Goal: Task Accomplishment & Management: Manage account settings

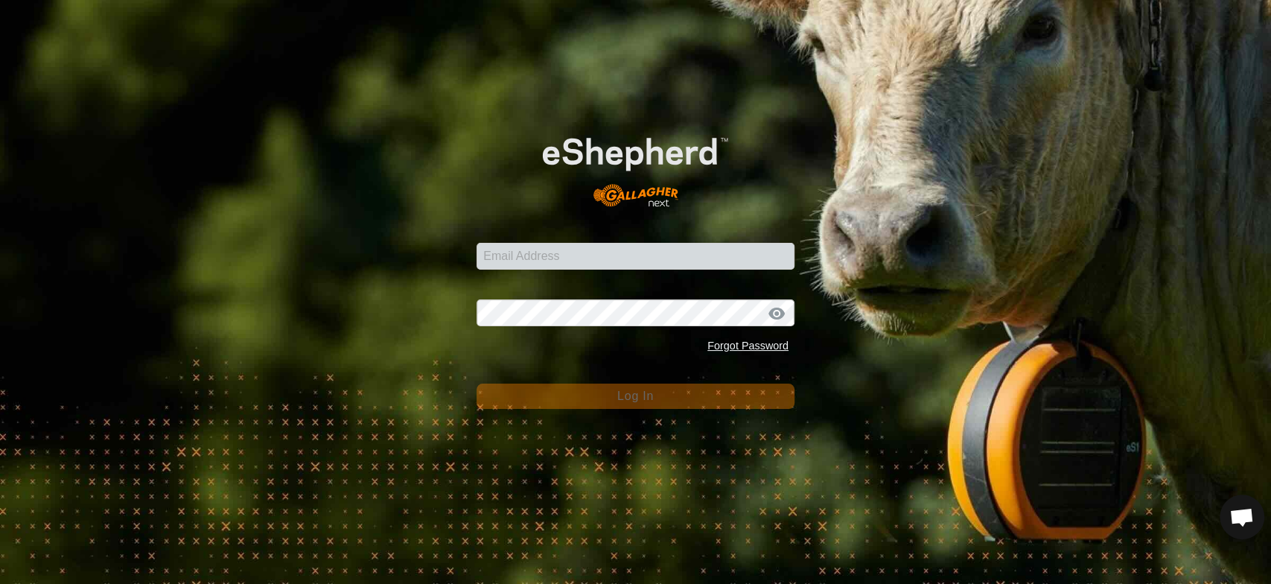
scroll to position [2750, 0]
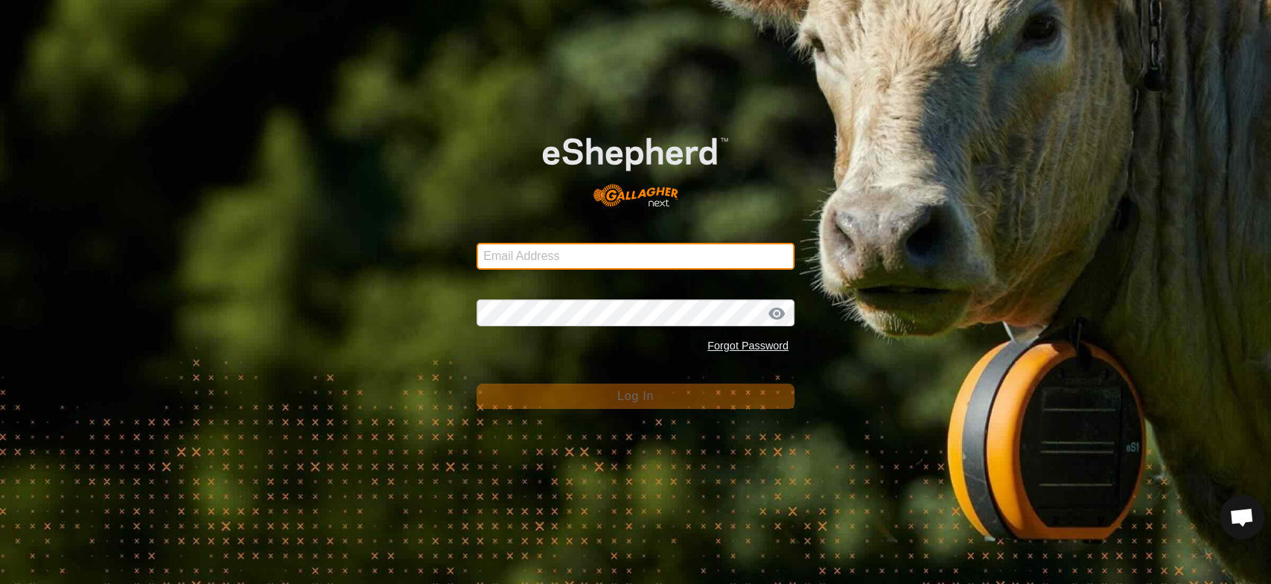
click at [533, 253] on input "Email Address" at bounding box center [635, 256] width 318 height 27
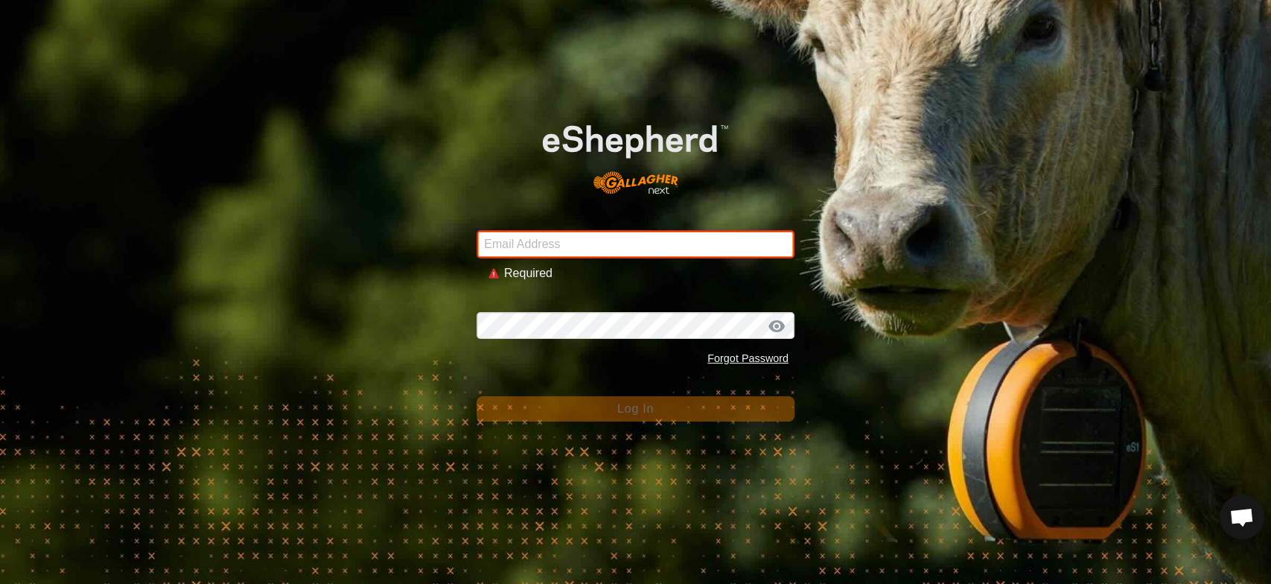
type input "[EMAIL_ADDRESS][DOMAIN_NAME]"
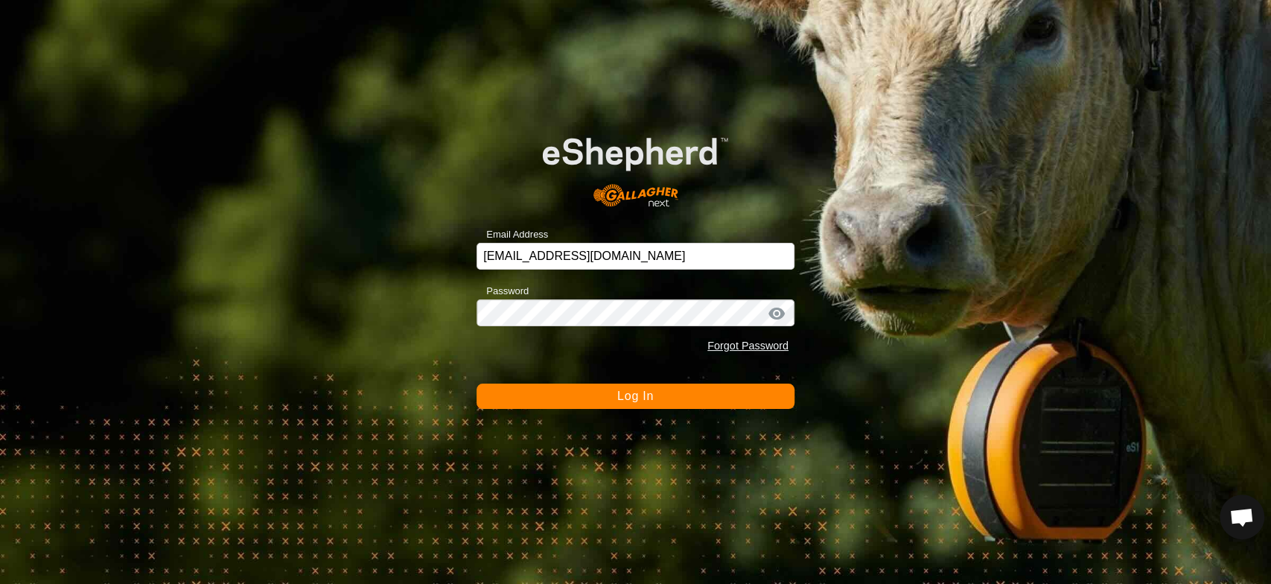
click at [662, 400] on button "Log In" at bounding box center [635, 395] width 318 height 25
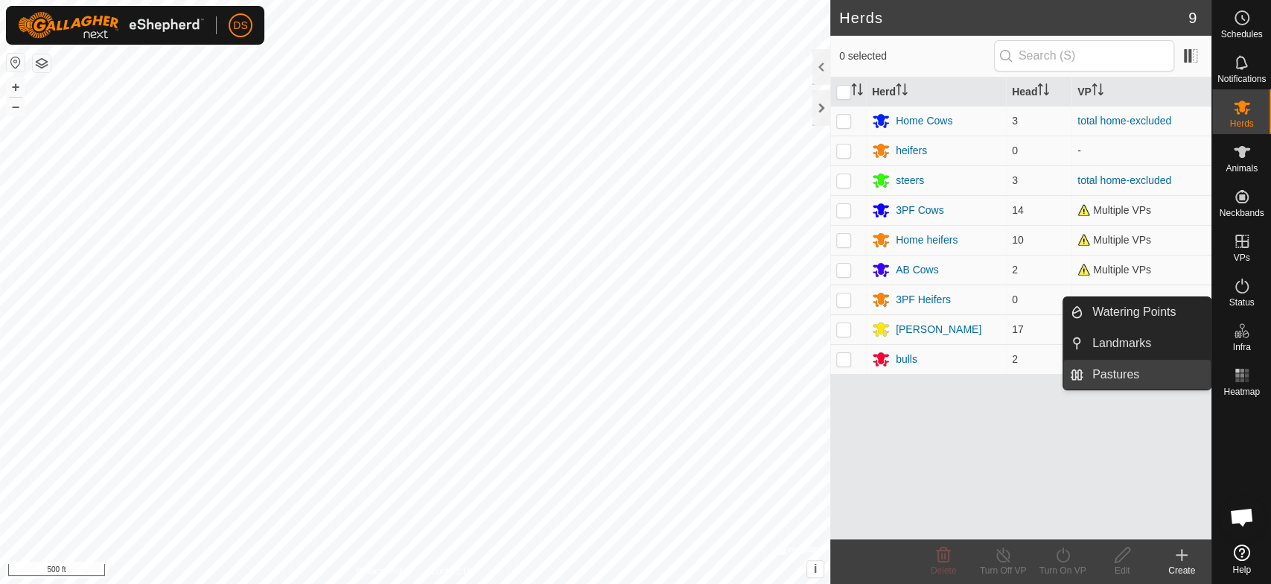
click at [1122, 376] on link "Pastures" at bounding box center [1146, 375] width 127 height 30
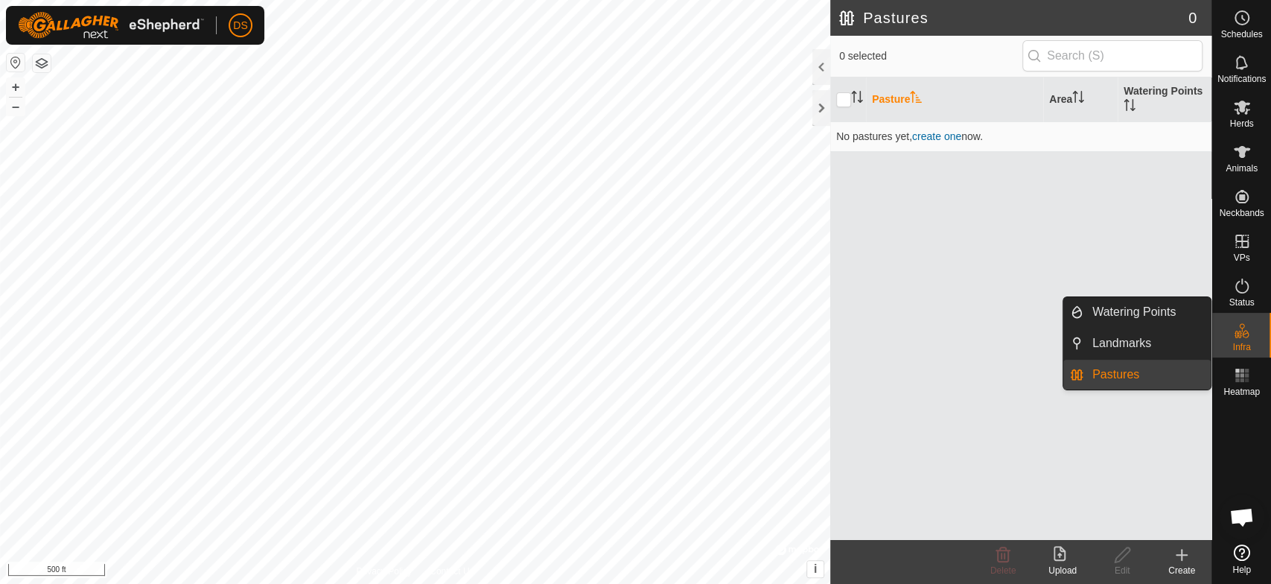
click at [1117, 376] on span "Pastures" at bounding box center [1115, 374] width 47 height 18
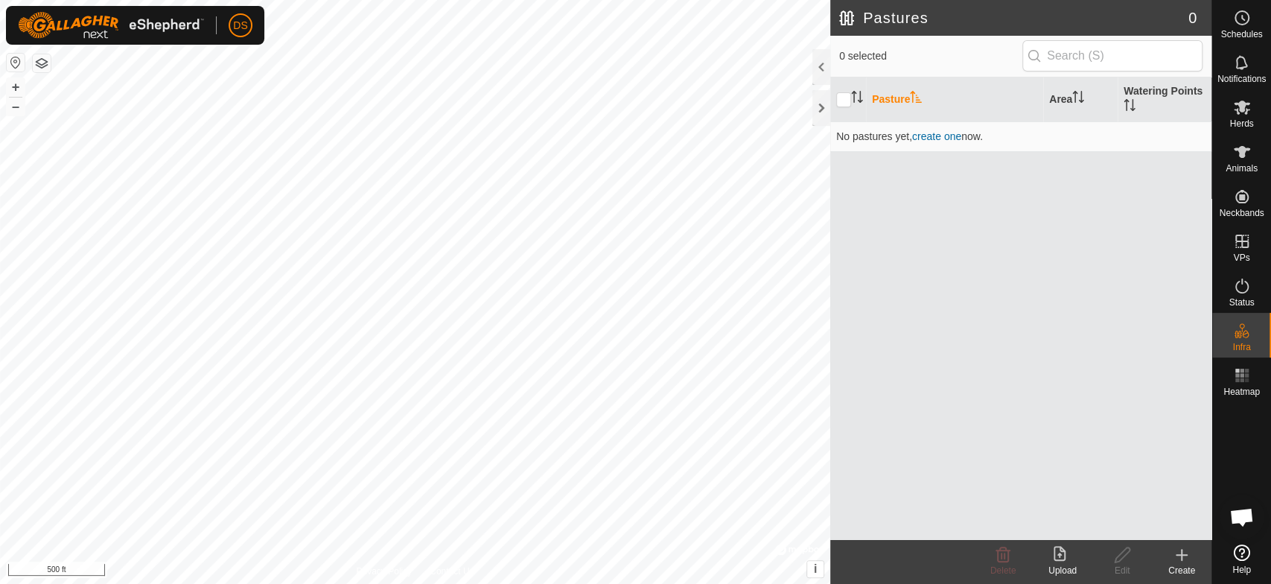
click at [1117, 376] on div "Pasture Area Watering Points No pastures yet , create one now." at bounding box center [1020, 308] width 381 height 462
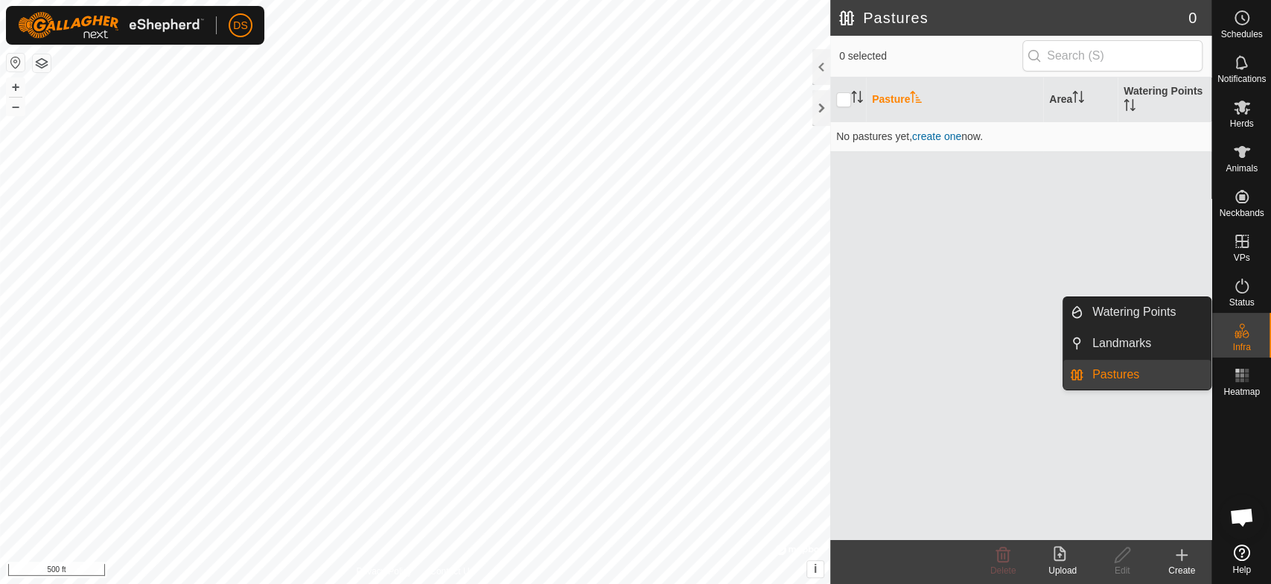
click at [1239, 332] on icon at bounding box center [1242, 331] width 18 height 18
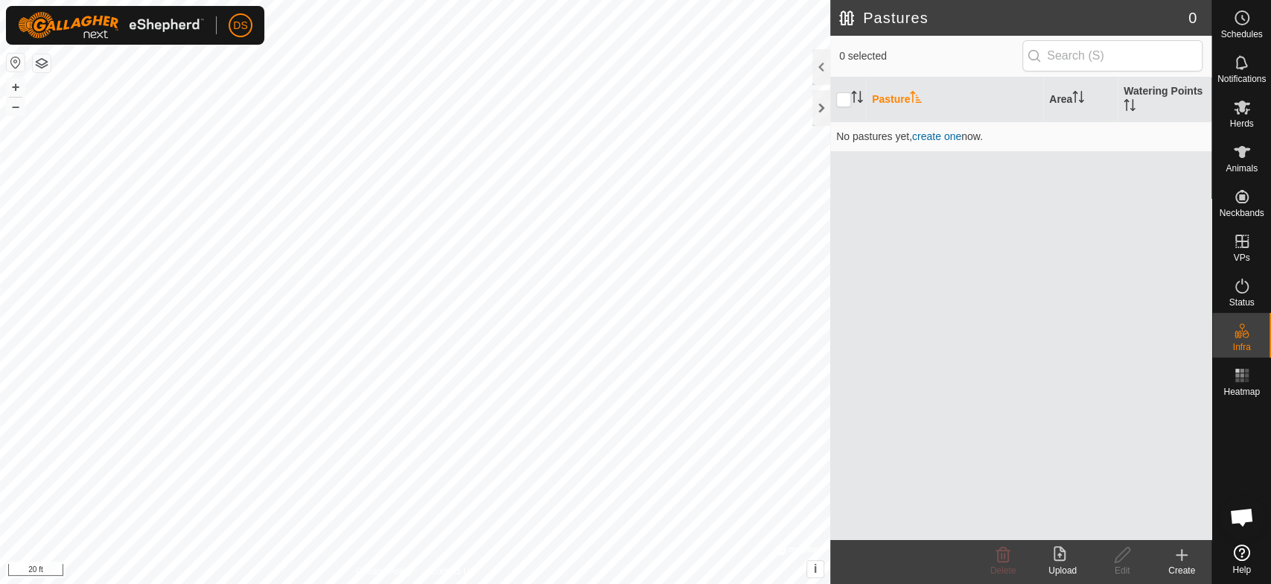
click at [989, 467] on div "Pastures 0 0 selected Pasture Area Watering Points No pastures yet , create one…" at bounding box center [605, 292] width 1211 height 584
click at [947, 461] on div "Pastures 0 0 selected Pasture Area Watering Points No pastures yet , create one…" at bounding box center [605, 292] width 1211 height 584
click at [1181, 557] on icon at bounding box center [1181, 554] width 0 height 10
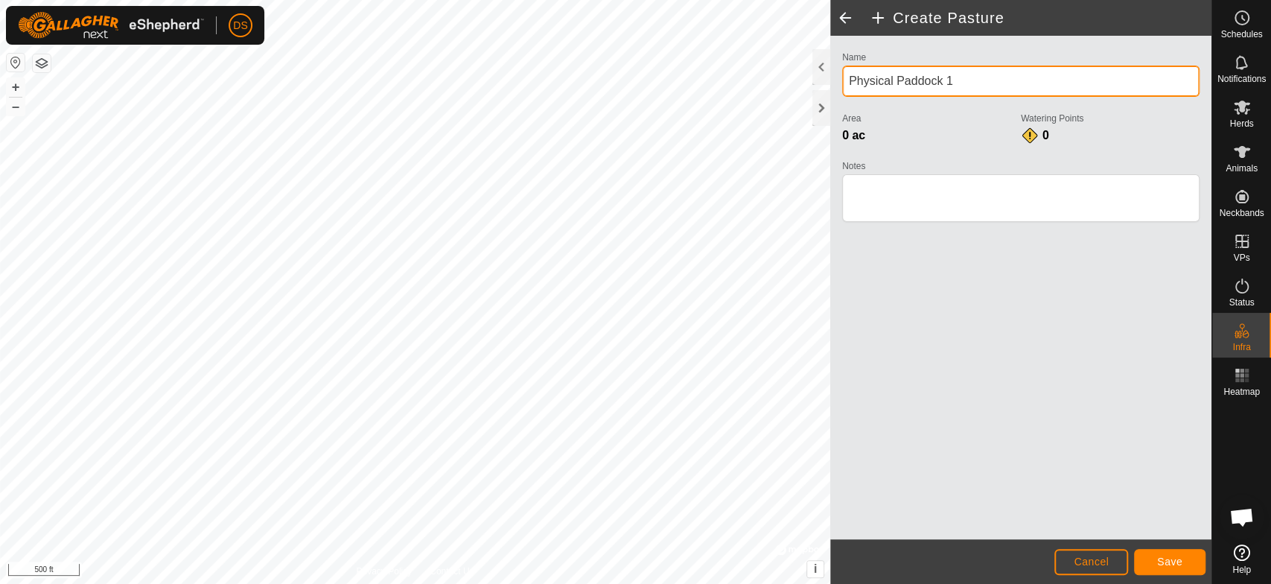
drag, startPoint x: 951, startPoint y: 83, endPoint x: 840, endPoint y: 83, distance: 110.2
click at [840, 83] on div "Name Physical Paddock 1 Area 0 ac Watering Points 0 Notes" at bounding box center [1020, 143] width 369 height 191
click at [852, 83] on input "cCold Spring Brook" at bounding box center [1020, 81] width 357 height 31
type input "Cold [GEOGRAPHIC_DATA]"
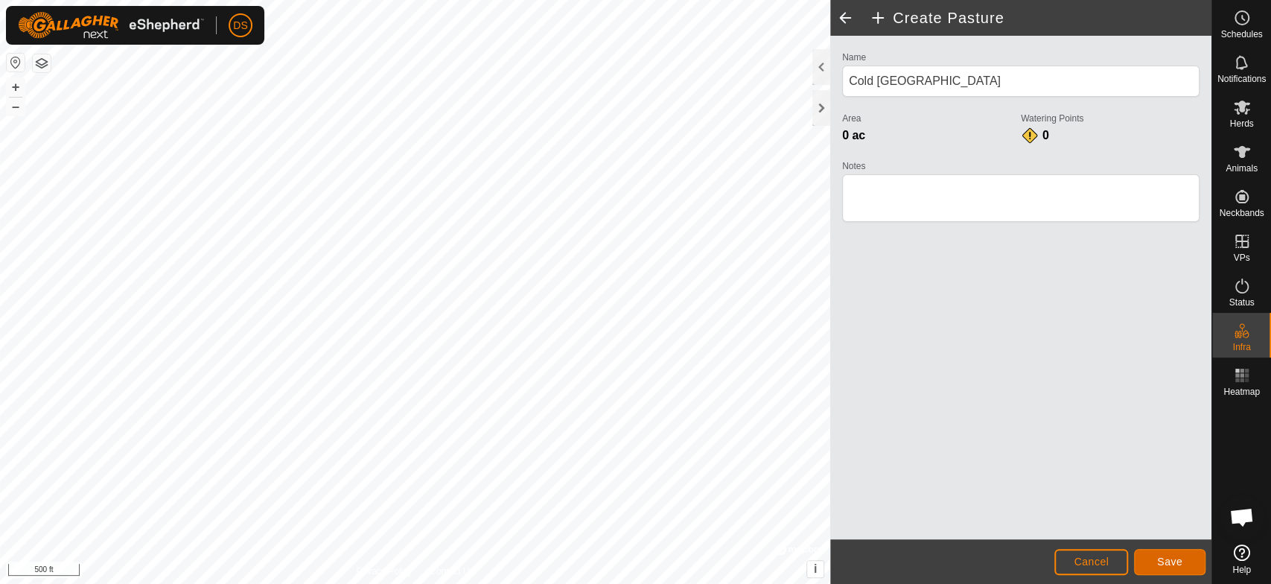
click at [1157, 556] on span "Save" at bounding box center [1169, 561] width 25 height 12
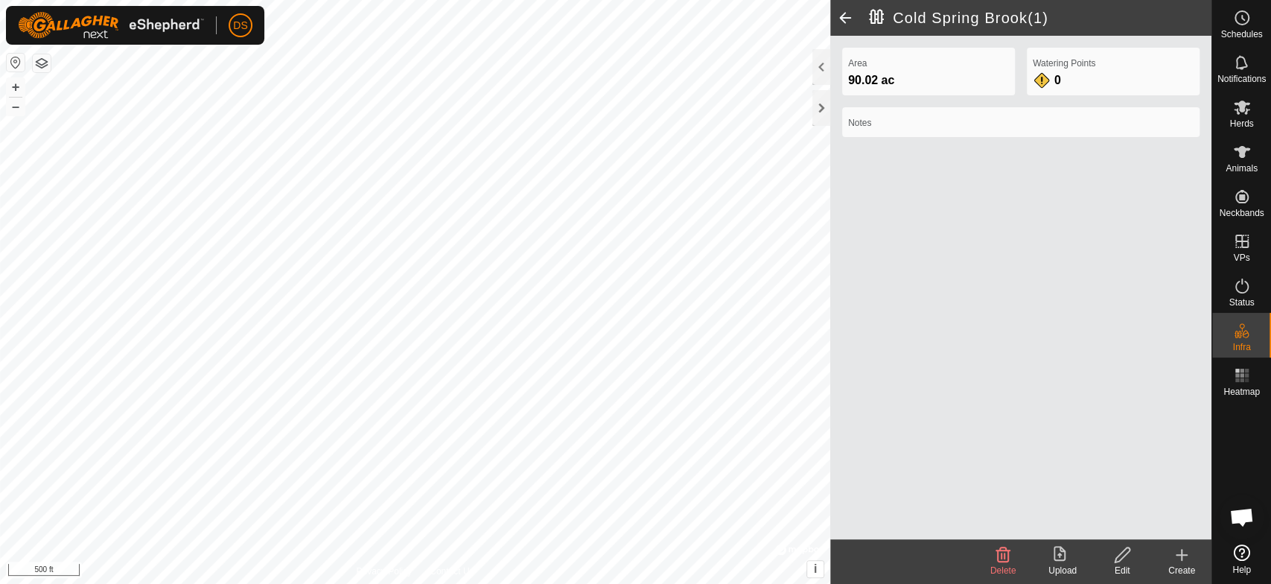
click at [847, 19] on span at bounding box center [845, 18] width 30 height 36
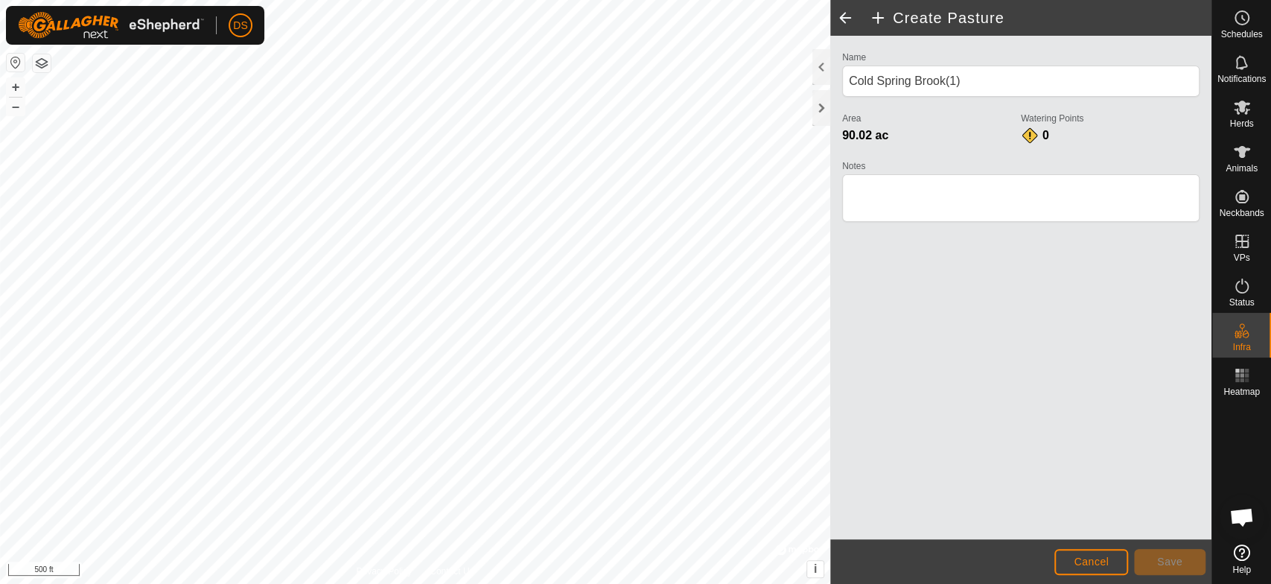
click at [847, 19] on span at bounding box center [845, 18] width 30 height 36
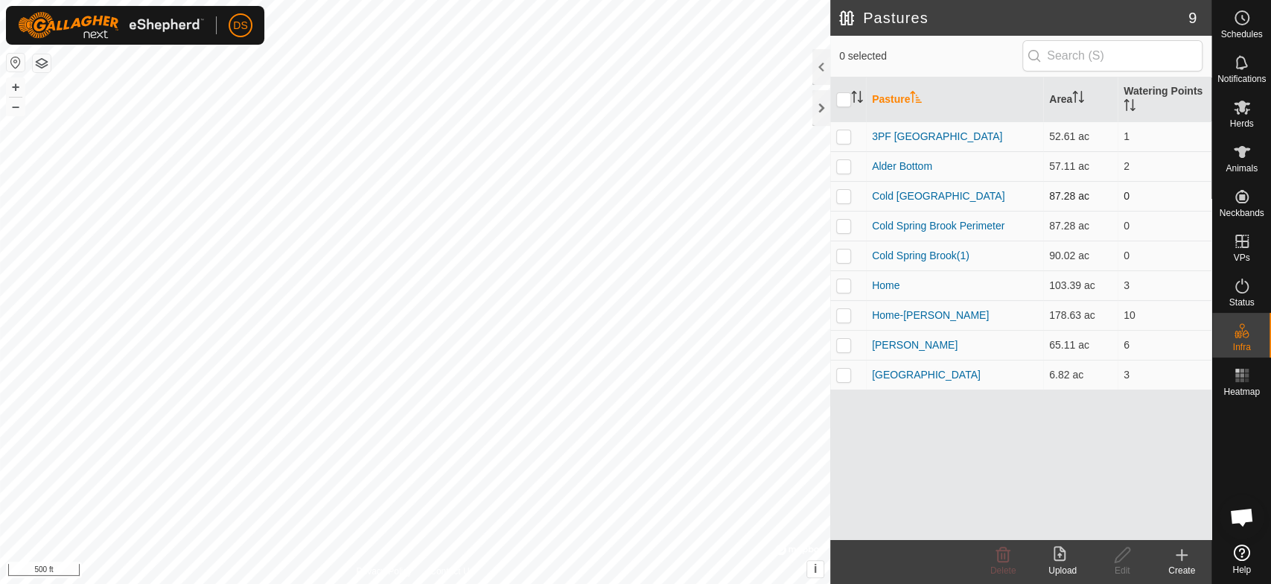
click at [846, 195] on p-checkbox at bounding box center [843, 196] width 15 height 12
checkbox input "true"
click at [841, 225] on p-checkbox at bounding box center [843, 226] width 15 height 12
click at [842, 221] on p-checkbox at bounding box center [843, 226] width 15 height 12
checkbox input "false"
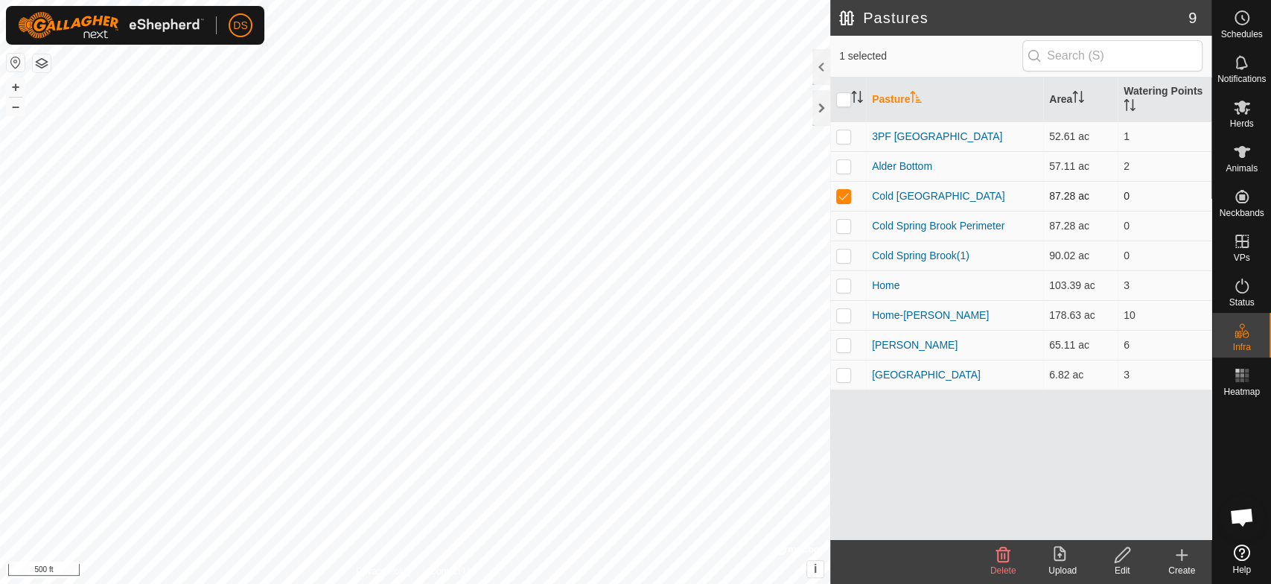
click at [843, 192] on p-checkbox at bounding box center [843, 196] width 15 height 12
checkbox input "true"
click at [849, 227] on p-checkbox at bounding box center [843, 226] width 15 height 12
checkbox input "true"
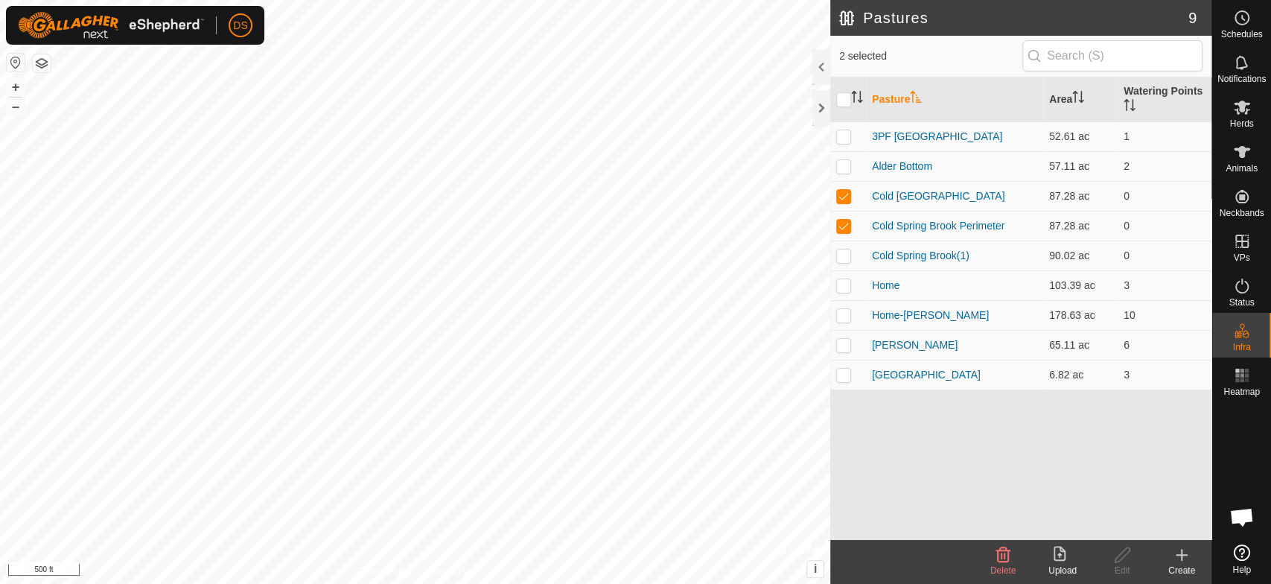
click at [1006, 557] on icon at bounding box center [1003, 555] width 18 height 18
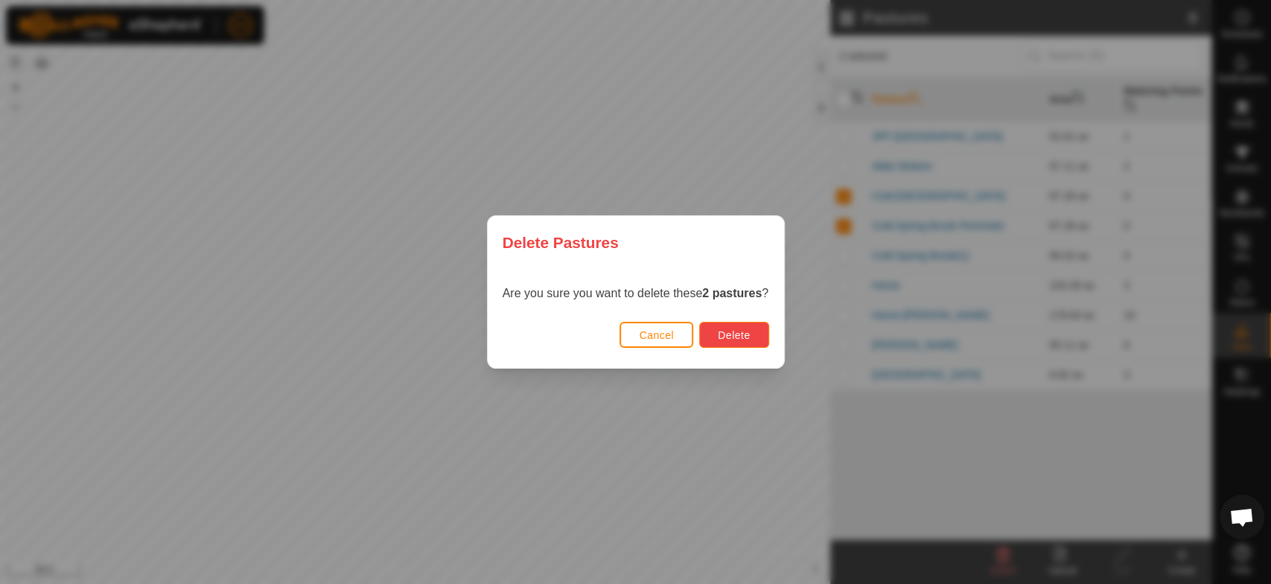
click at [725, 333] on span "Delete" at bounding box center [734, 335] width 32 height 12
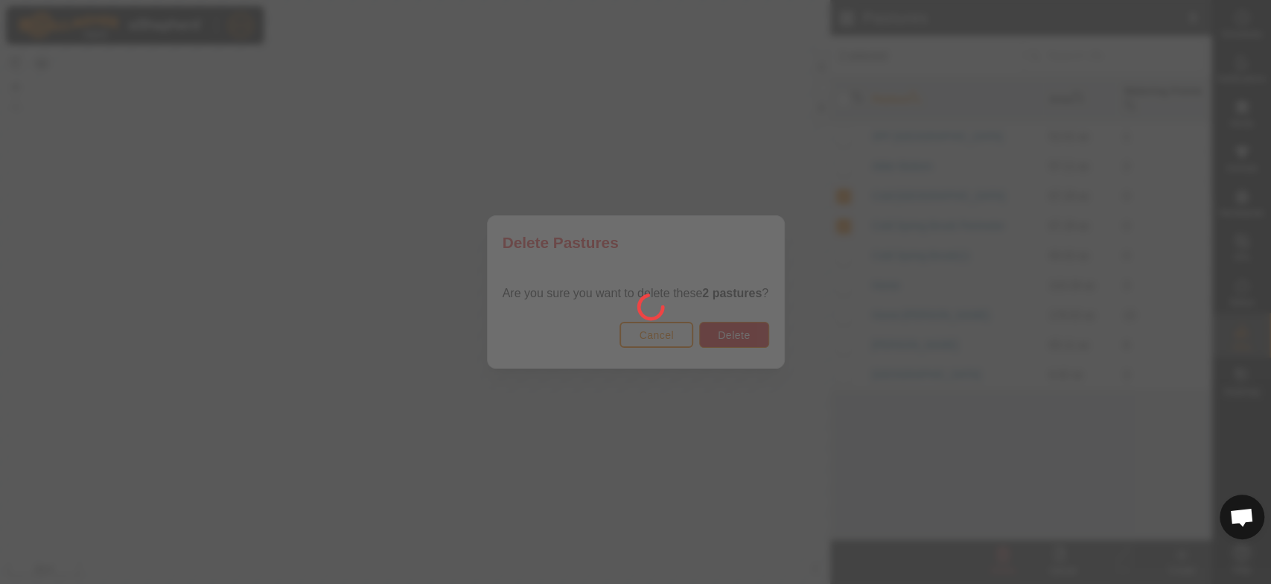
checkbox input "false"
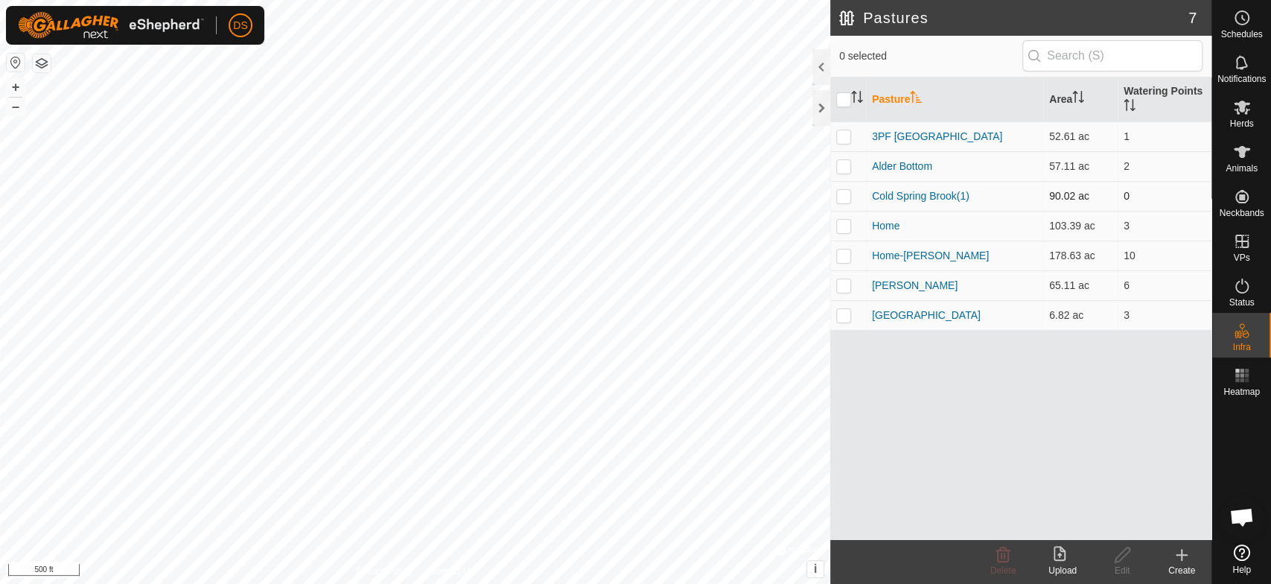
click at [843, 194] on p-checkbox at bounding box center [843, 196] width 15 height 12
checkbox input "true"
click at [1122, 561] on icon at bounding box center [1122, 555] width 19 height 18
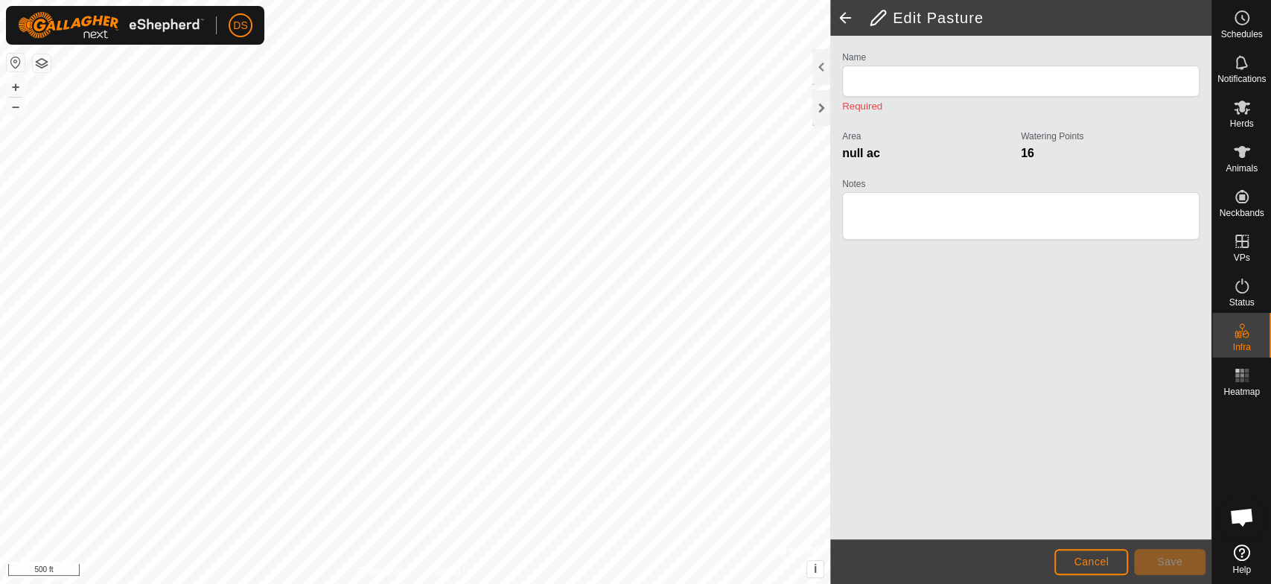
type input "Cold Spring Brook(1)"
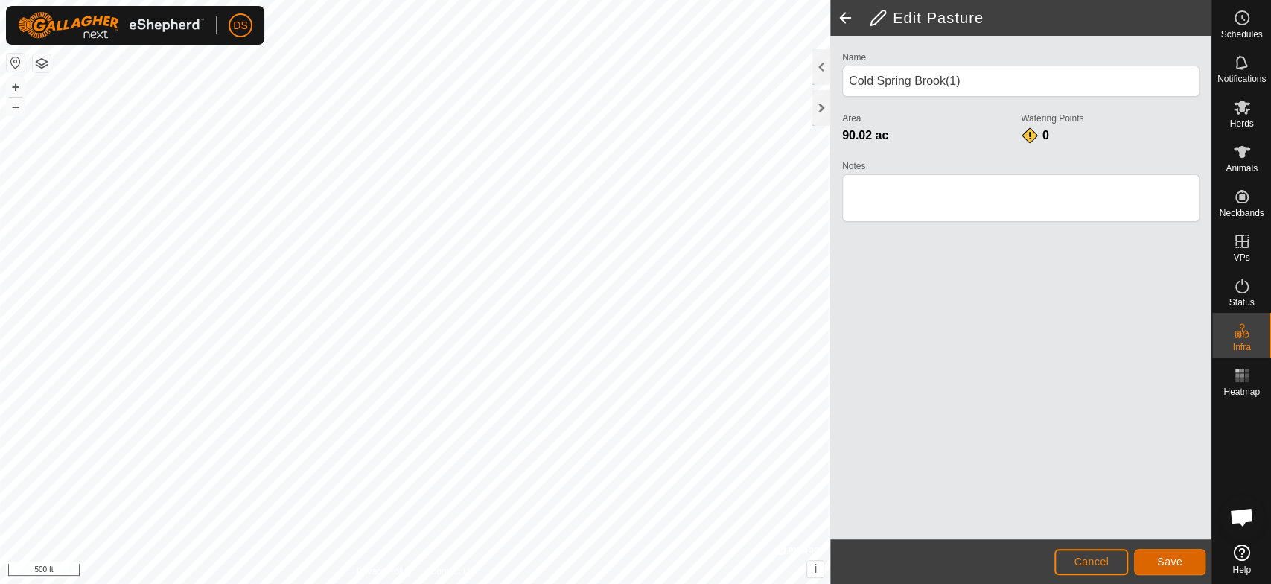
click at [1170, 558] on span "Save" at bounding box center [1169, 561] width 25 height 12
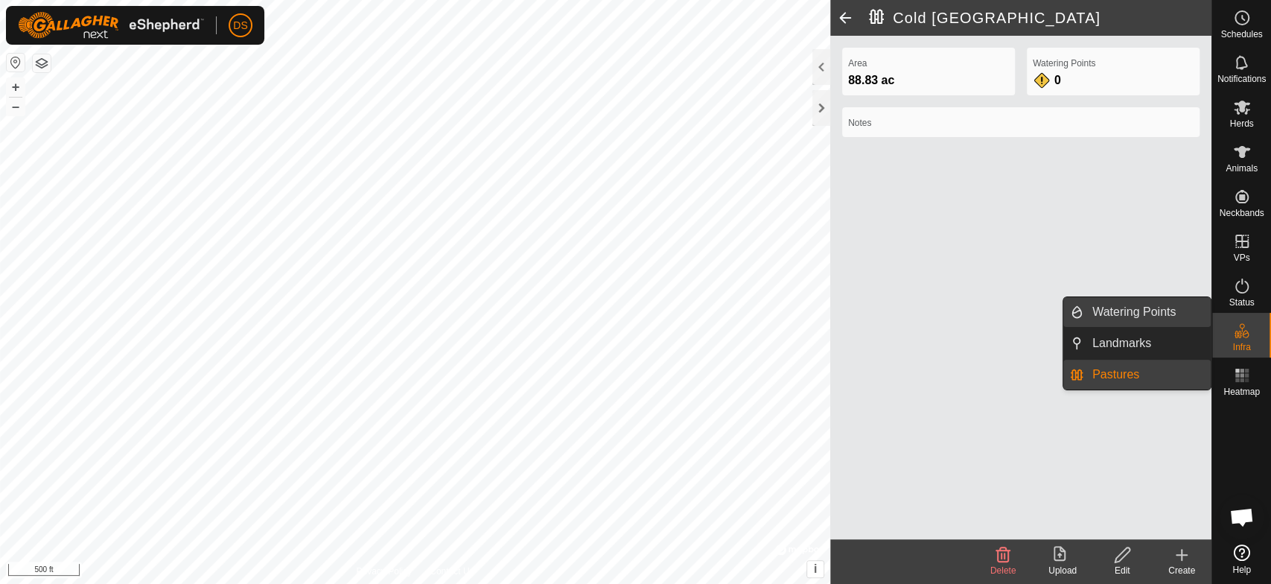
click at [1122, 319] on link "Watering Points" at bounding box center [1146, 312] width 127 height 30
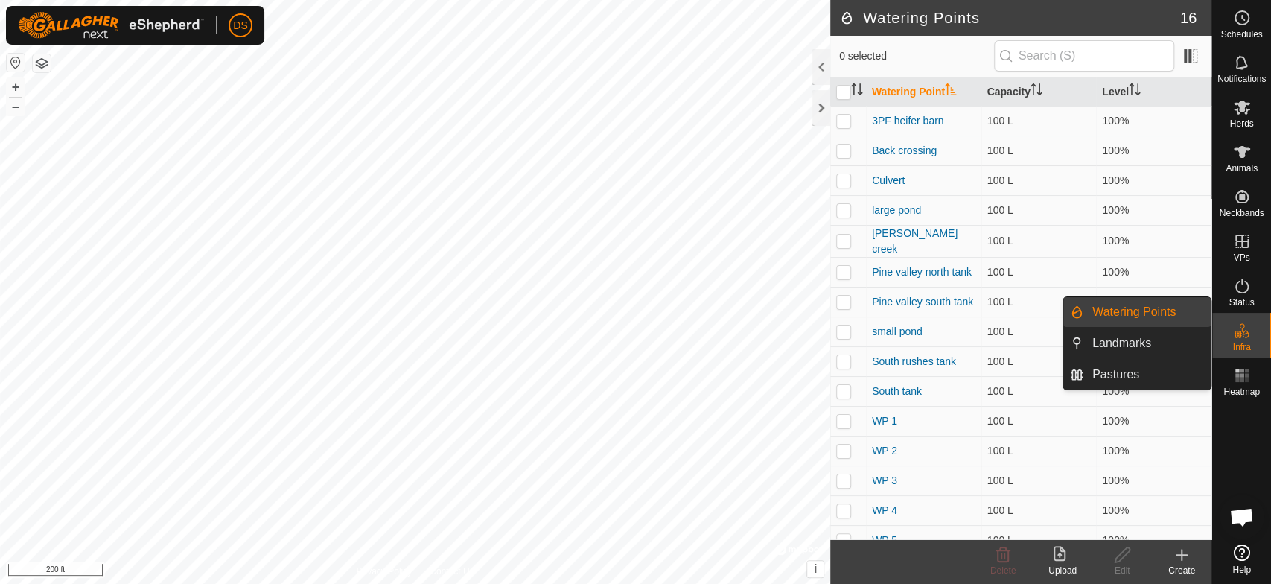
click at [1111, 313] on link "Watering Points" at bounding box center [1146, 312] width 127 height 30
click at [1134, 314] on link "Watering Points" at bounding box center [1146, 312] width 127 height 30
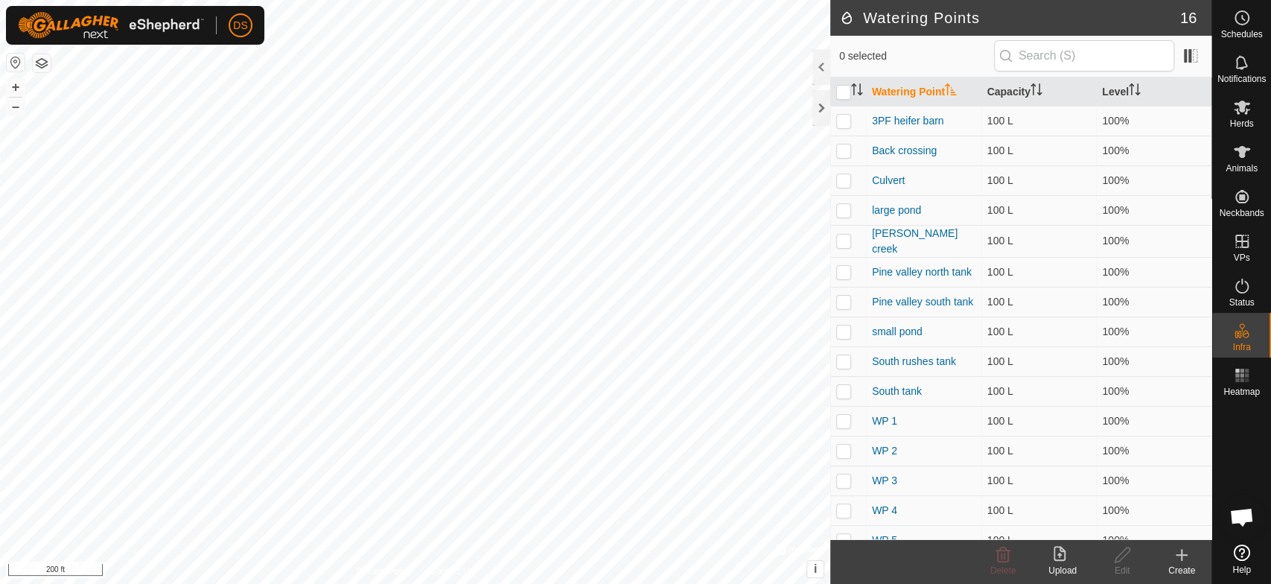
click at [1181, 552] on icon at bounding box center [1181, 554] width 0 height 10
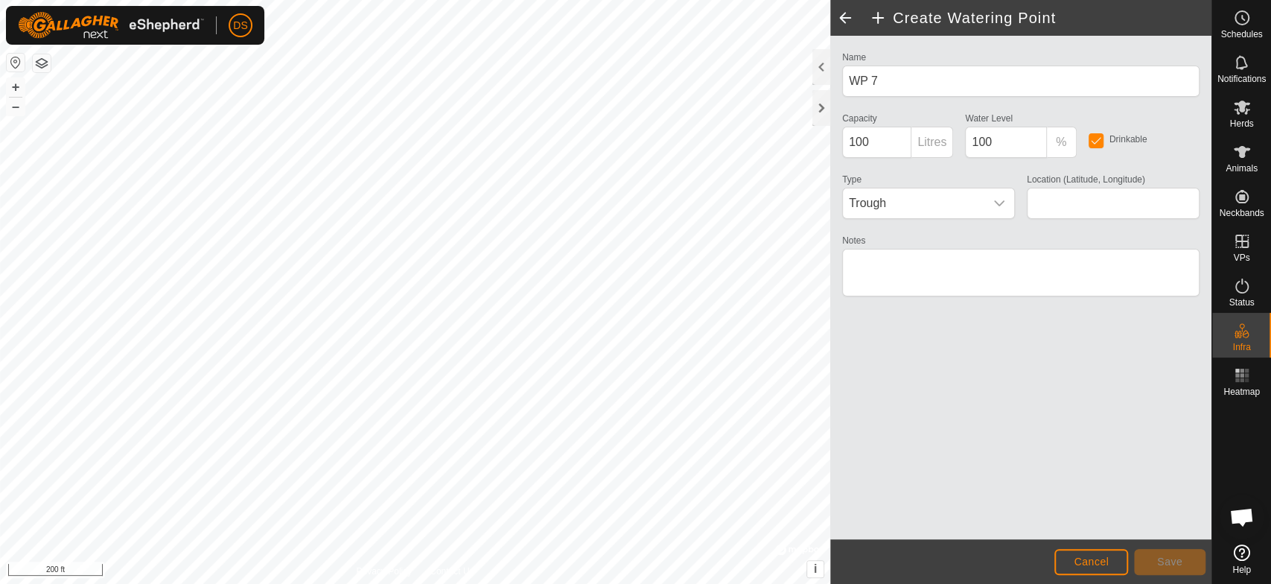
type input "41.956195, -79.524120"
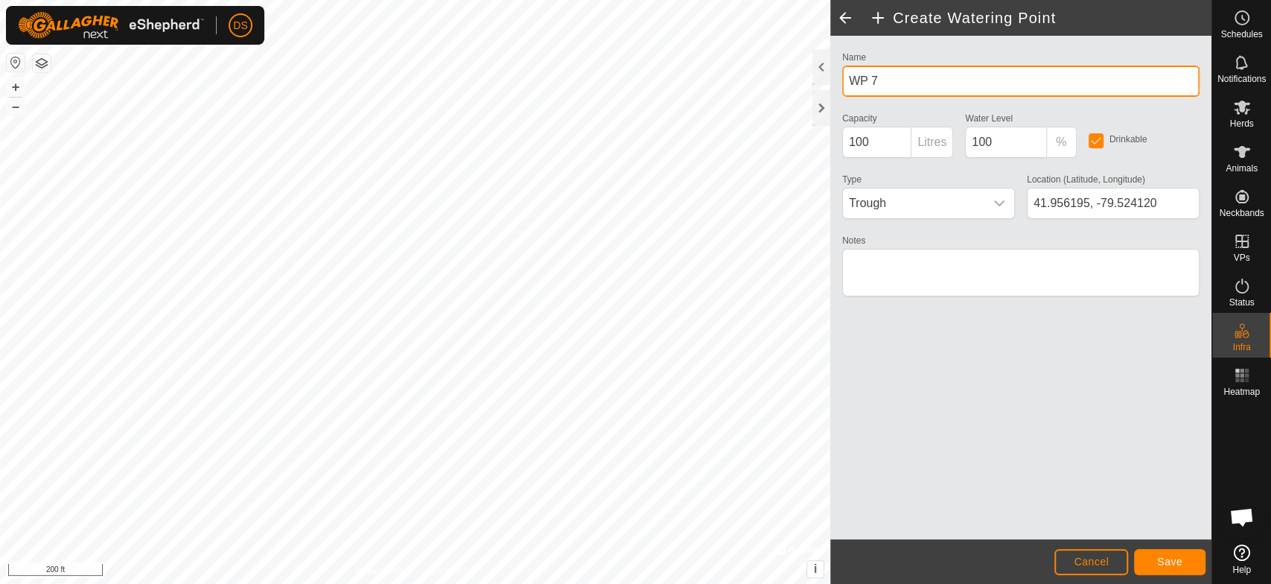
drag, startPoint x: 881, startPoint y: 82, endPoint x: 849, endPoint y: 89, distance: 33.4
click at [849, 89] on input "WP 7" at bounding box center [1020, 81] width 357 height 31
type input "CSB Dam"
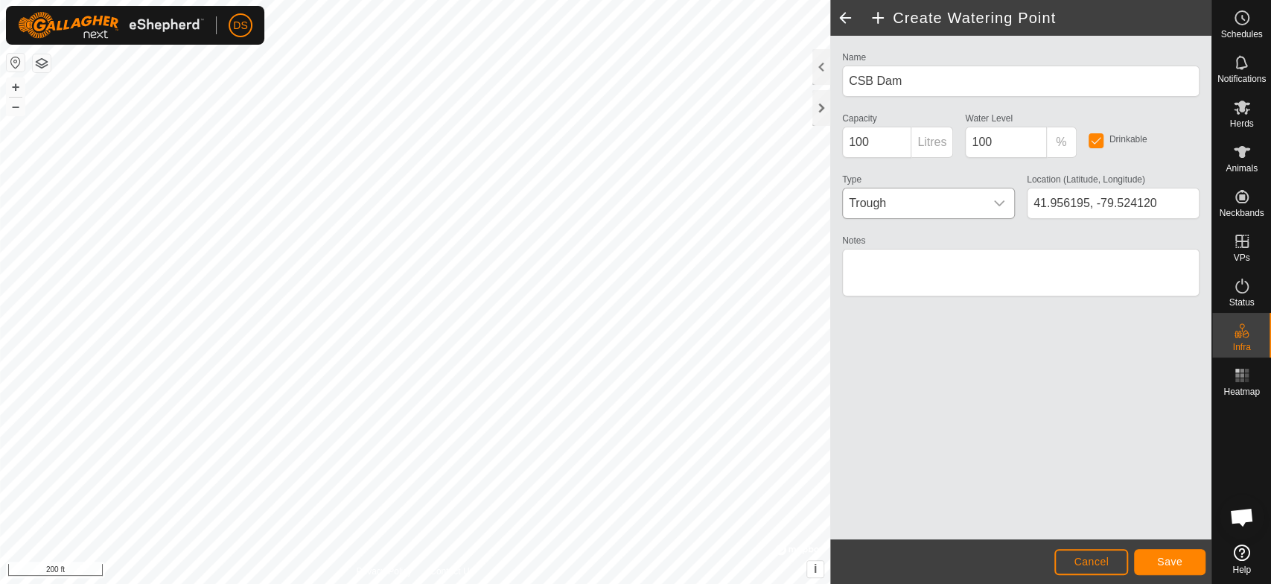
click at [1001, 201] on icon "dropdown trigger" at bounding box center [999, 203] width 10 height 6
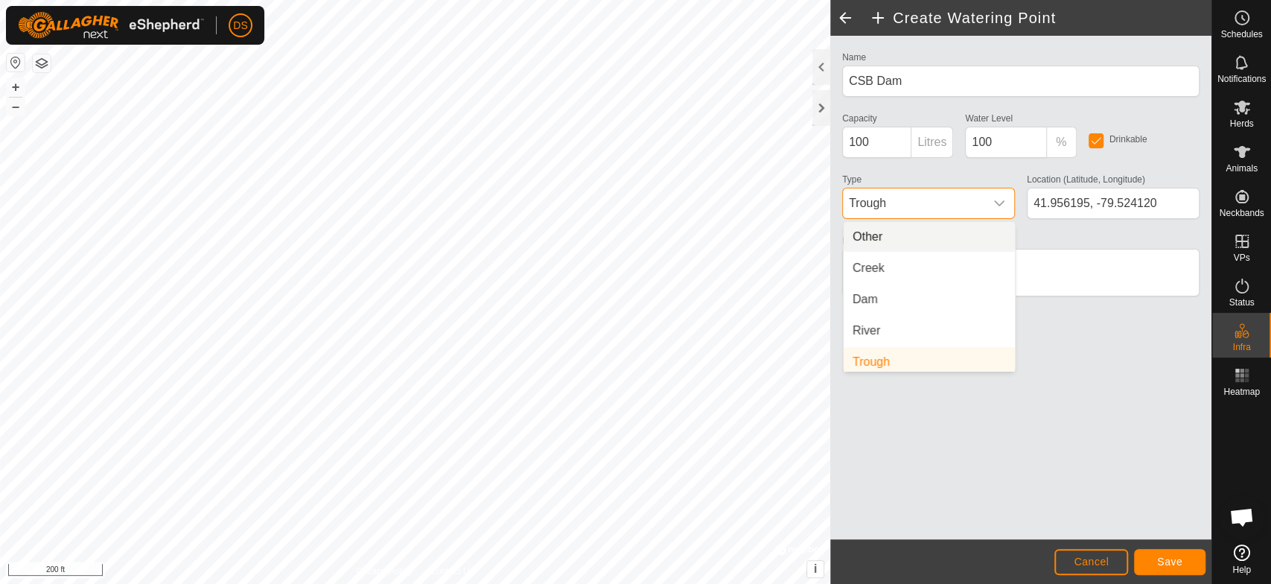
scroll to position [6, 0]
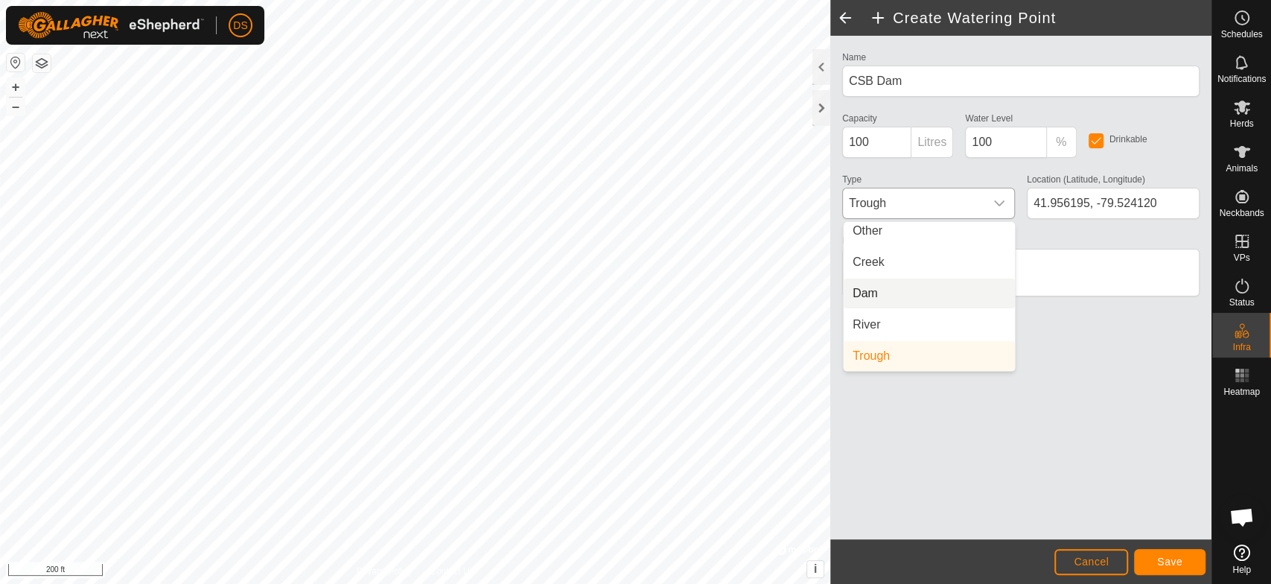
click at [868, 293] on li "Dam" at bounding box center [928, 293] width 171 height 30
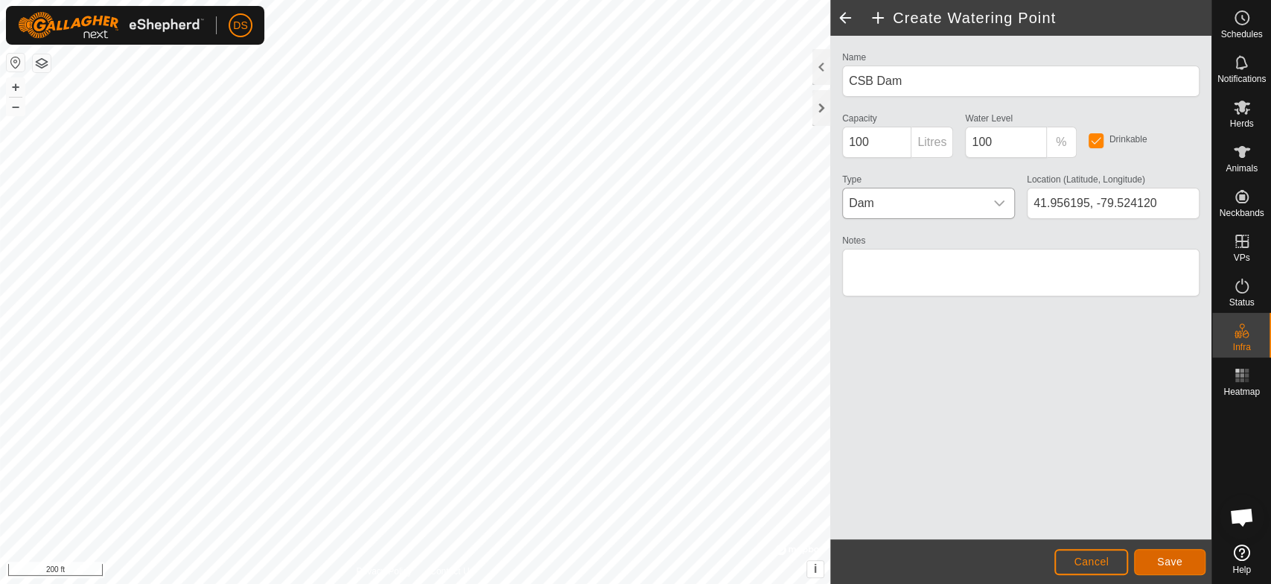
click at [1166, 560] on span "Save" at bounding box center [1169, 561] width 25 height 12
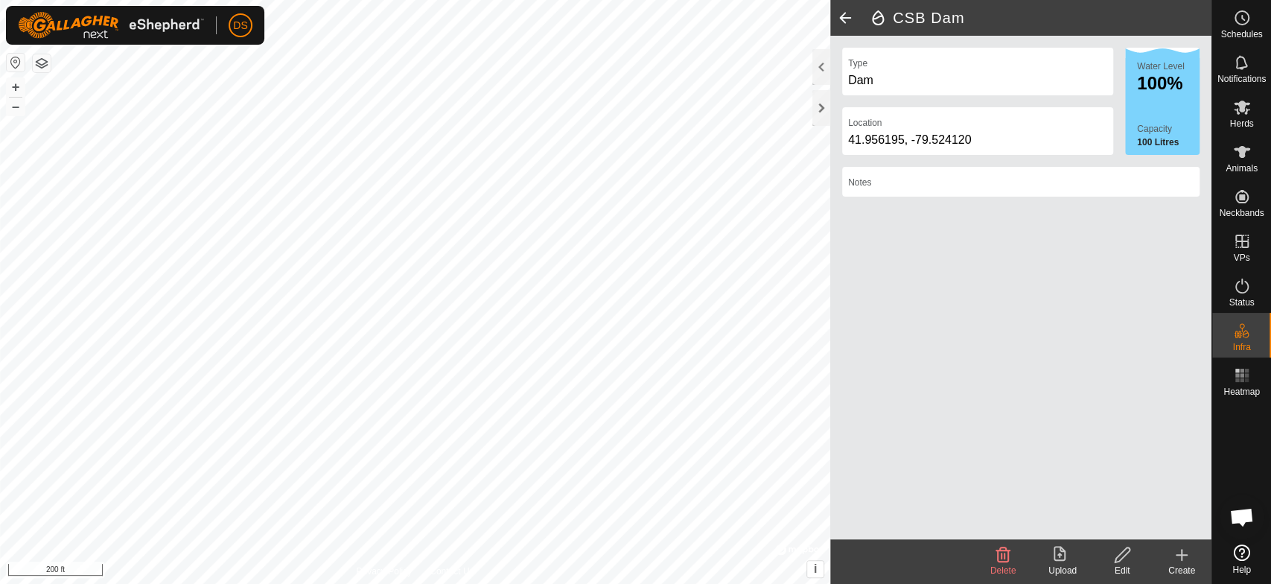
drag, startPoint x: 902, startPoint y: 429, endPoint x: 994, endPoint y: 339, distance: 129.0
click at [994, 339] on div "Type Dam Location [GEOGRAPHIC_DATA] Water Level 100% Capacity 100 Litres Notes" at bounding box center [1020, 287] width 381 height 503
click at [1181, 555] on icon at bounding box center [1181, 554] width 0 height 10
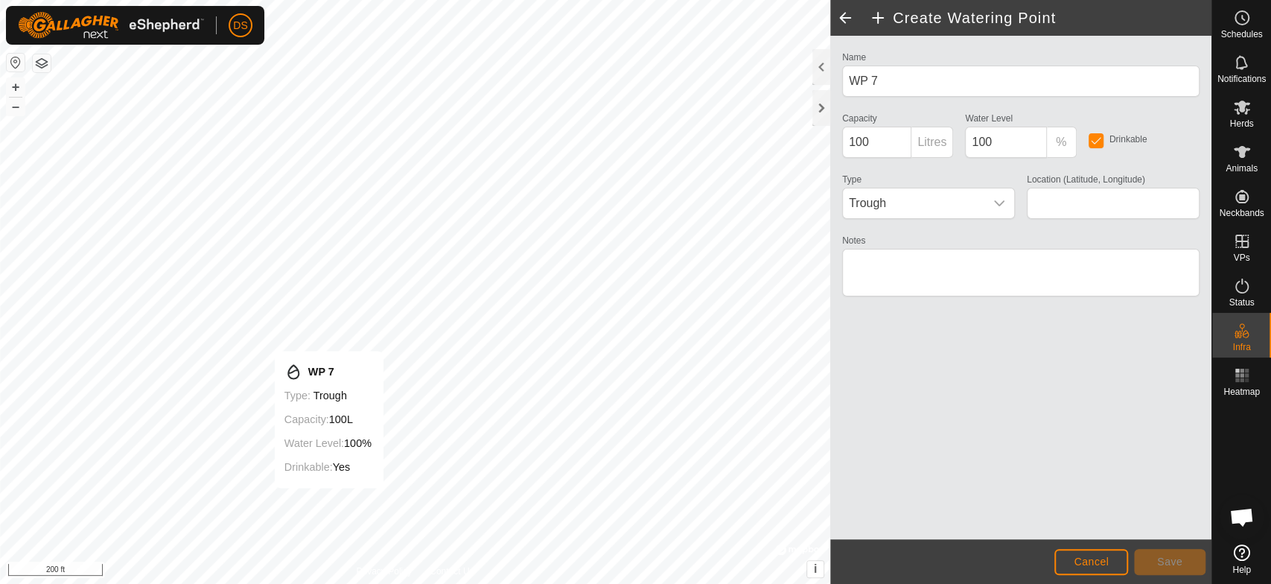
type input "41.957518, -79.525012"
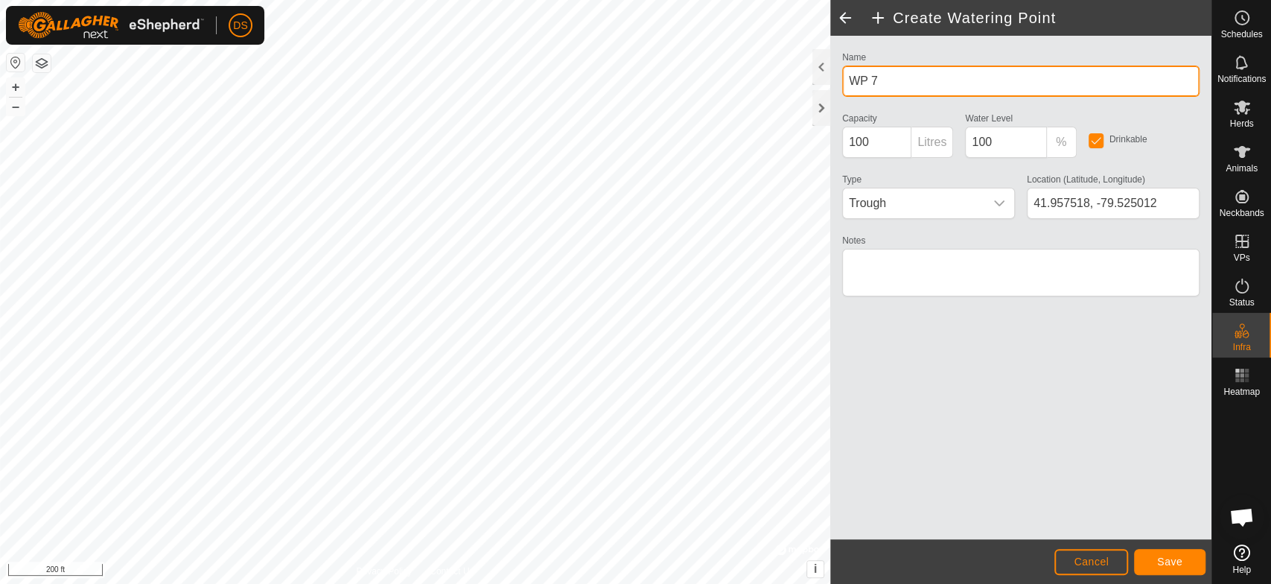
drag, startPoint x: 886, startPoint y: 84, endPoint x: 846, endPoint y: 86, distance: 39.5
click at [846, 86] on input "WP 7" at bounding box center [1020, 81] width 357 height 31
type input "CSB Culvert"
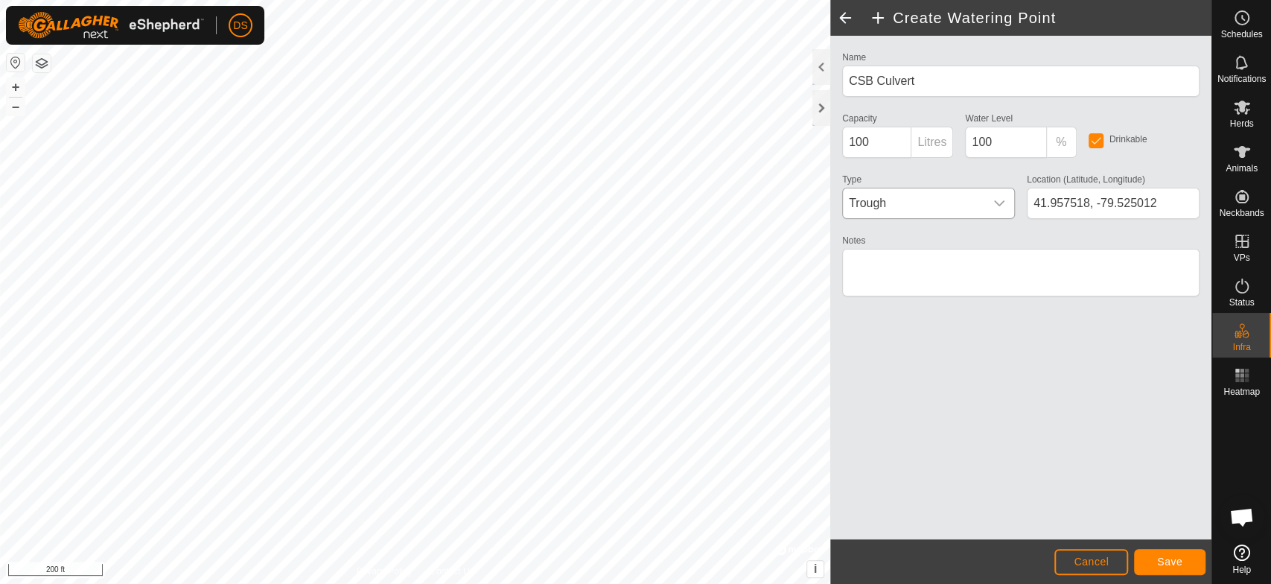
click at [999, 200] on icon "dropdown trigger" at bounding box center [999, 203] width 12 height 12
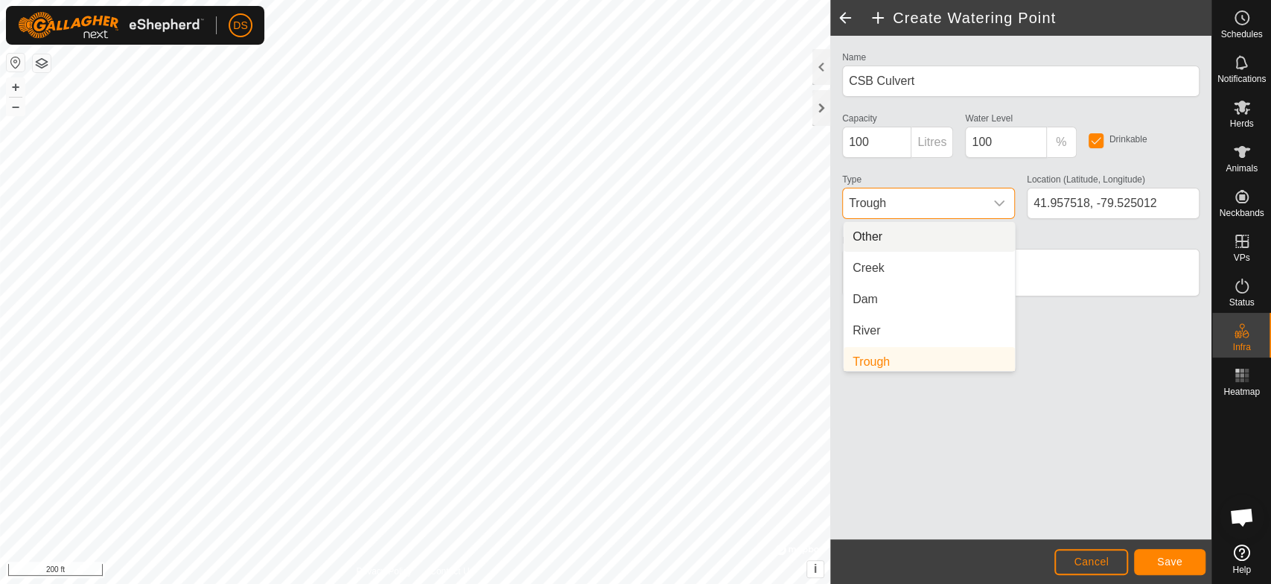
scroll to position [6, 0]
click at [881, 262] on li "Creek" at bounding box center [928, 262] width 171 height 30
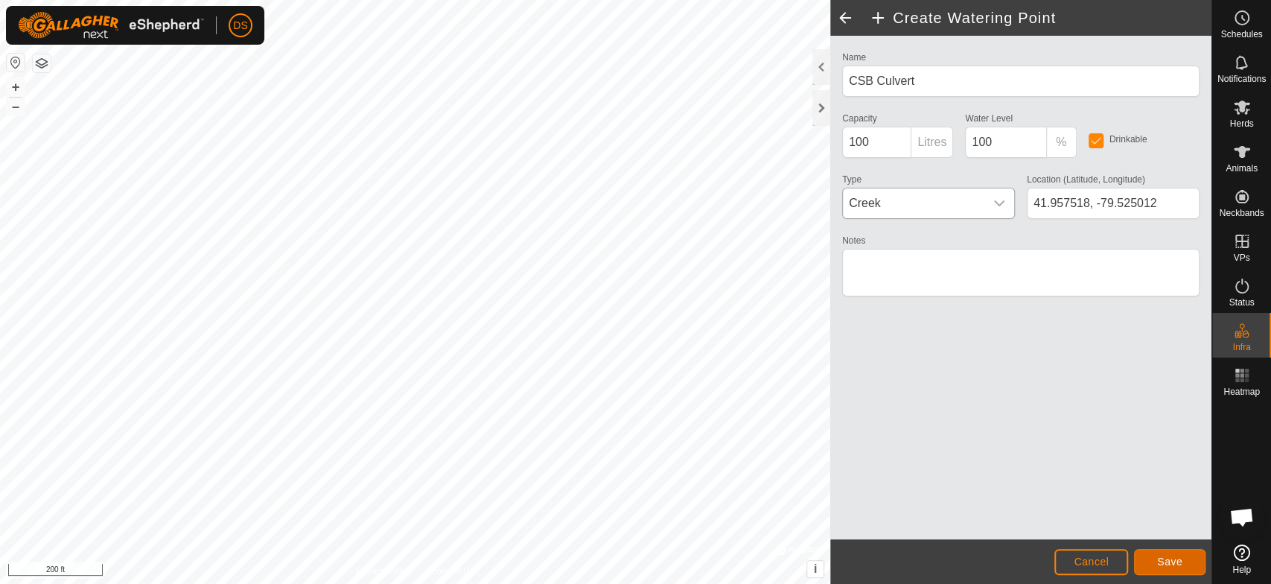
click at [1178, 561] on span "Save" at bounding box center [1169, 561] width 25 height 12
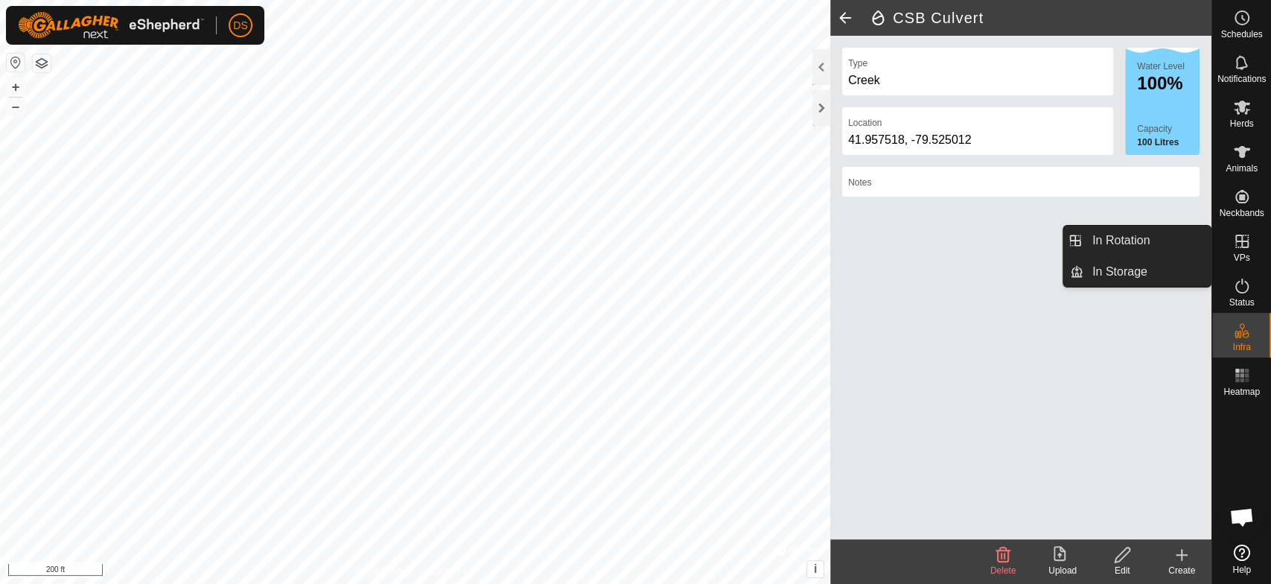
click at [1240, 240] on icon at bounding box center [1241, 240] width 13 height 13
click at [1245, 237] on icon at bounding box center [1242, 241] width 18 height 18
click at [1238, 240] on icon at bounding box center [1242, 241] width 18 height 18
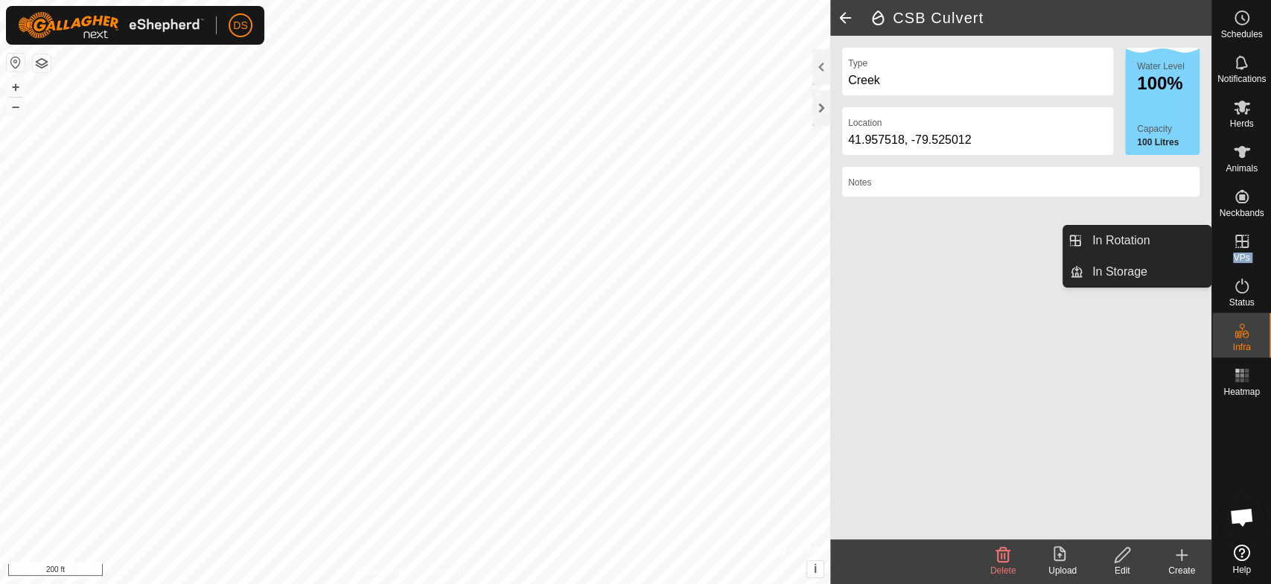
click at [1238, 240] on icon at bounding box center [1242, 241] width 18 height 18
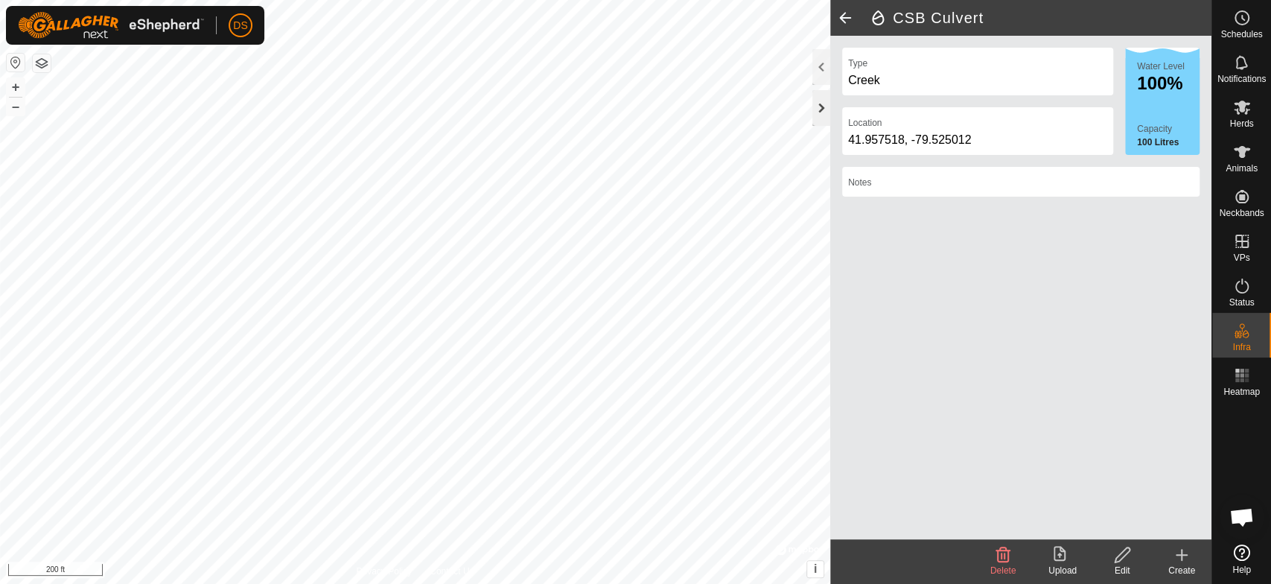
click at [816, 110] on div at bounding box center [821, 108] width 18 height 36
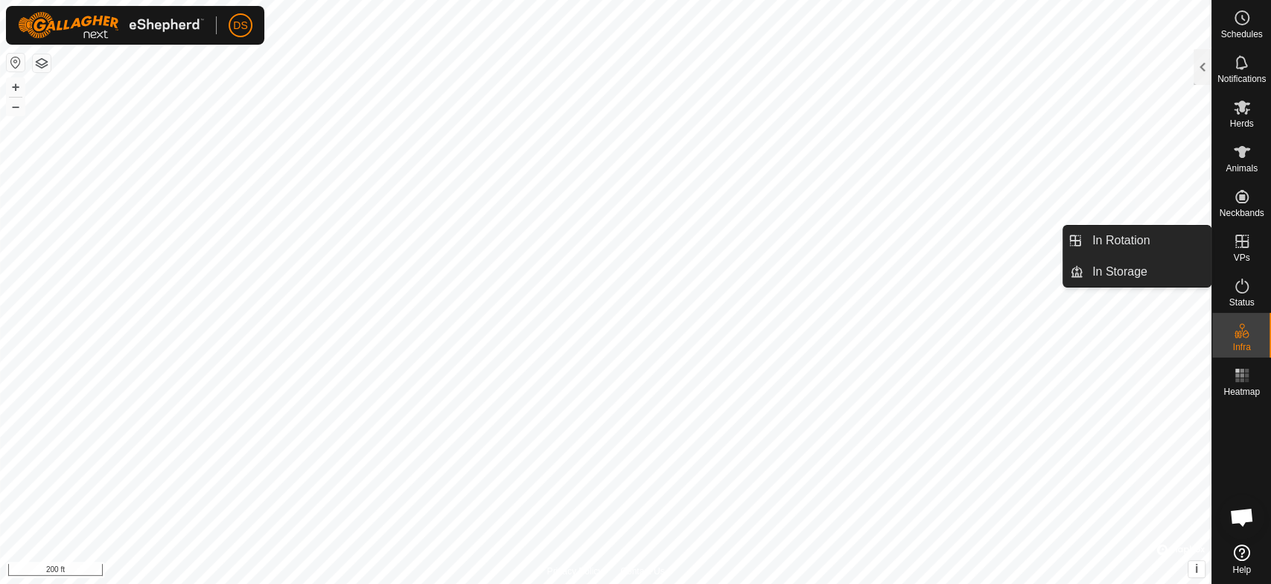
click at [1238, 243] on icon at bounding box center [1242, 241] width 18 height 18
click at [1114, 233] on link "In Rotation" at bounding box center [1146, 241] width 127 height 30
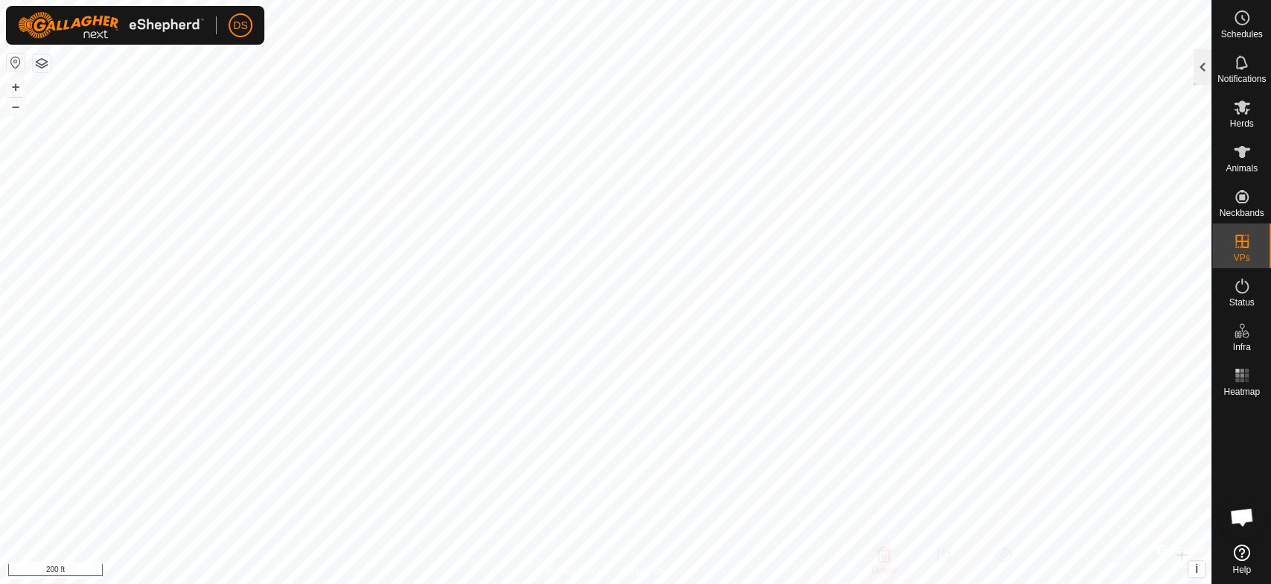
click at [1204, 63] on div at bounding box center [1202, 67] width 18 height 36
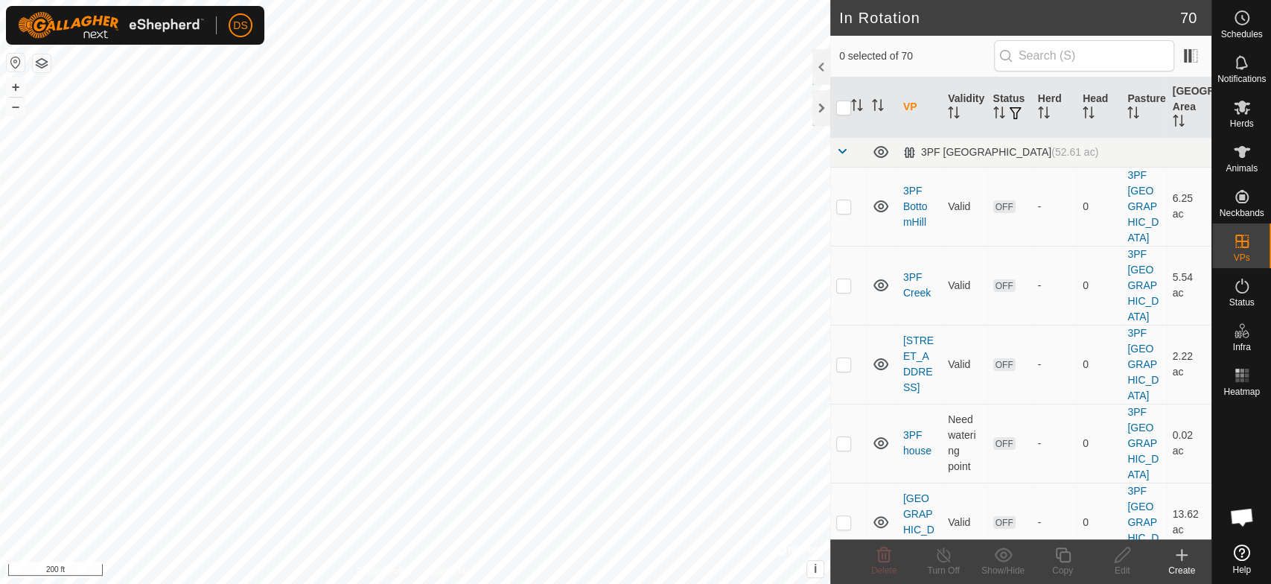
click at [1178, 555] on icon at bounding box center [1181, 555] width 18 height 18
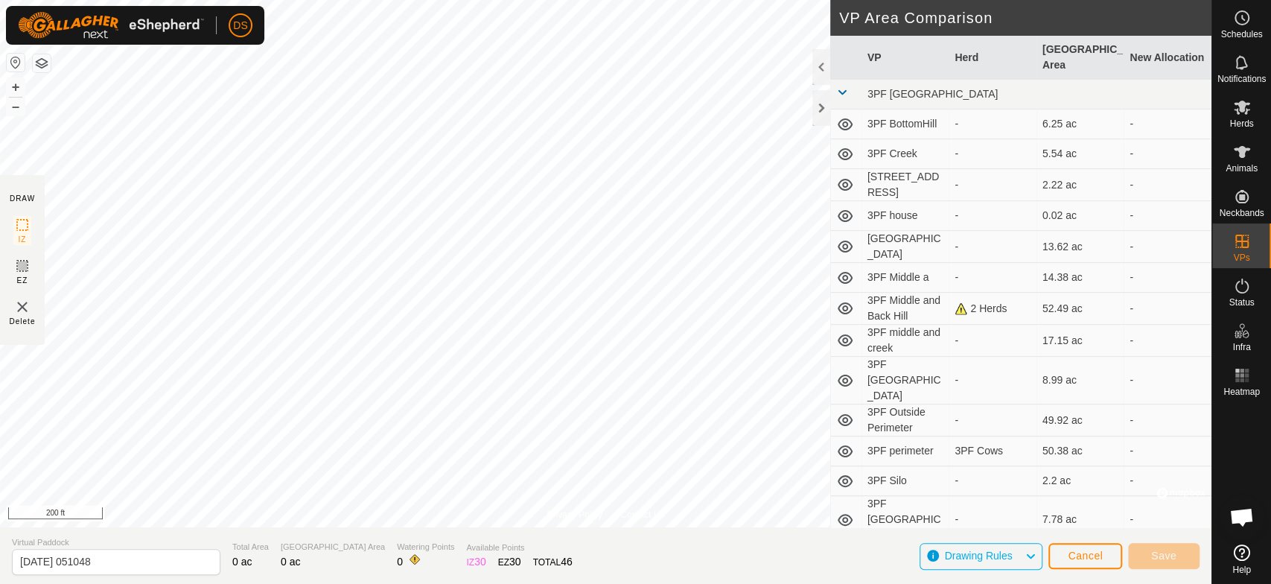
click at [840, 94] on span at bounding box center [842, 92] width 12 height 12
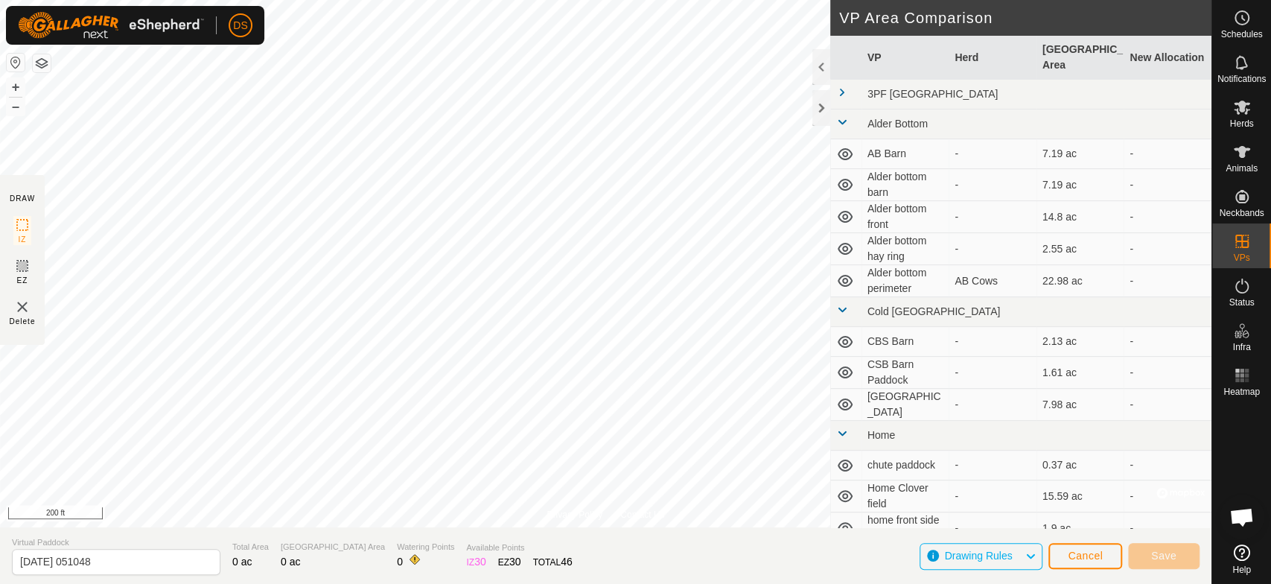
click at [842, 149] on icon at bounding box center [844, 154] width 15 height 12
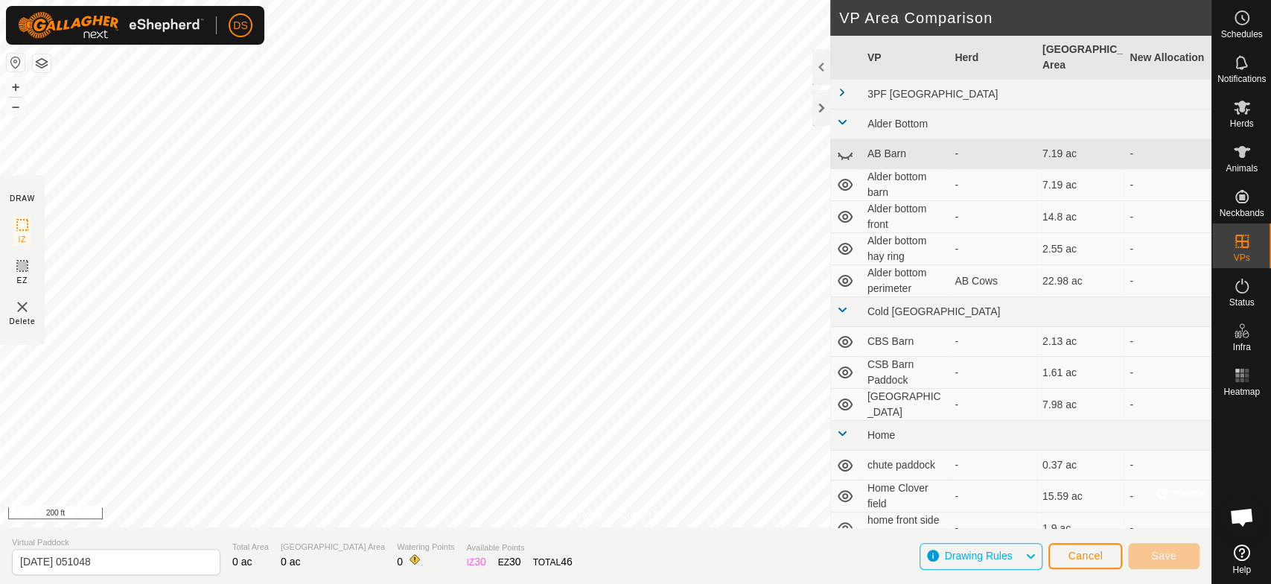
click at [843, 122] on span at bounding box center [842, 122] width 12 height 12
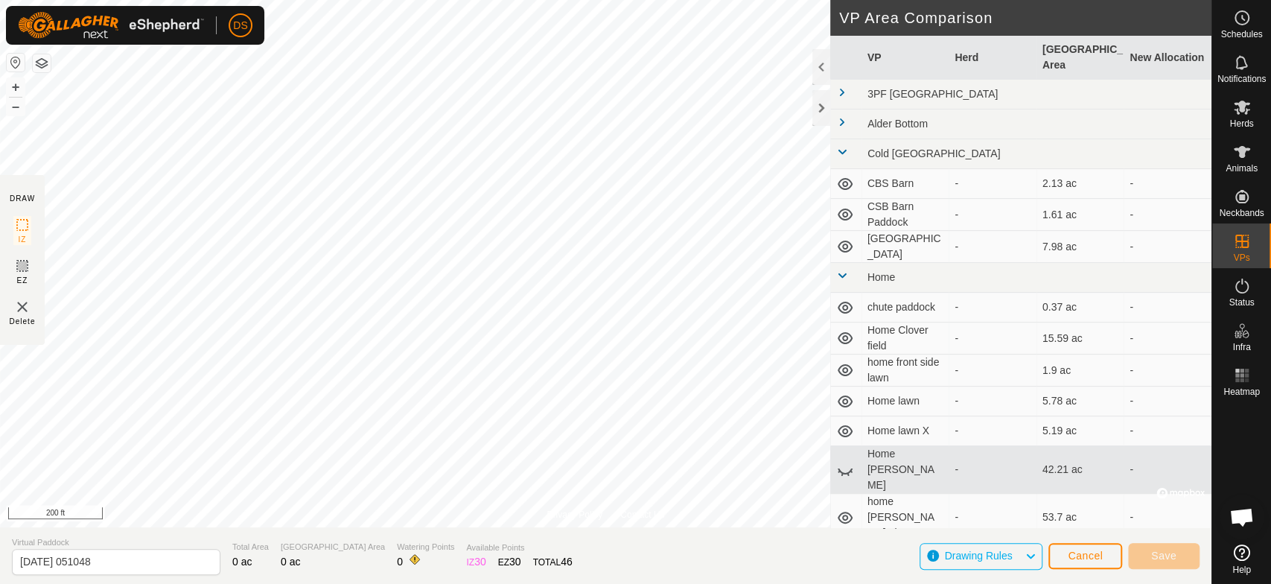
click at [838, 149] on span at bounding box center [842, 152] width 12 height 12
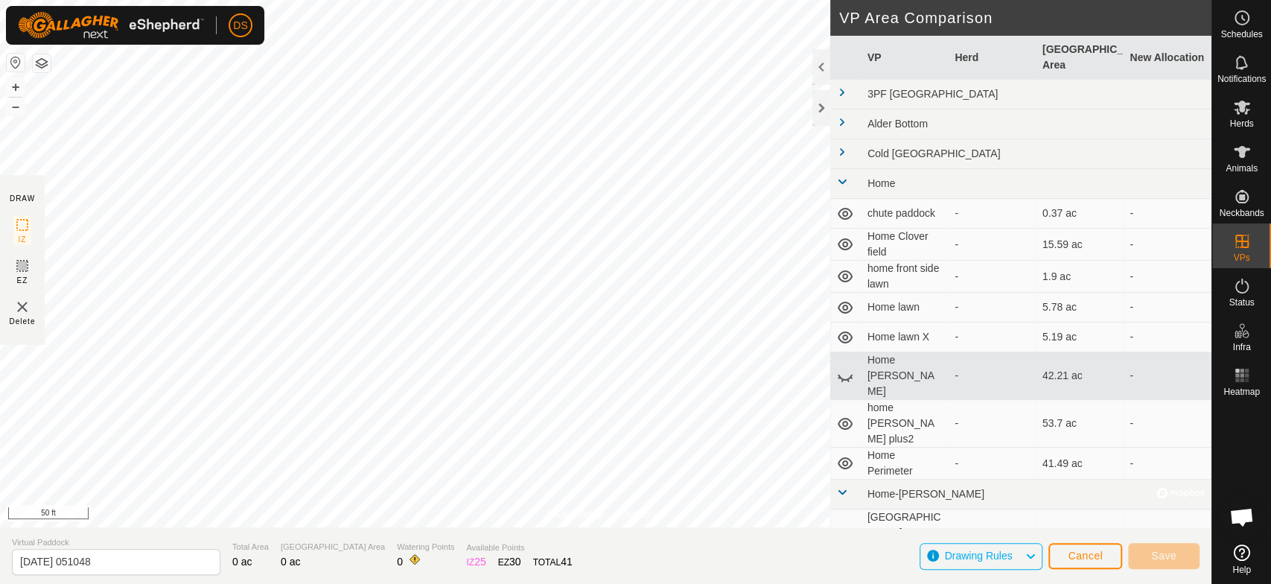
click at [442, 0] on html "DS Schedules Notifications Herds Animals Neckbands VPs Status Infra Heatmap Hel…" at bounding box center [635, 292] width 1271 height 584
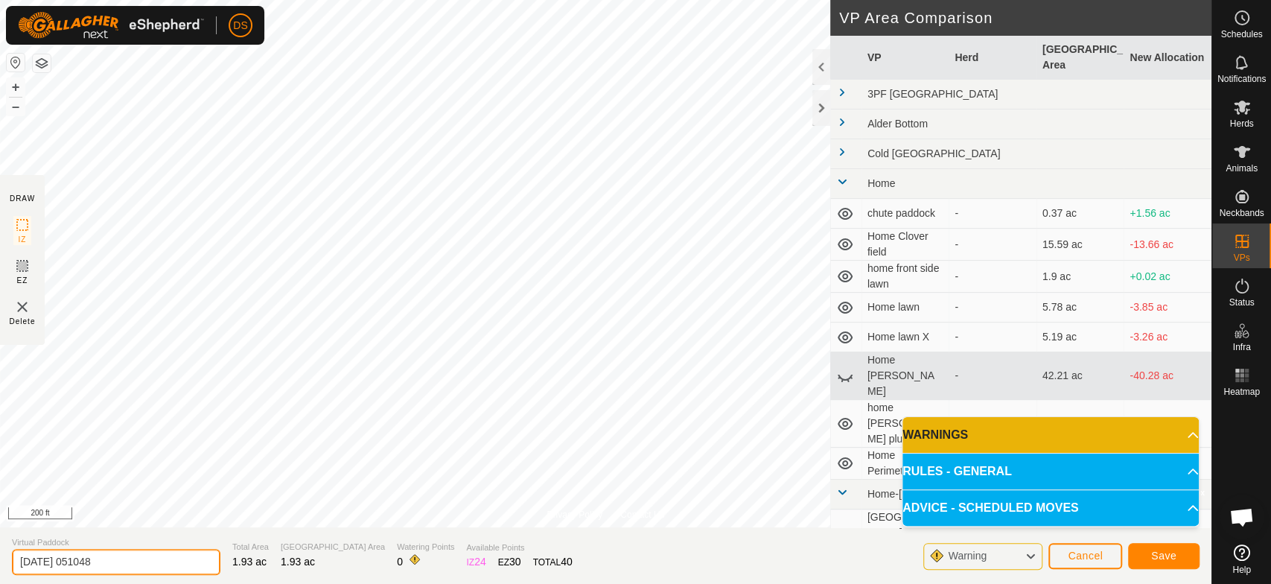
drag, startPoint x: 130, startPoint y: 562, endPoint x: -11, endPoint y: 557, distance: 140.8
click at [0, 557] on html "DS Schedules Notifications Herds Animals Neckbands VPs Status Infra Heatmap Hel…" at bounding box center [635, 292] width 1271 height 584
click at [40, 563] on input "CSBNorth Brokk" at bounding box center [116, 562] width 208 height 26
click at [95, 561] on input "CSB North Brokk" at bounding box center [116, 562] width 208 height 26
type input "CSB [GEOGRAPHIC_DATA]"
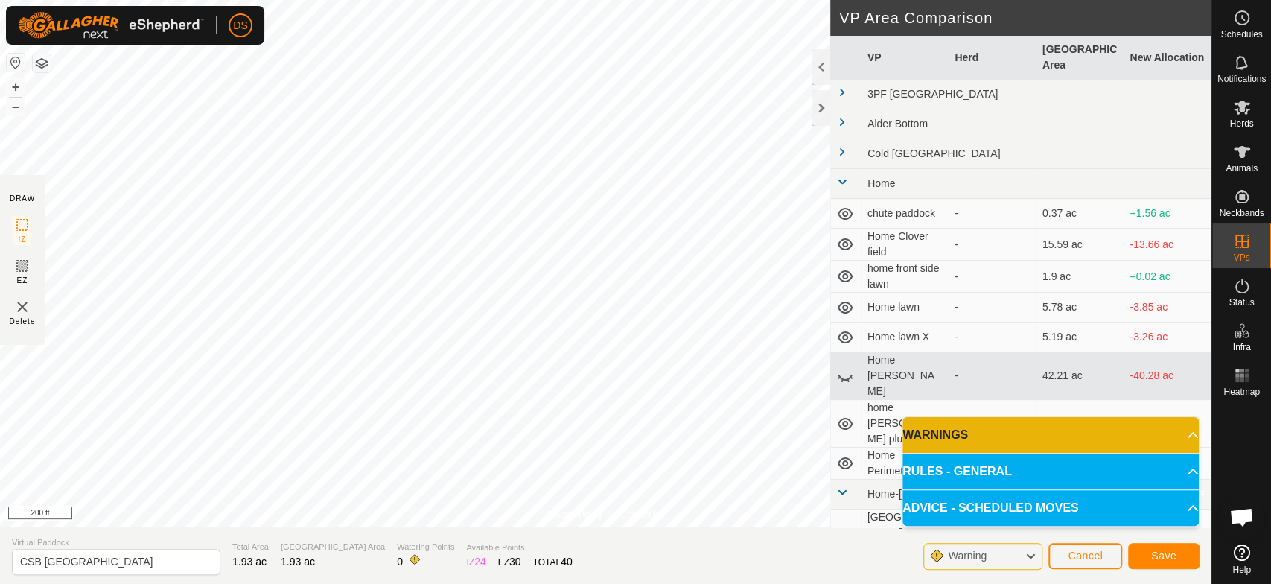
click at [973, 435] on p-accordion-header "WARNINGS" at bounding box center [1050, 435] width 296 height 36
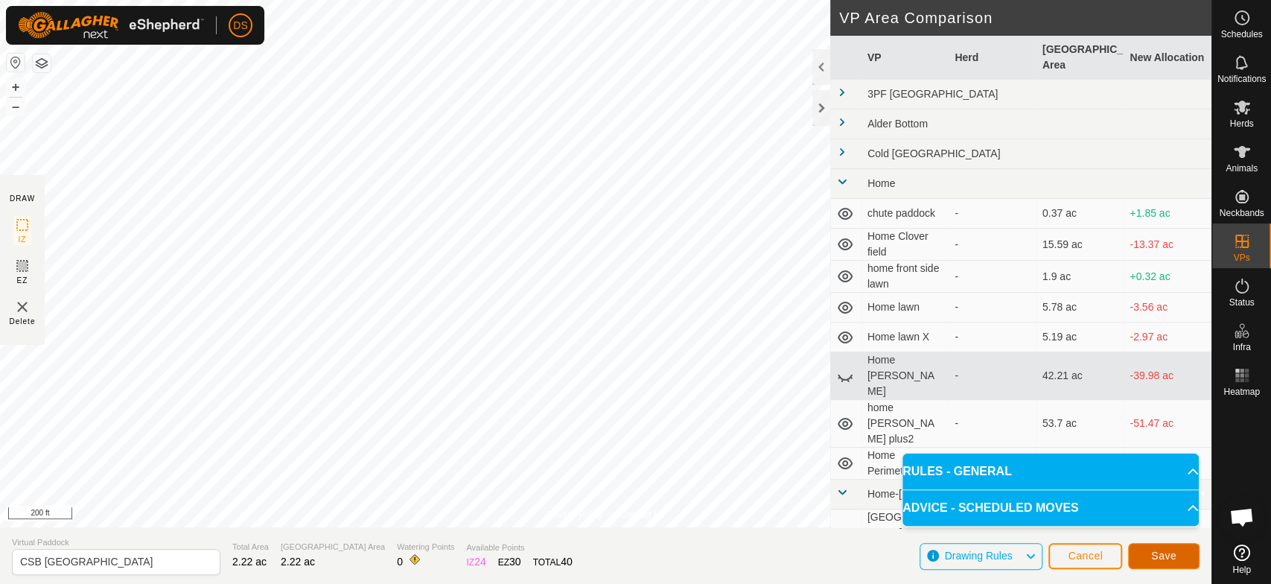
click at [1149, 555] on button "Save" at bounding box center [1163, 556] width 71 height 26
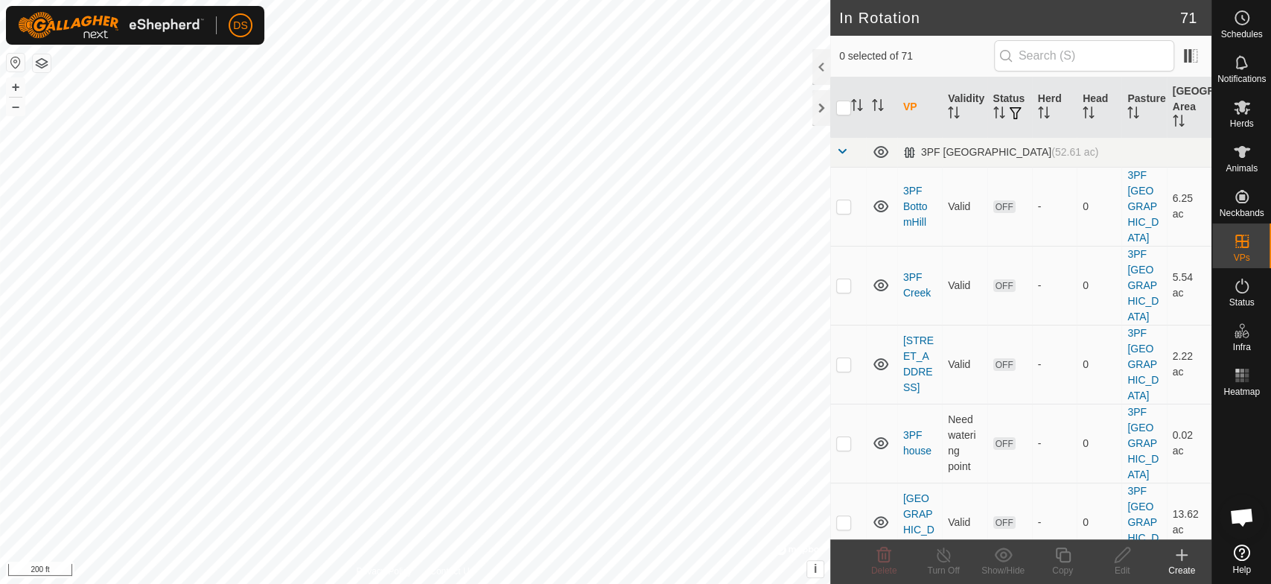
click at [1179, 555] on icon at bounding box center [1181, 555] width 18 height 18
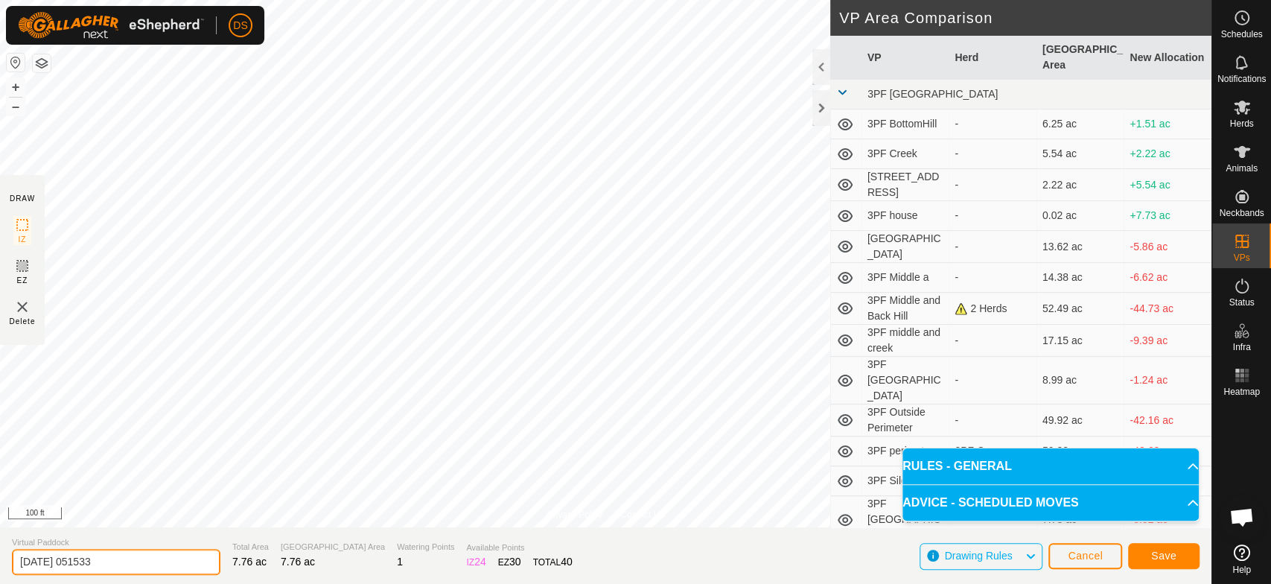
drag, startPoint x: 122, startPoint y: 564, endPoint x: -44, endPoint y: 564, distance: 166.0
click at [0, 564] on html "DS Schedules Notifications Herds Animals Neckbands VPs Status Infra Heatmap Hel…" at bounding box center [635, 292] width 1271 height 584
type input "CSB [GEOGRAPHIC_DATA]"
click at [1141, 550] on button "Save" at bounding box center [1163, 556] width 71 height 26
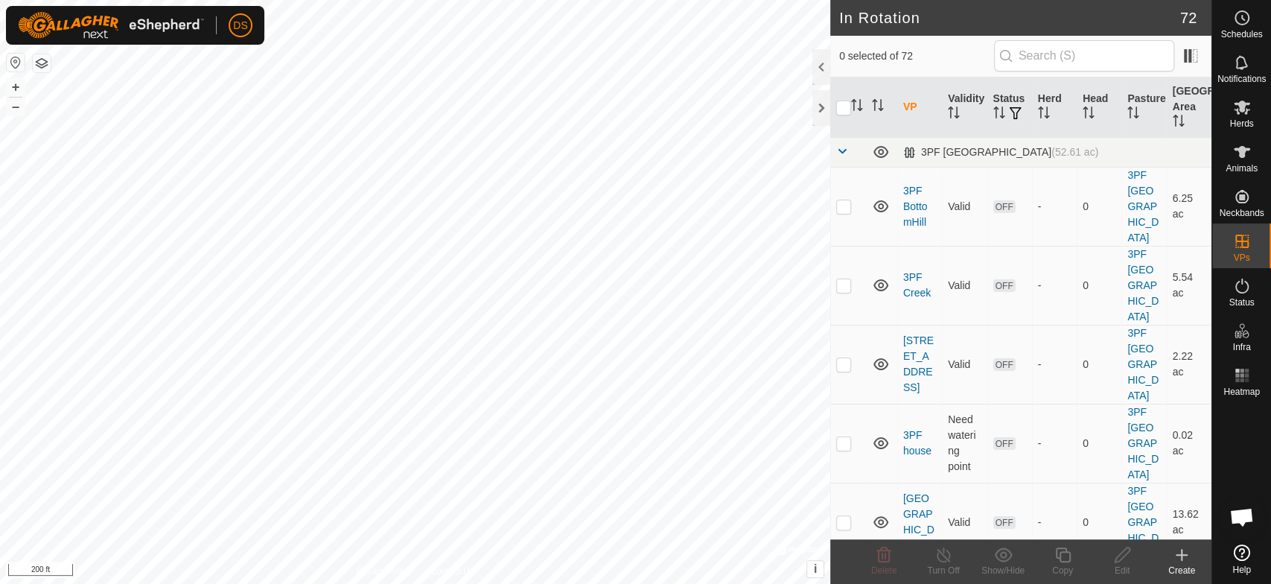
click at [1184, 558] on icon at bounding box center [1181, 555] width 18 height 18
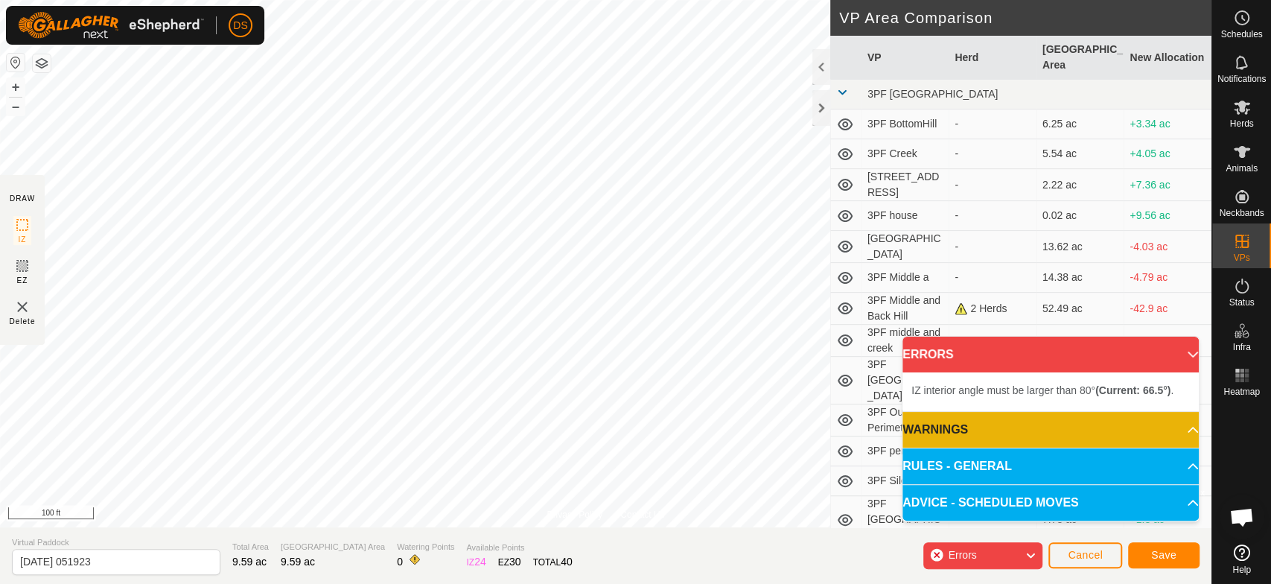
click at [74, 33] on div "DS Schedules Notifications Herds Animals Neckbands VPs Status Infra Heatmap Hel…" at bounding box center [635, 292] width 1271 height 584
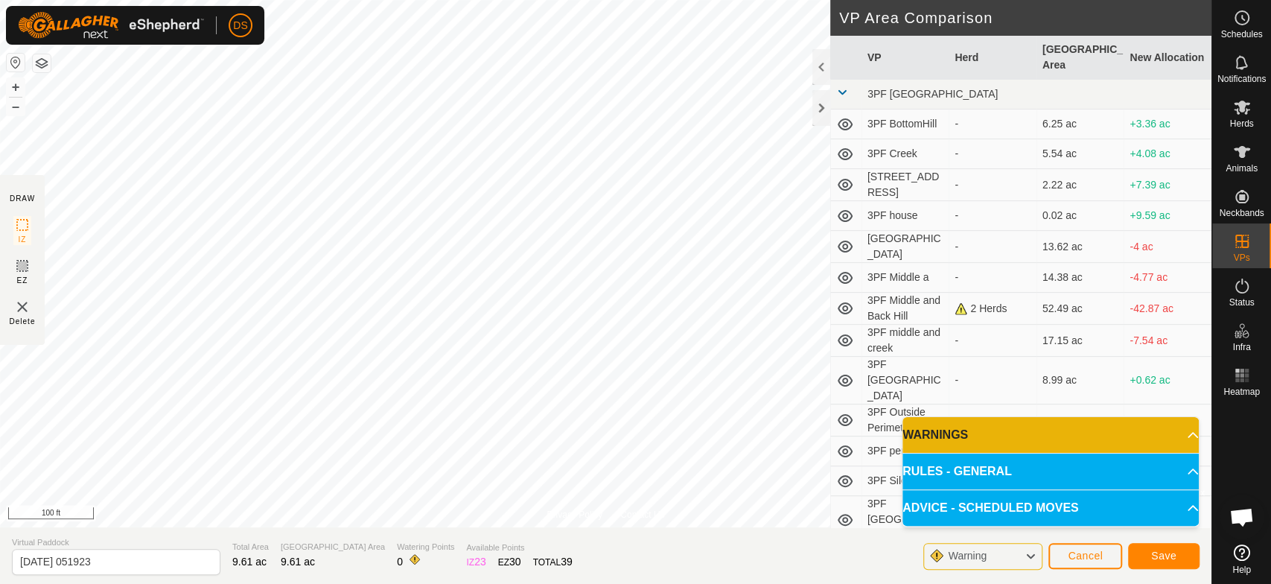
click at [930, 432] on p-accordion-header "WARNINGS" at bounding box center [1050, 435] width 296 height 36
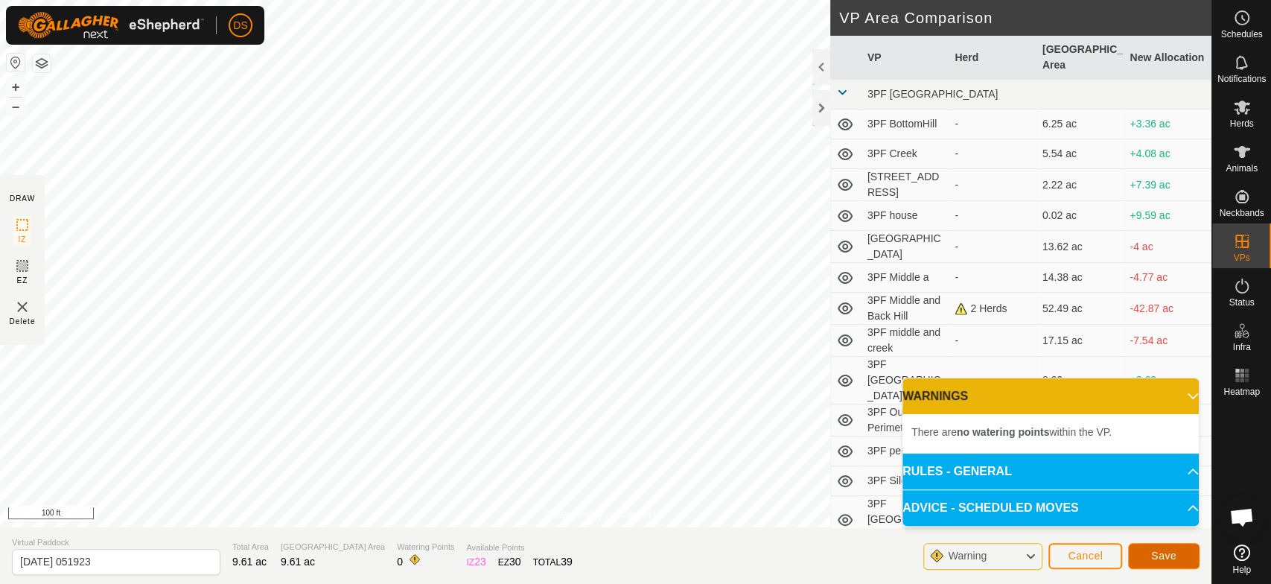
click at [1155, 560] on span "Save" at bounding box center [1163, 555] width 25 height 12
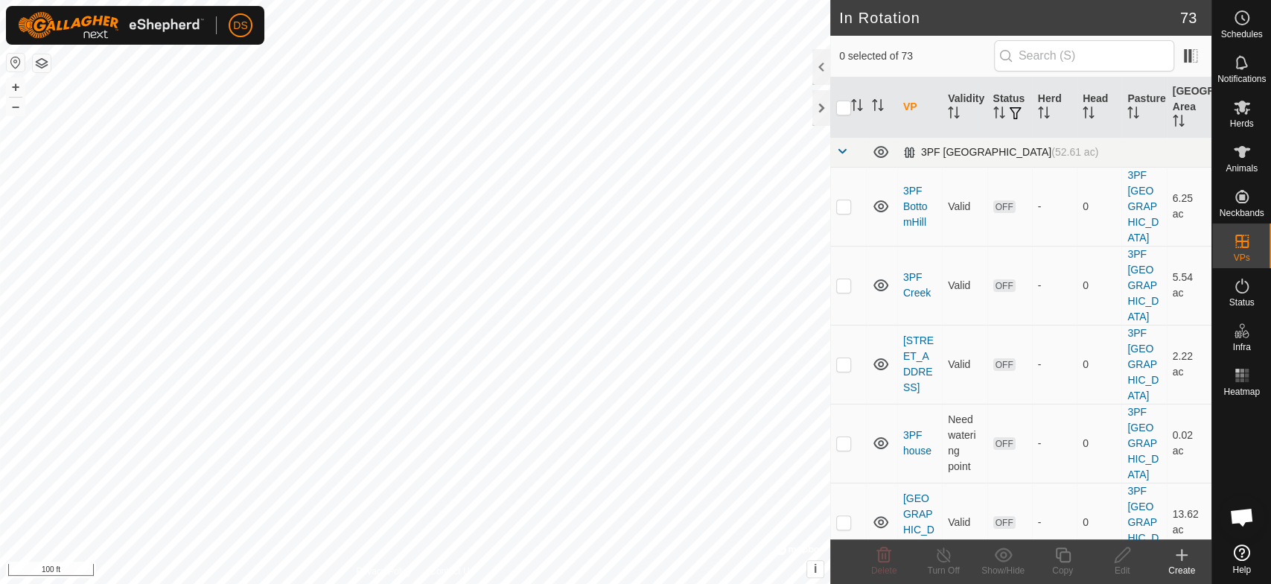
click at [843, 147] on span at bounding box center [842, 151] width 12 height 12
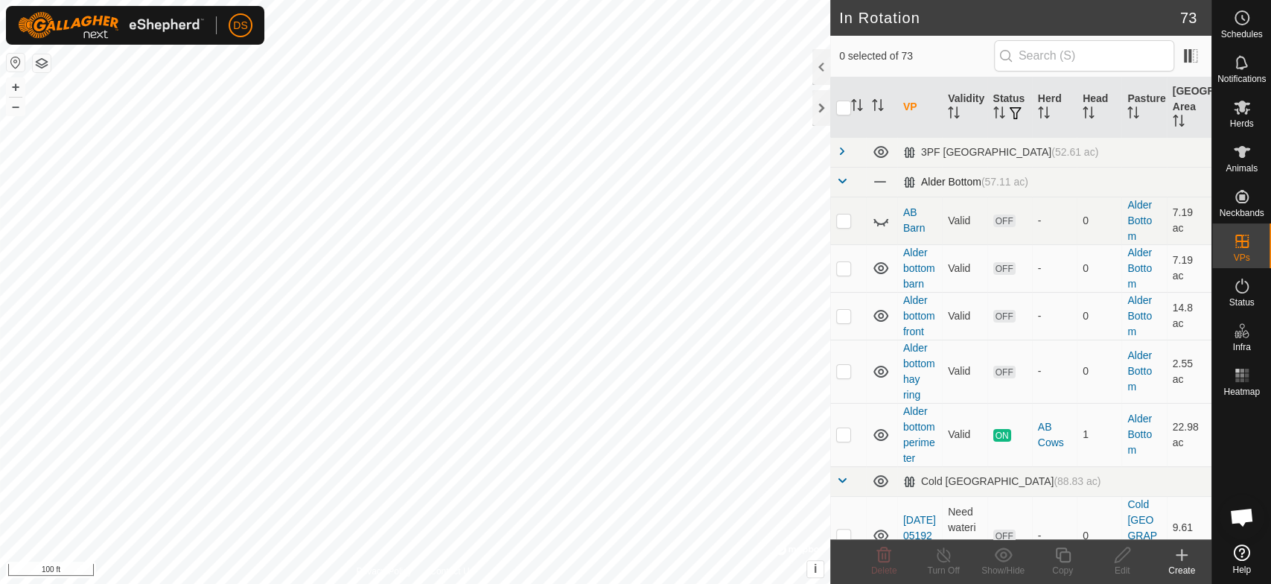
click at [841, 179] on span at bounding box center [842, 181] width 12 height 12
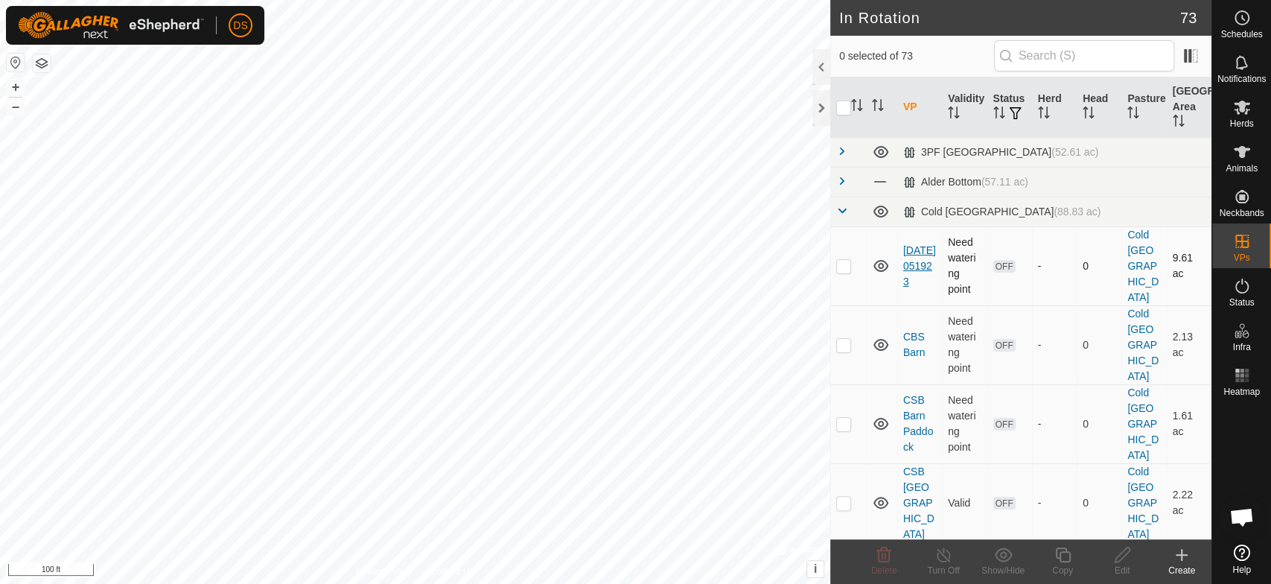
click at [920, 254] on link "[DATE] 051923" at bounding box center [919, 265] width 33 height 43
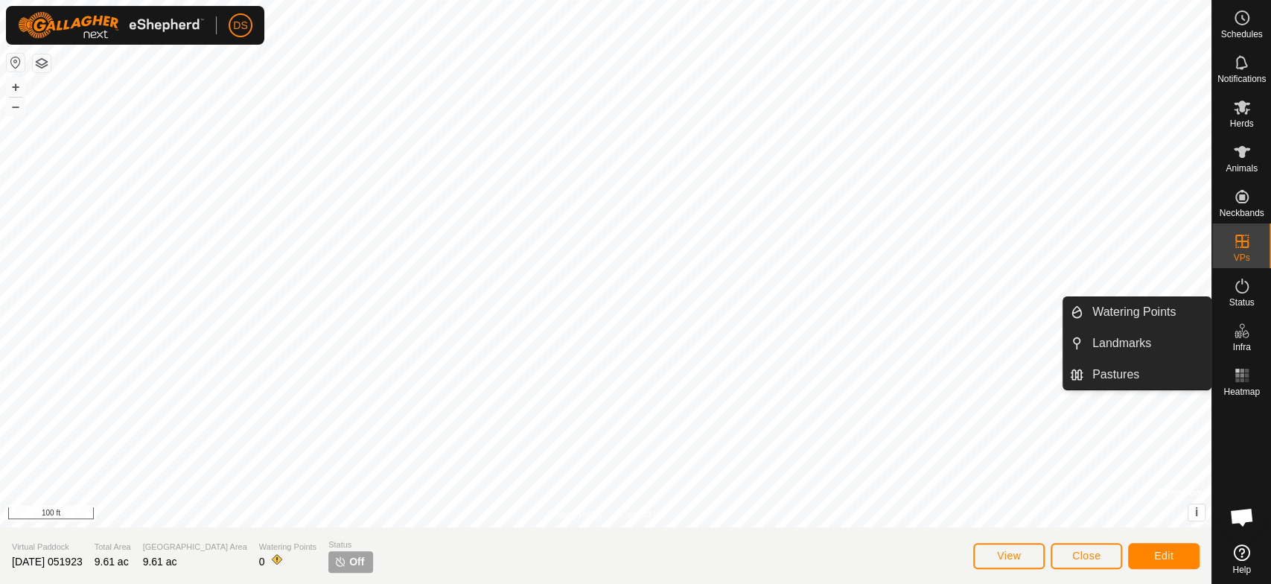
click at [1240, 332] on icon at bounding box center [1242, 331] width 18 height 18
click at [1137, 314] on link "Watering Points" at bounding box center [1146, 312] width 127 height 30
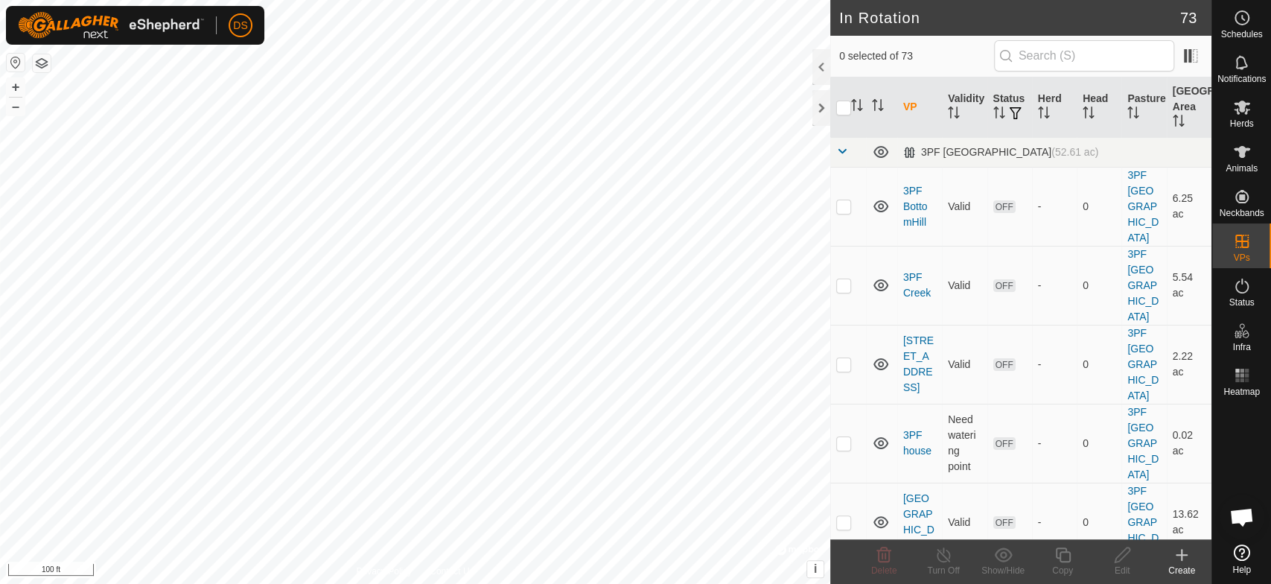
checkbox input "true"
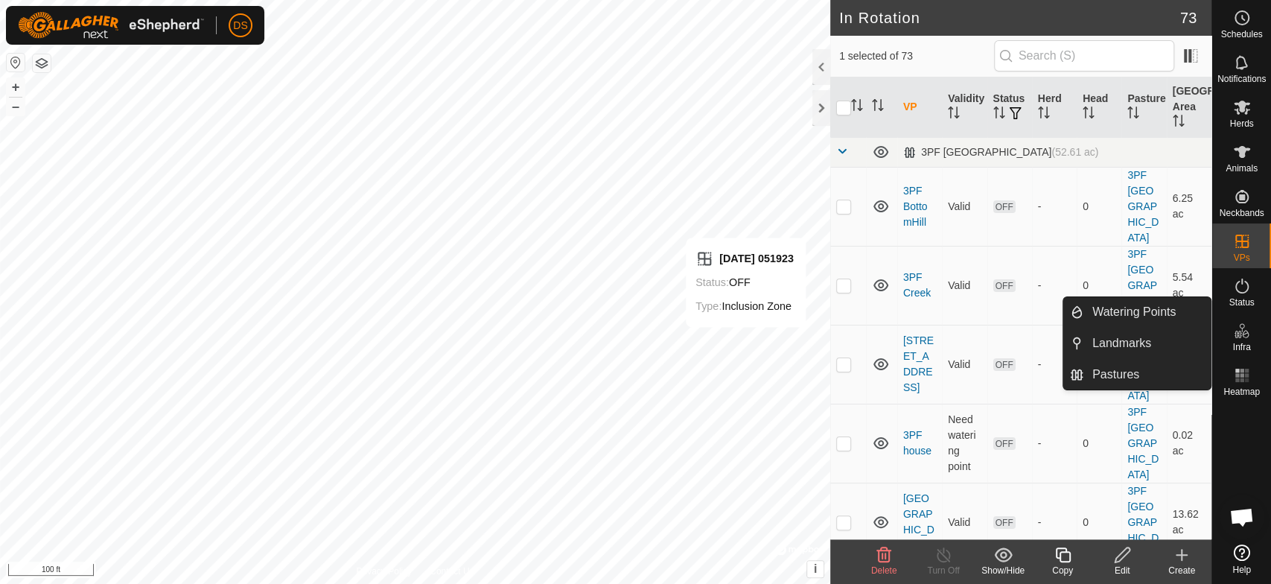
click at [1248, 332] on icon at bounding box center [1242, 331] width 18 height 18
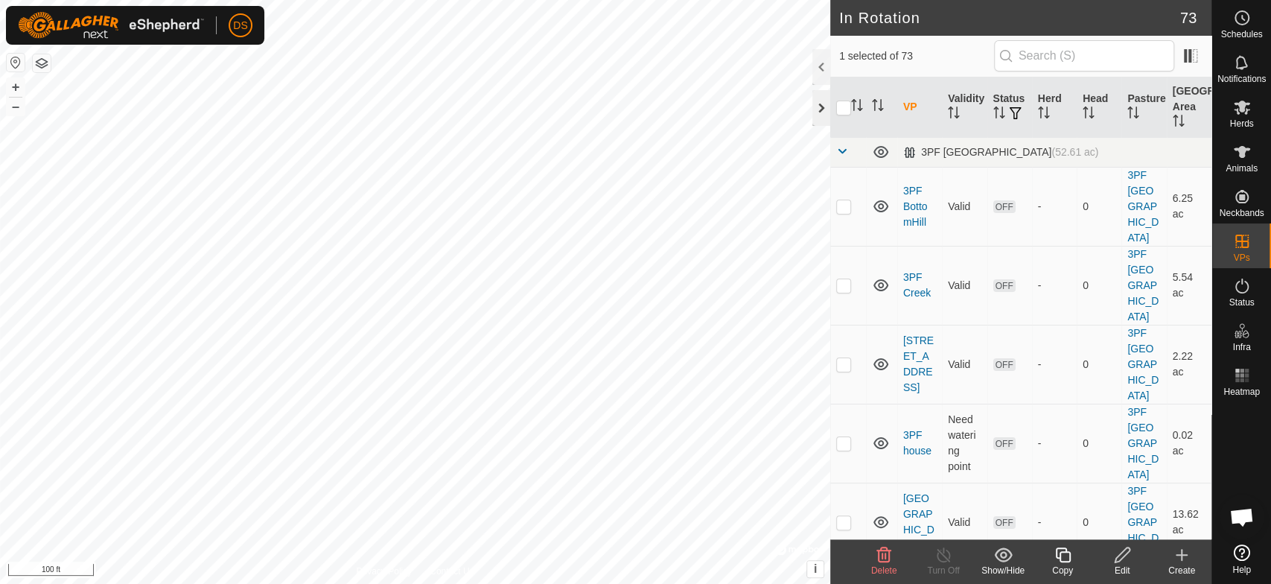
click at [820, 100] on div at bounding box center [821, 108] width 18 height 36
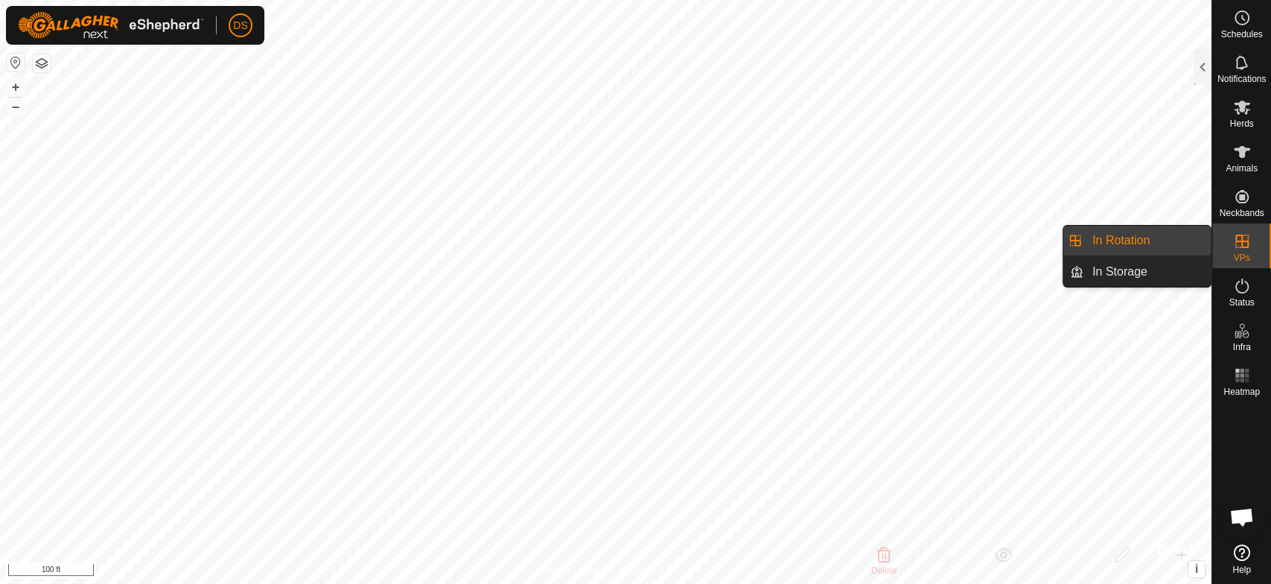
click at [1239, 243] on icon at bounding box center [1242, 241] width 18 height 18
click at [1152, 238] on link "In Rotation" at bounding box center [1146, 241] width 127 height 30
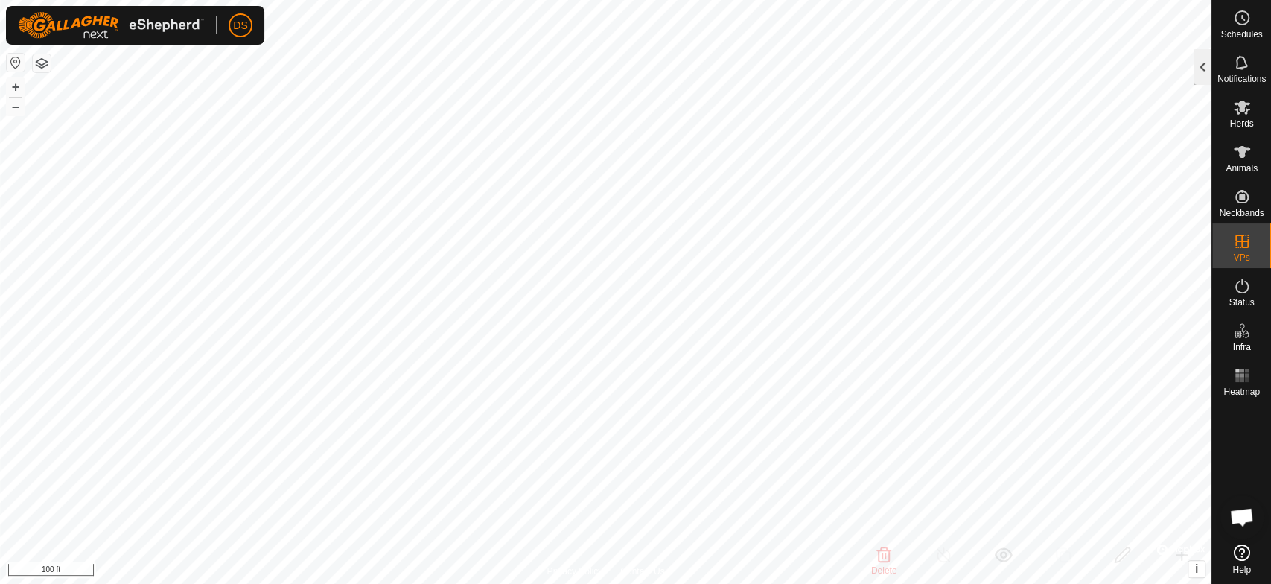
click at [1196, 64] on div at bounding box center [1202, 67] width 18 height 36
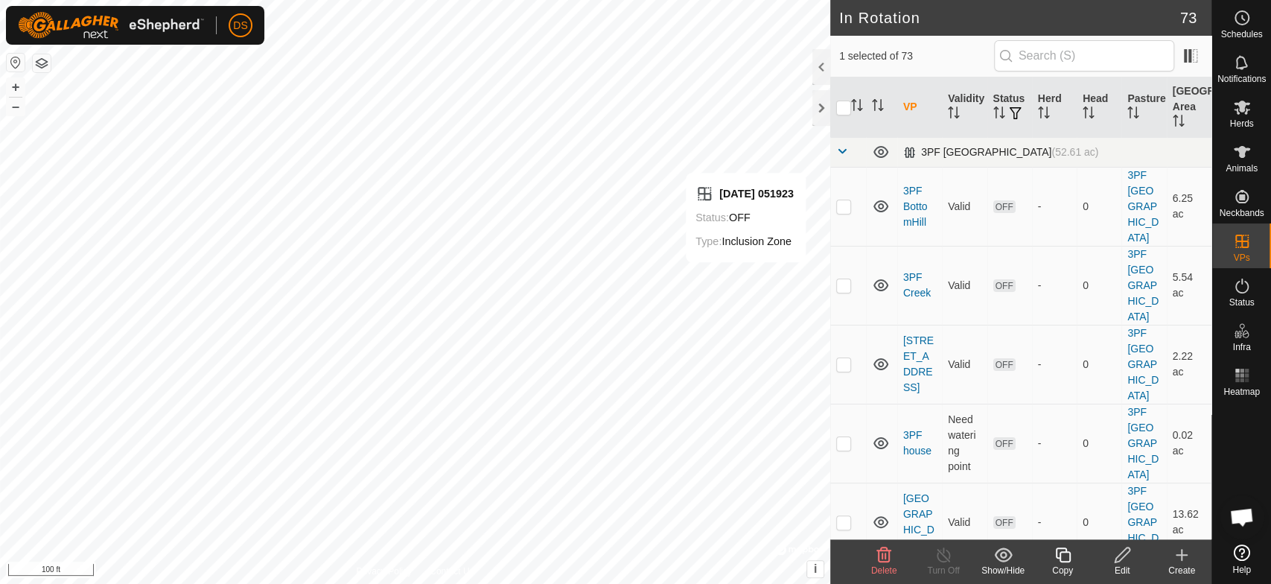
click at [845, 150] on span at bounding box center [842, 151] width 12 height 12
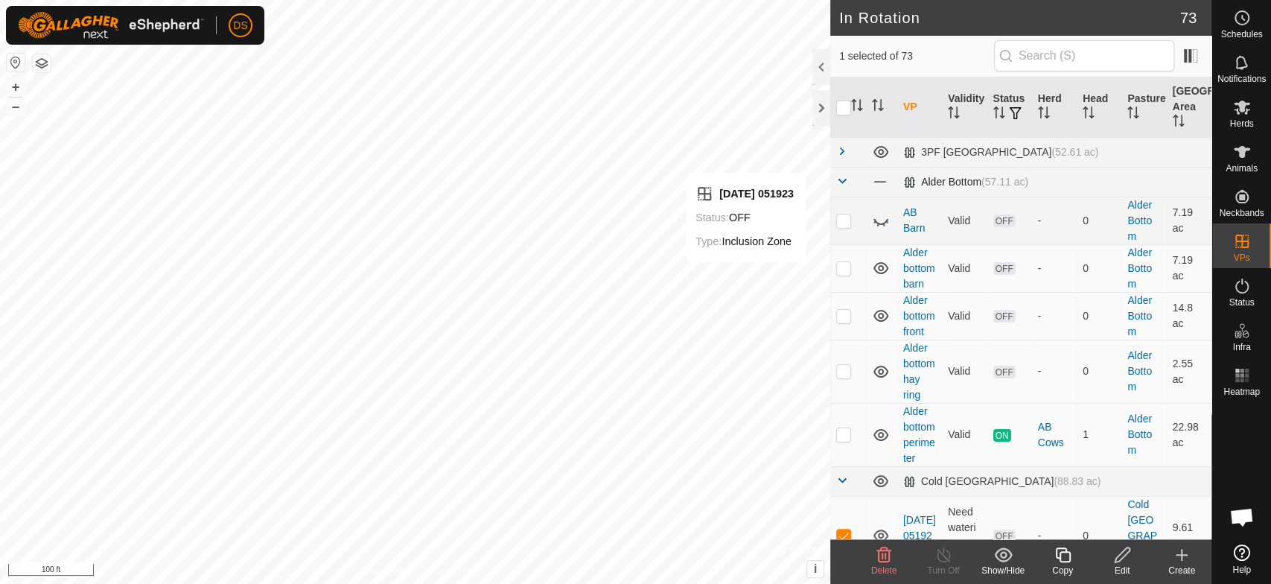
click at [840, 176] on span at bounding box center [842, 181] width 12 height 12
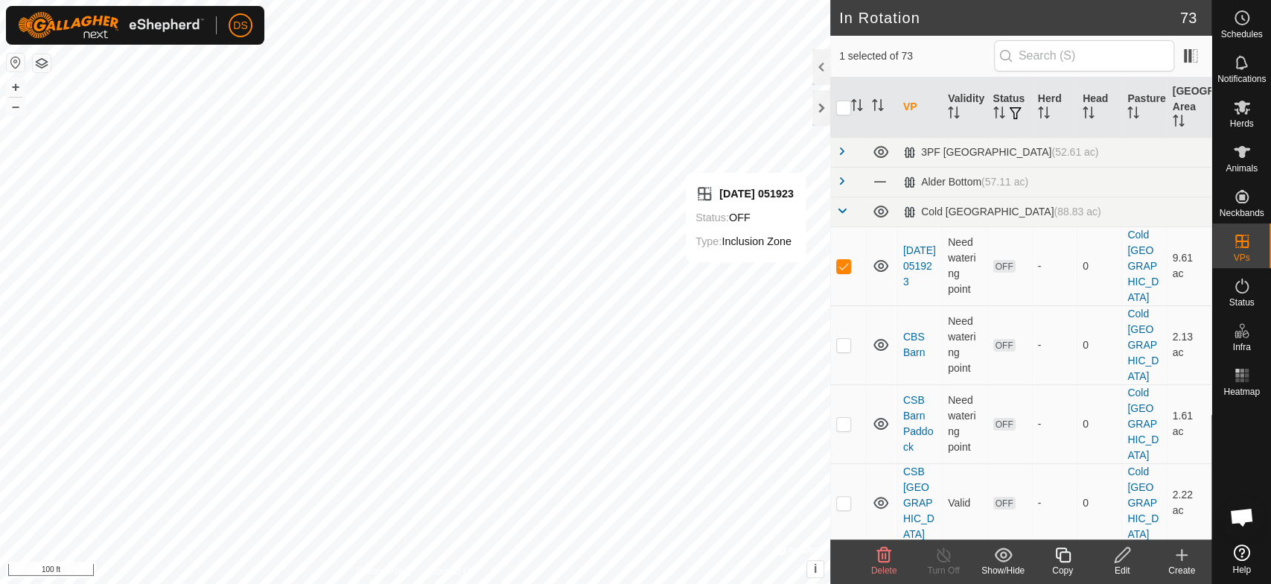
click at [1122, 549] on icon at bounding box center [1121, 554] width 15 height 15
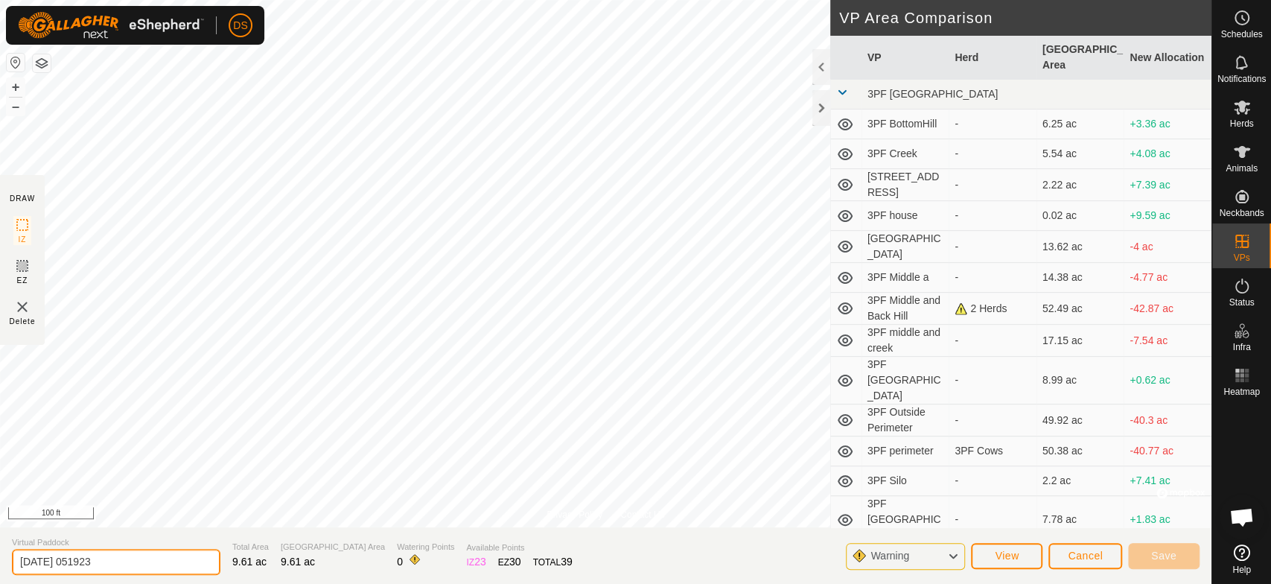
drag, startPoint x: 114, startPoint y: 566, endPoint x: -42, endPoint y: 561, distance: 155.6
click at [0, 561] on html "DS Schedules Notifications Herds Animals Neckbands VPs Status Infra Heatmap Hel…" at bounding box center [635, 292] width 1271 height 584
type input "CSB South Reeds"
click at [1152, 546] on button "Save" at bounding box center [1163, 556] width 71 height 26
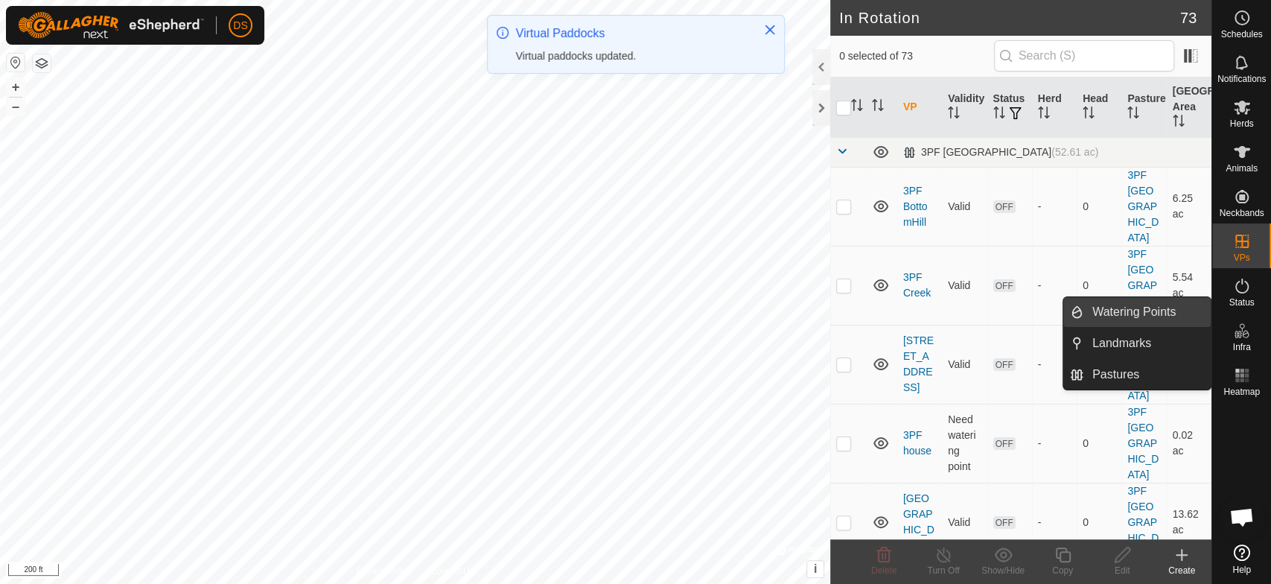
click at [1143, 309] on link "Watering Points" at bounding box center [1146, 312] width 127 height 30
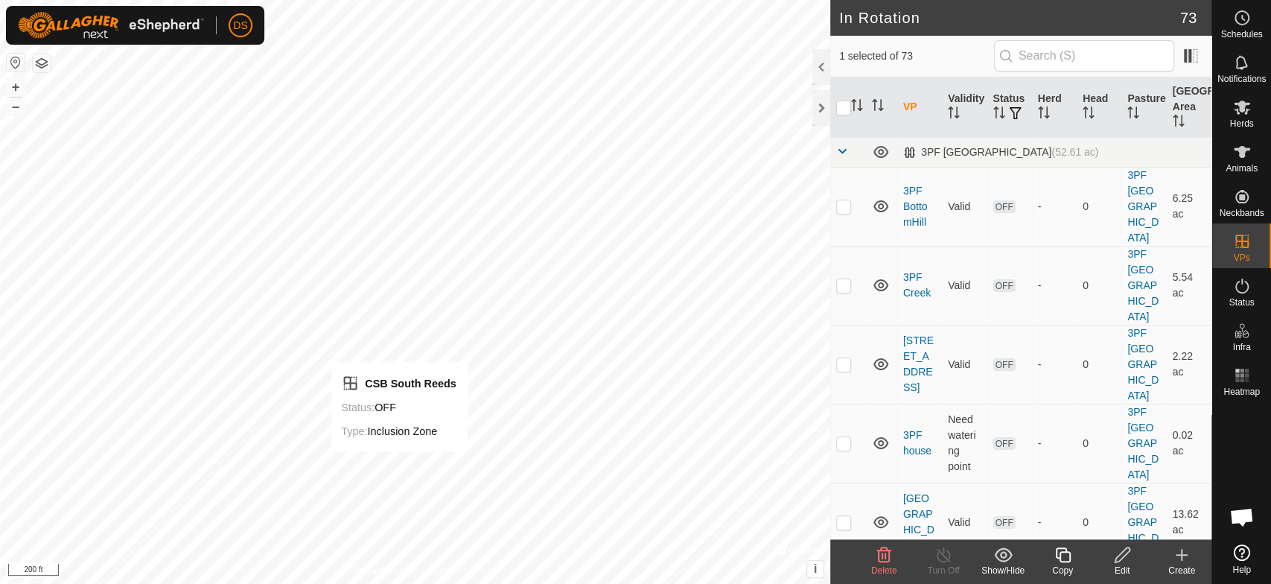
checkbox input "false"
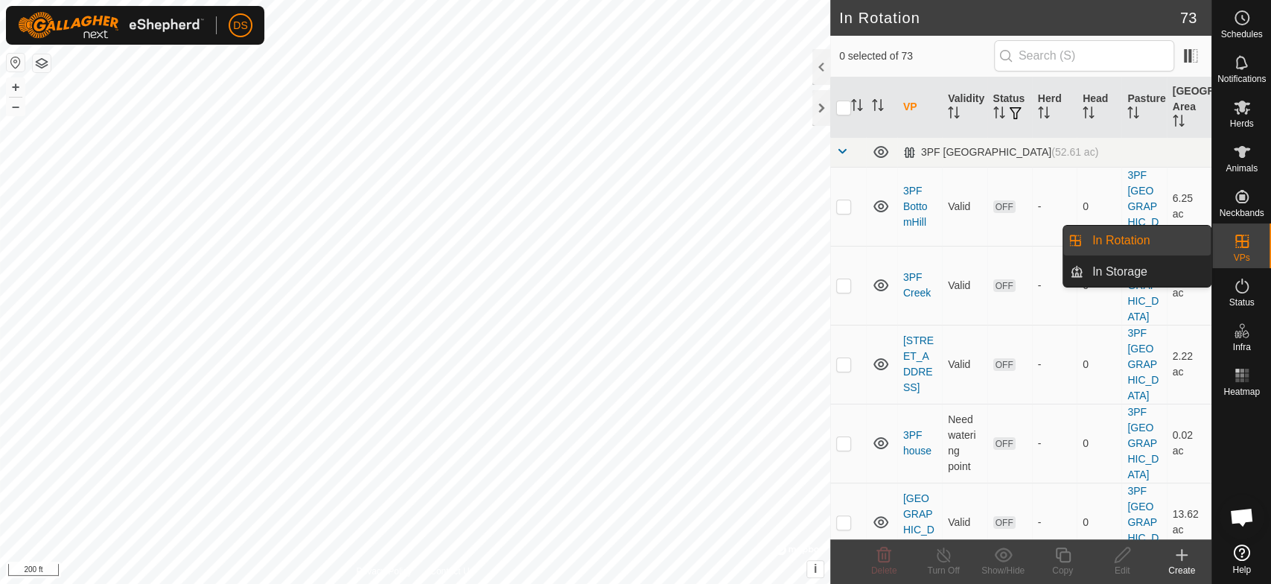
click at [1236, 247] on icon at bounding box center [1241, 240] width 13 height 13
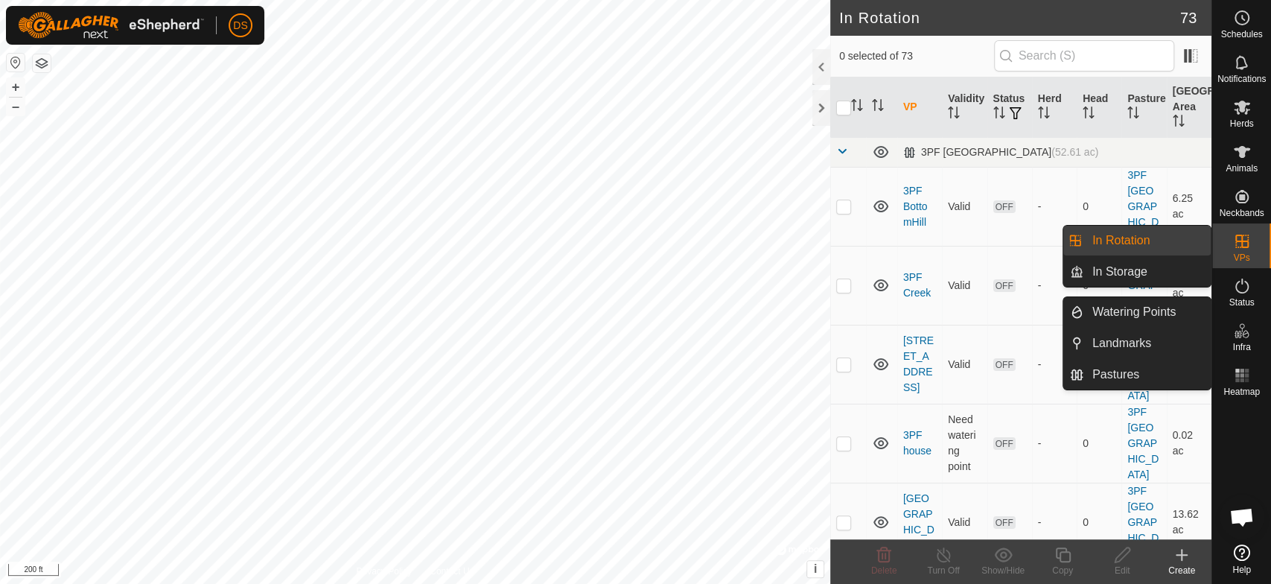
click at [1240, 339] on icon at bounding box center [1242, 331] width 18 height 18
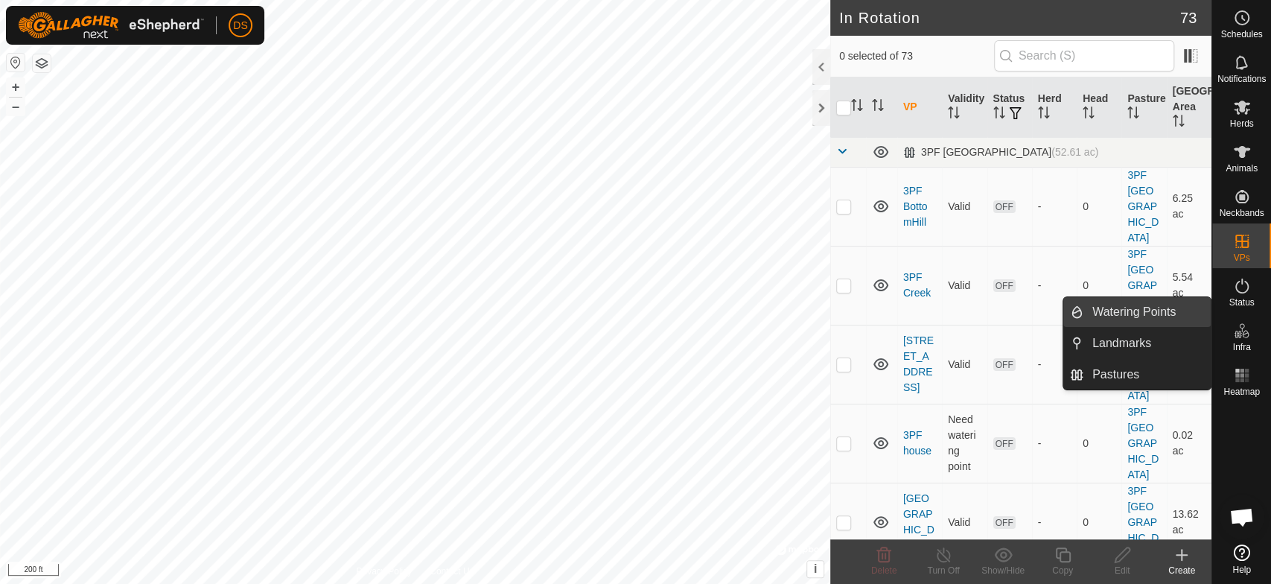
click at [1179, 316] on link "Watering Points" at bounding box center [1146, 312] width 127 height 30
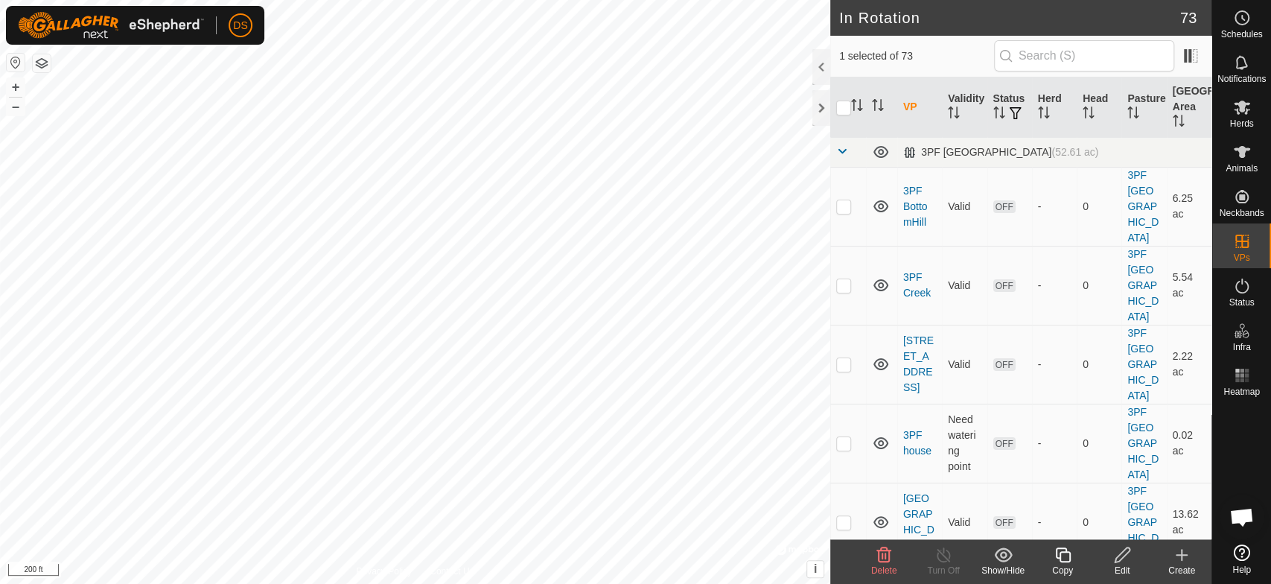
checkbox input "false"
click at [1183, 557] on icon at bounding box center [1181, 555] width 18 height 18
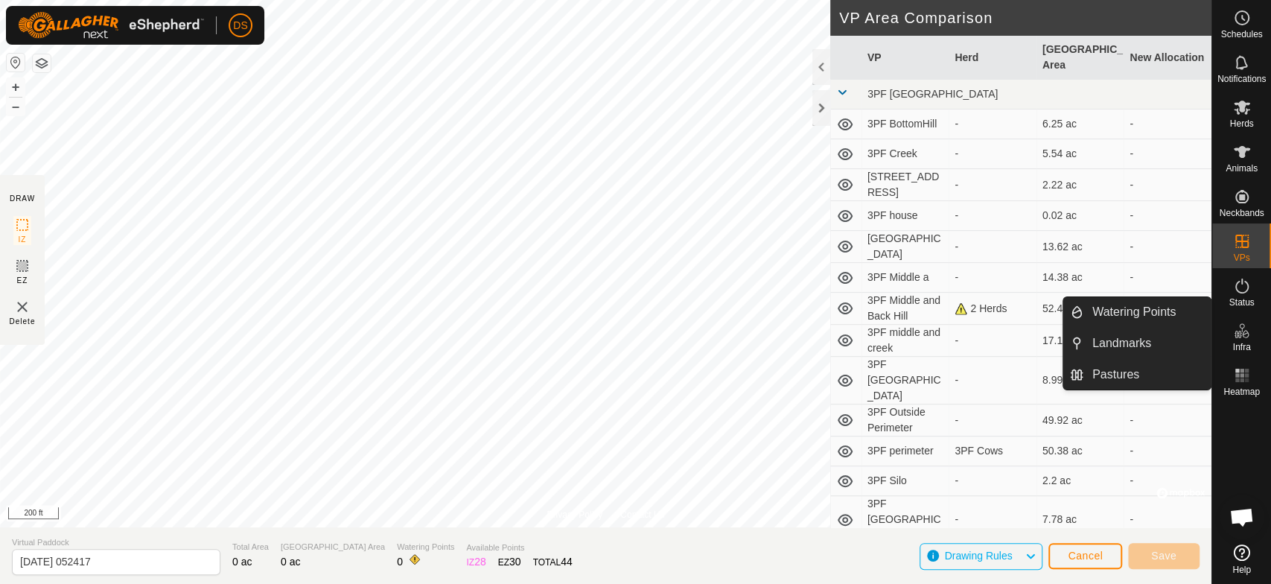
click at [1239, 327] on icon at bounding box center [1242, 331] width 18 height 18
click at [1238, 327] on icon at bounding box center [1242, 331] width 18 height 18
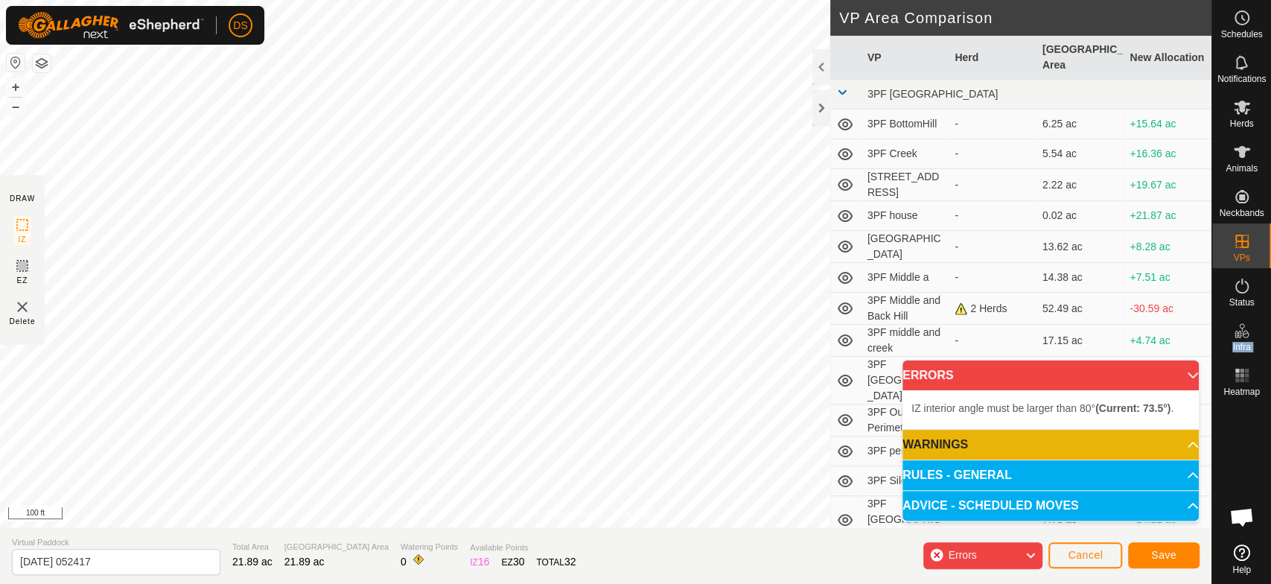
click at [390, 561] on div "Privacy Policy Contact Us + – ⇧ i © Mapbox , © OpenStreetMap , Improve this map…" at bounding box center [605, 292] width 1211 height 584
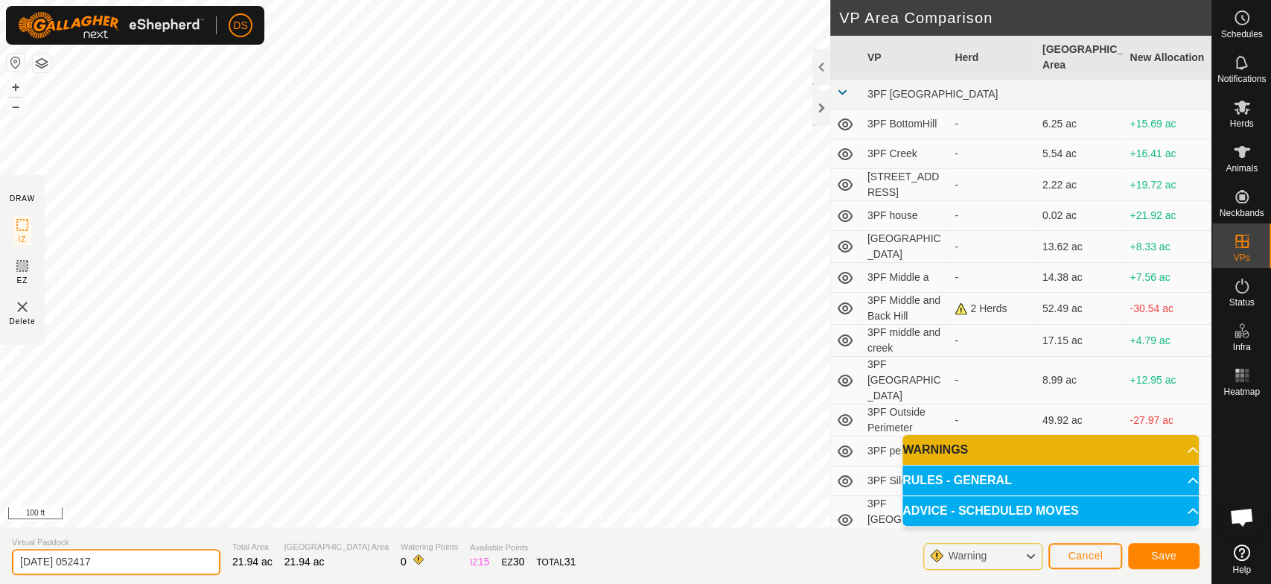
drag, startPoint x: 124, startPoint y: 569, endPoint x: -24, endPoint y: 569, distance: 147.4
click at [0, 569] on html "DS Schedules Notifications Herds Animals Neckbands VPs Status Infra Heatmap Hel…" at bounding box center [635, 292] width 1271 height 584
click at [61, 562] on input "csb Nort reeds" at bounding box center [116, 562] width 208 height 26
type input "csb Nort Reeds"
click at [920, 447] on p-accordion-header "WARNINGS" at bounding box center [1050, 450] width 296 height 30
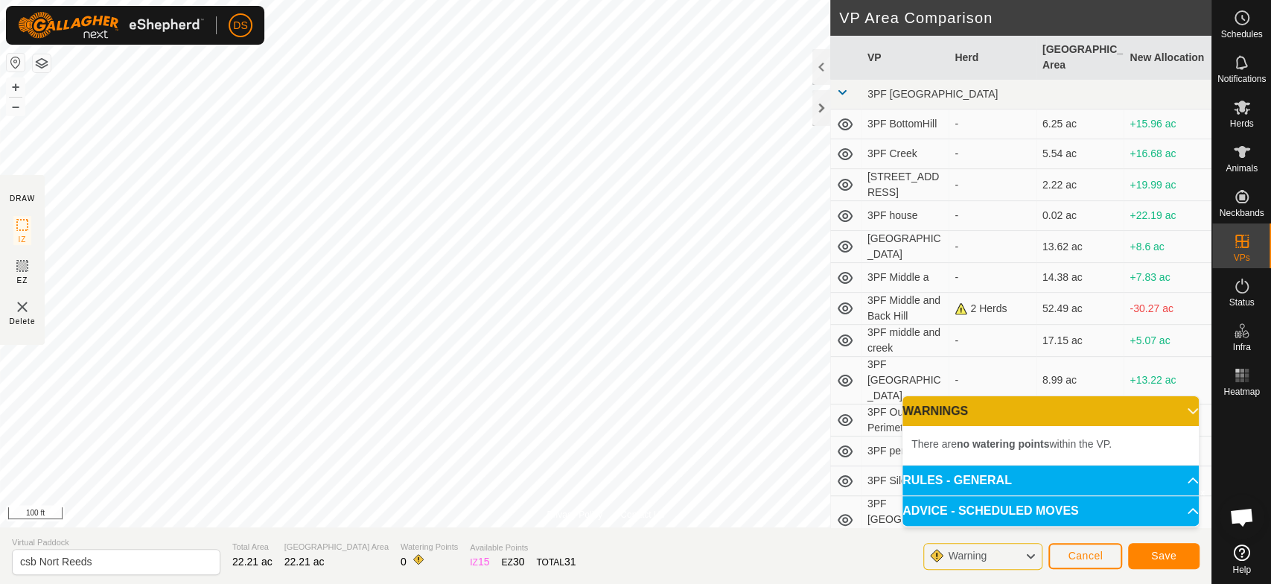
click at [450, 583] on html "DS Schedules Notifications Herds Animals Neckbands VPs Status Infra Heatmap Hel…" at bounding box center [635, 292] width 1271 height 584
click at [1172, 555] on span "Save" at bounding box center [1163, 555] width 25 height 12
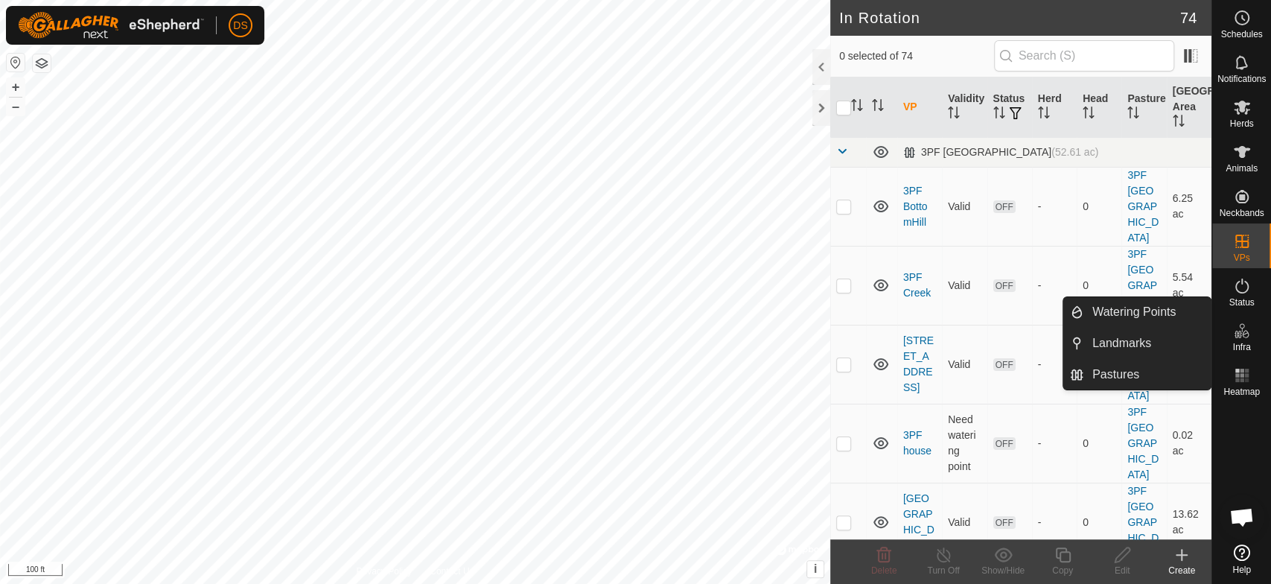
click at [1238, 328] on icon at bounding box center [1242, 331] width 18 height 18
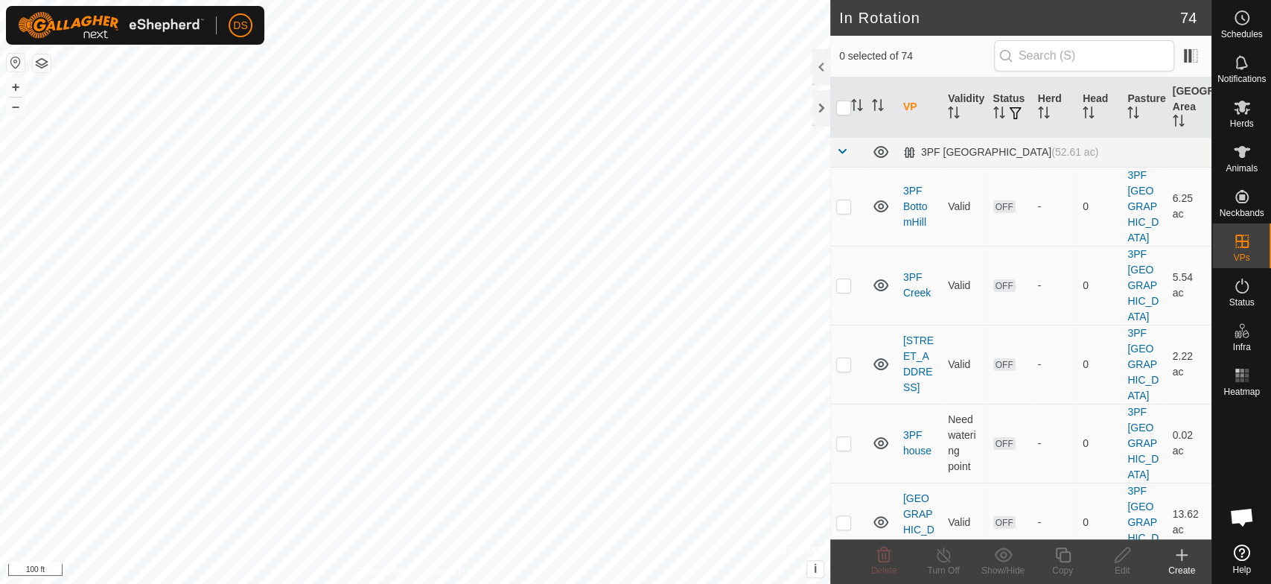
click at [1182, 549] on icon at bounding box center [1181, 555] width 18 height 18
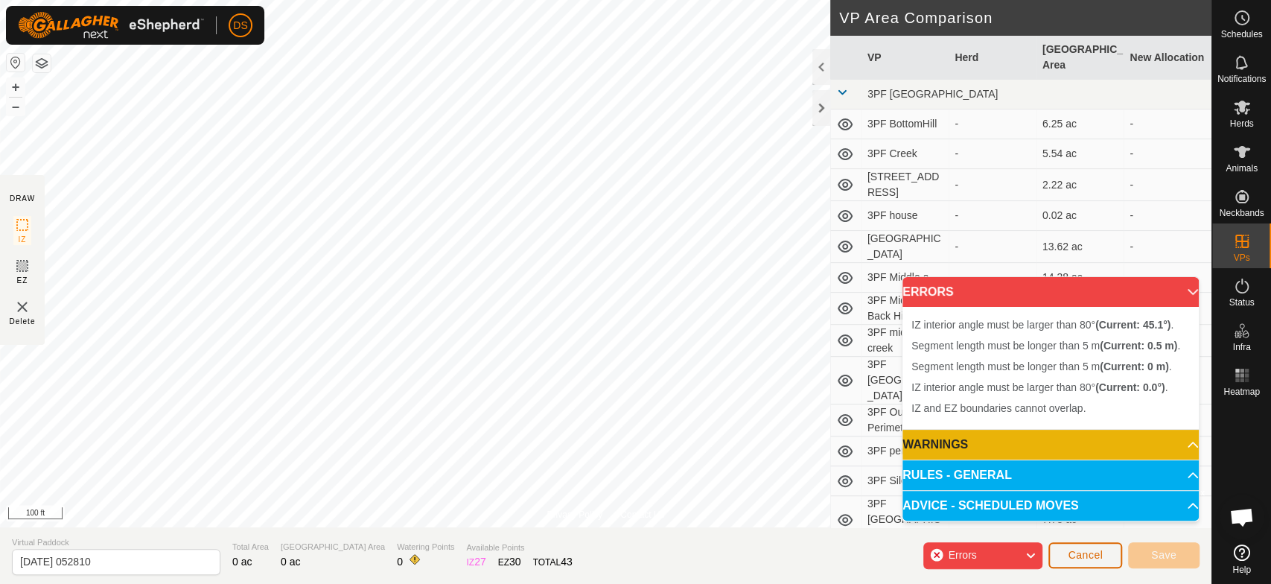
click at [1084, 549] on span "Cancel" at bounding box center [1084, 555] width 35 height 12
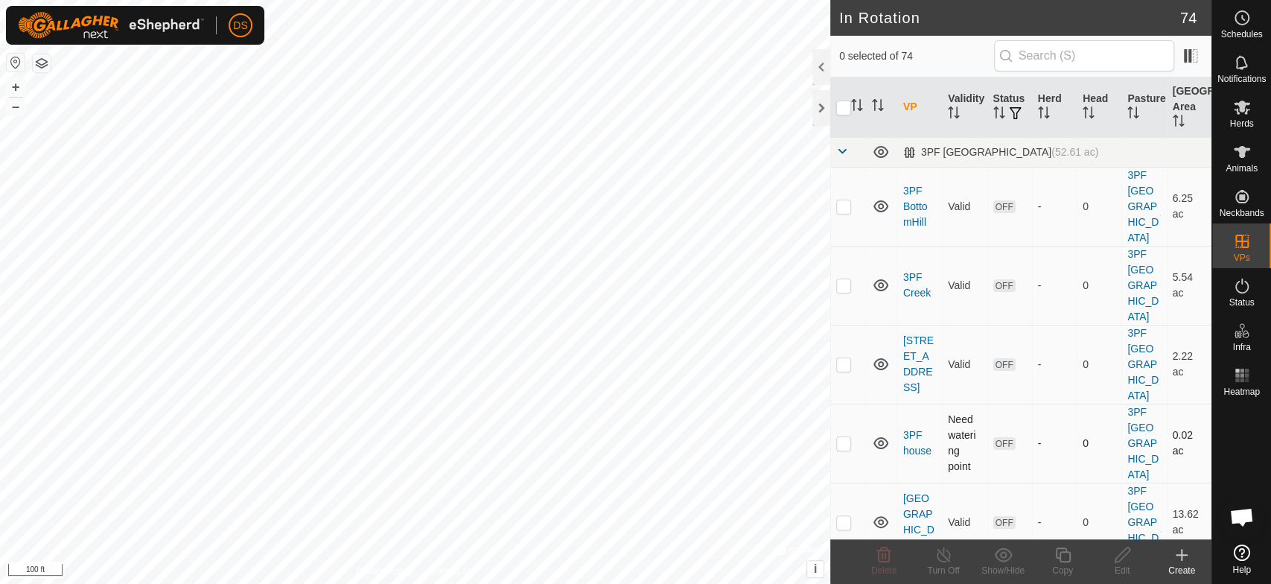
click at [912, 386] on div "In Rotation 74 0 selected of 74 VP Validity Status Herd Head Pasture [GEOGRAPHI…" at bounding box center [605, 292] width 1211 height 584
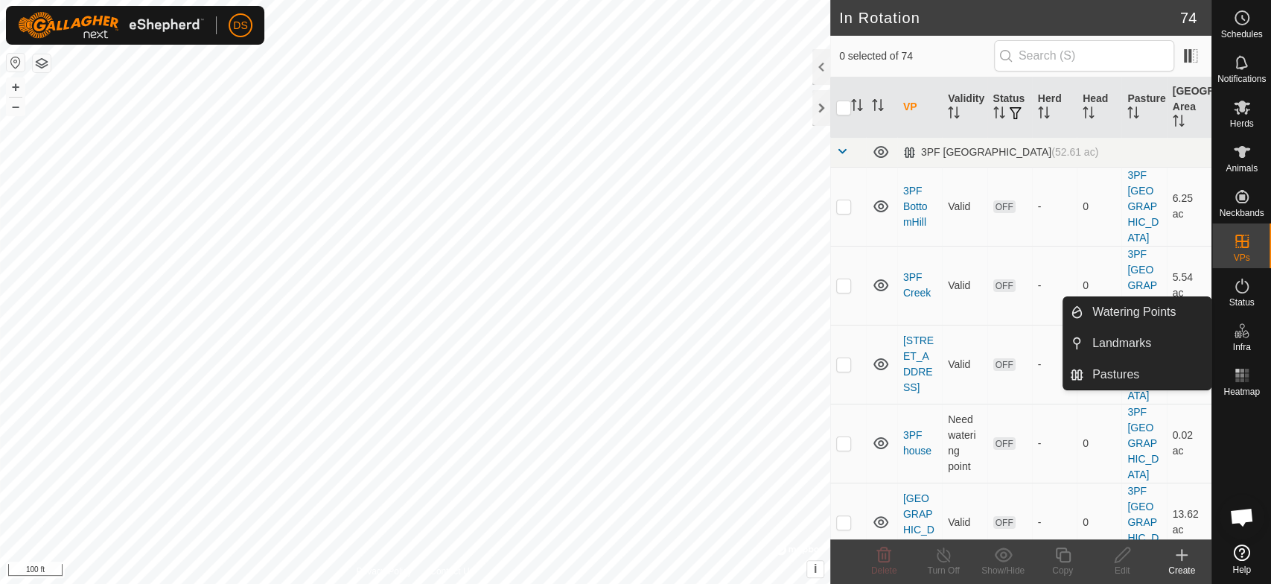
click at [1239, 338] on icon at bounding box center [1242, 331] width 18 height 18
click at [1144, 310] on link "Watering Points" at bounding box center [1146, 312] width 127 height 30
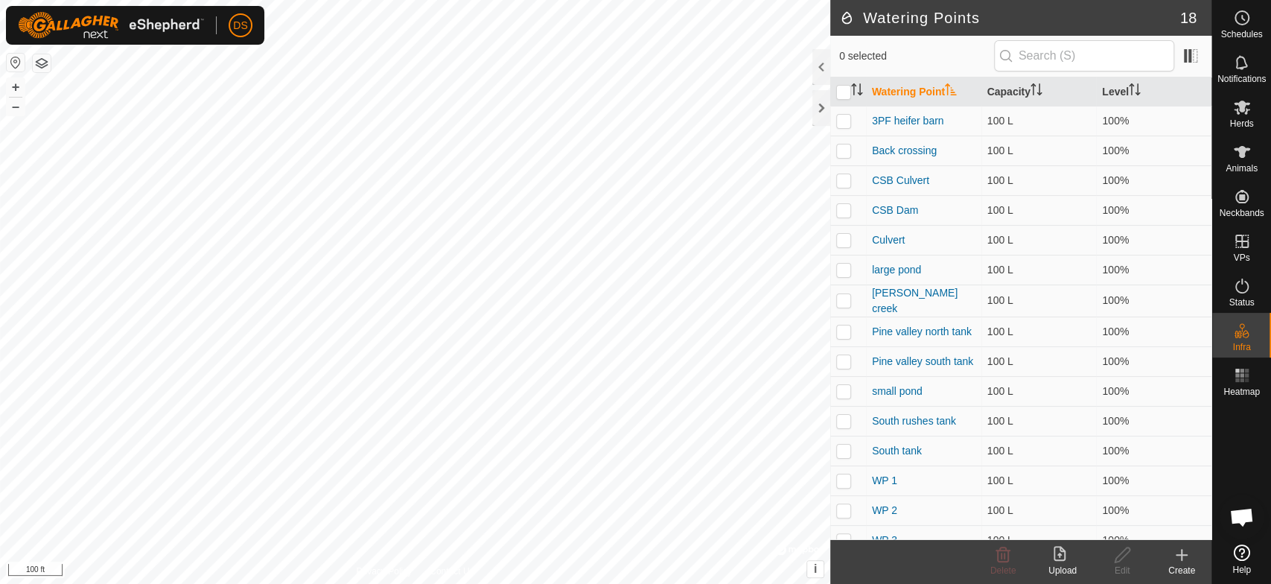
click at [1183, 563] on div "Create" at bounding box center [1182, 569] width 60 height 13
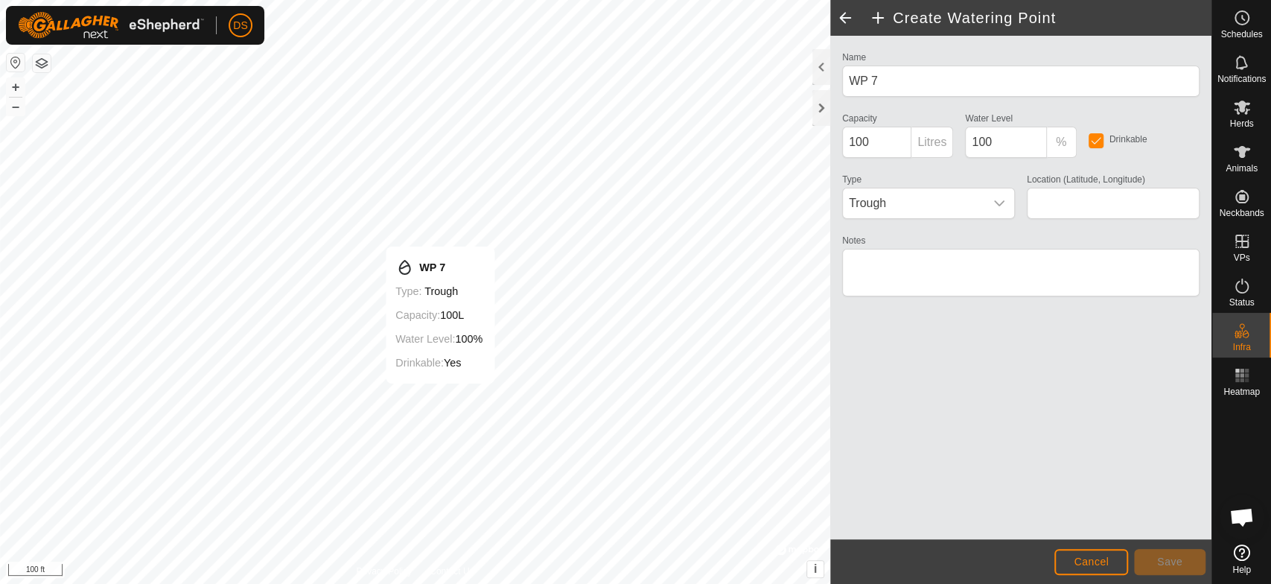
type input "41.957547, -79.524931"
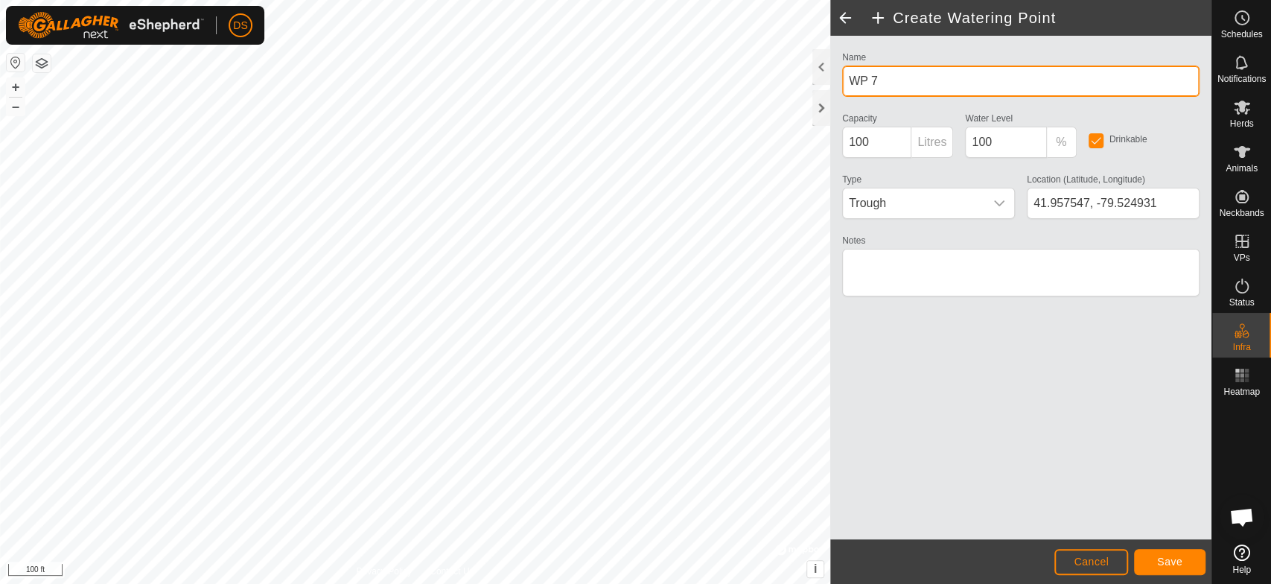
drag, startPoint x: 876, startPoint y: 82, endPoint x: 851, endPoint y: 83, distance: 25.3
click at [851, 83] on input "WP 7" at bounding box center [1020, 81] width 357 height 31
click at [846, 80] on input "East Culvert" at bounding box center [1020, 81] width 357 height 31
type input "CBS East Culvert"
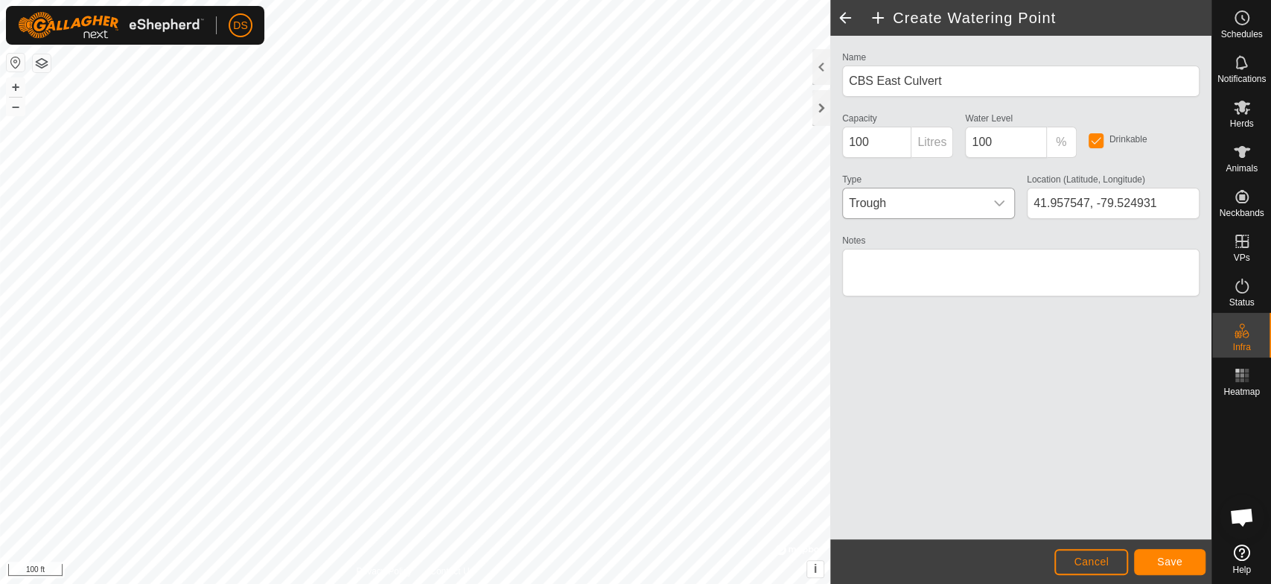
click at [1003, 203] on icon "dropdown trigger" at bounding box center [999, 203] width 12 height 12
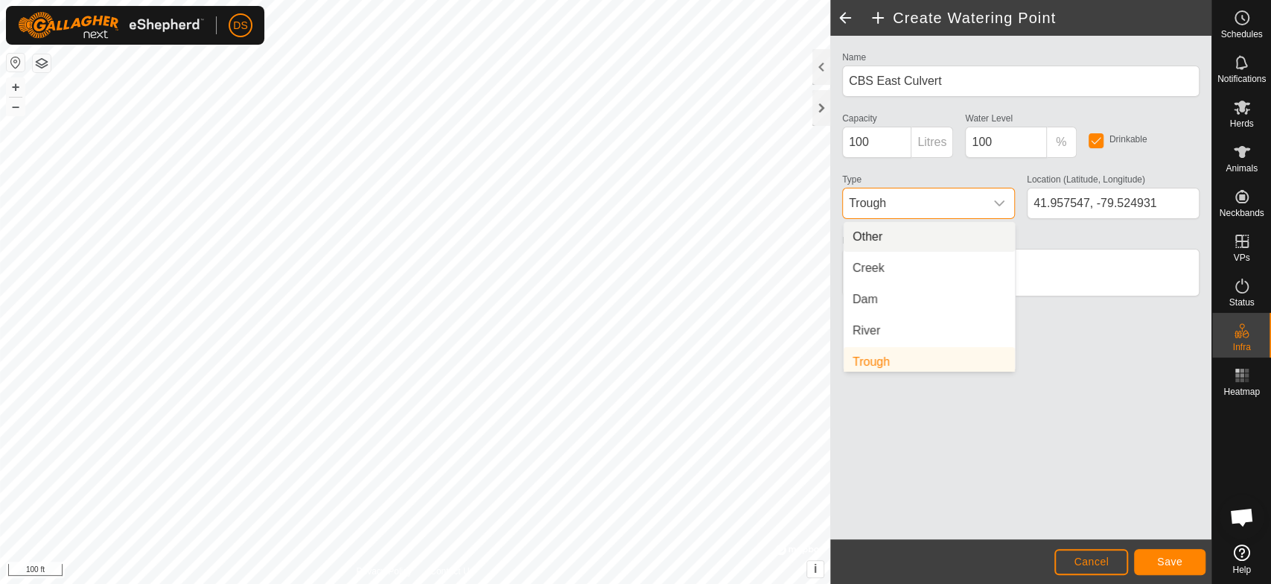
scroll to position [6, 0]
click at [898, 258] on li "Creek" at bounding box center [928, 262] width 171 height 30
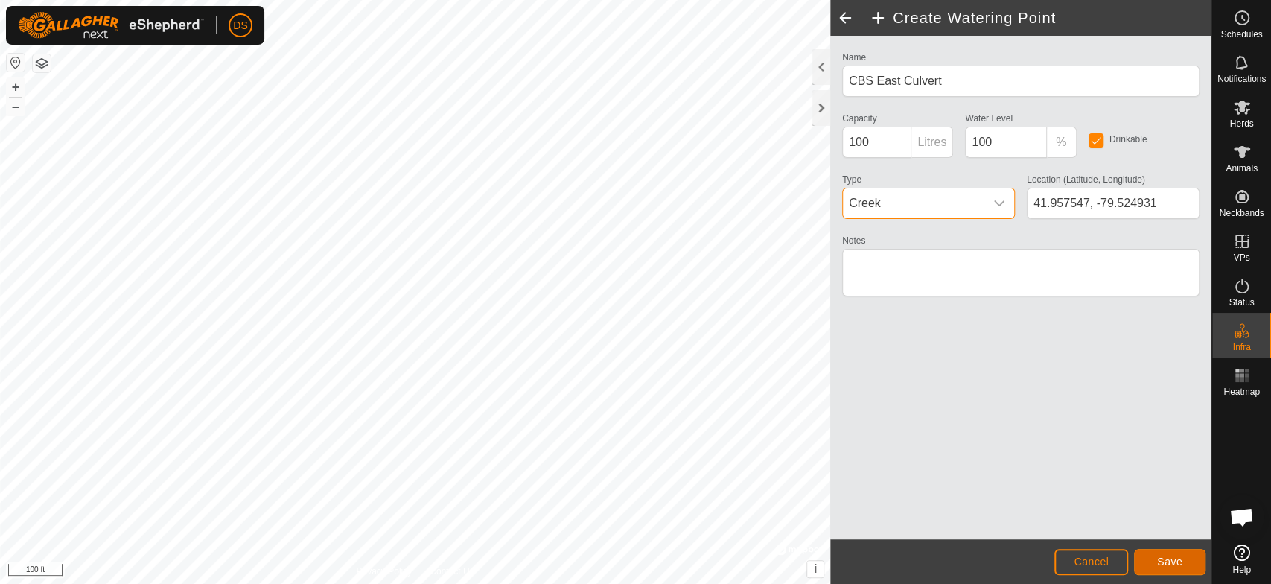
click at [1155, 564] on button "Save" at bounding box center [1169, 562] width 71 height 26
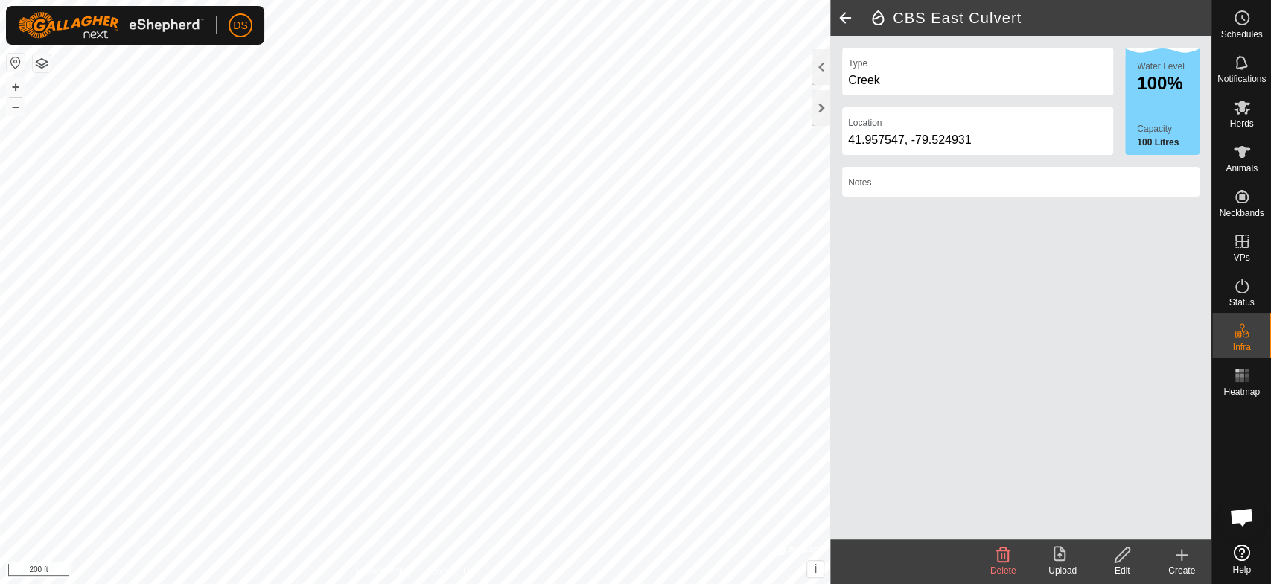
click at [618, 0] on html "DS Schedules Notifications Herds Animals Neckbands VPs Status Infra Heatmap Hel…" at bounding box center [635, 292] width 1271 height 584
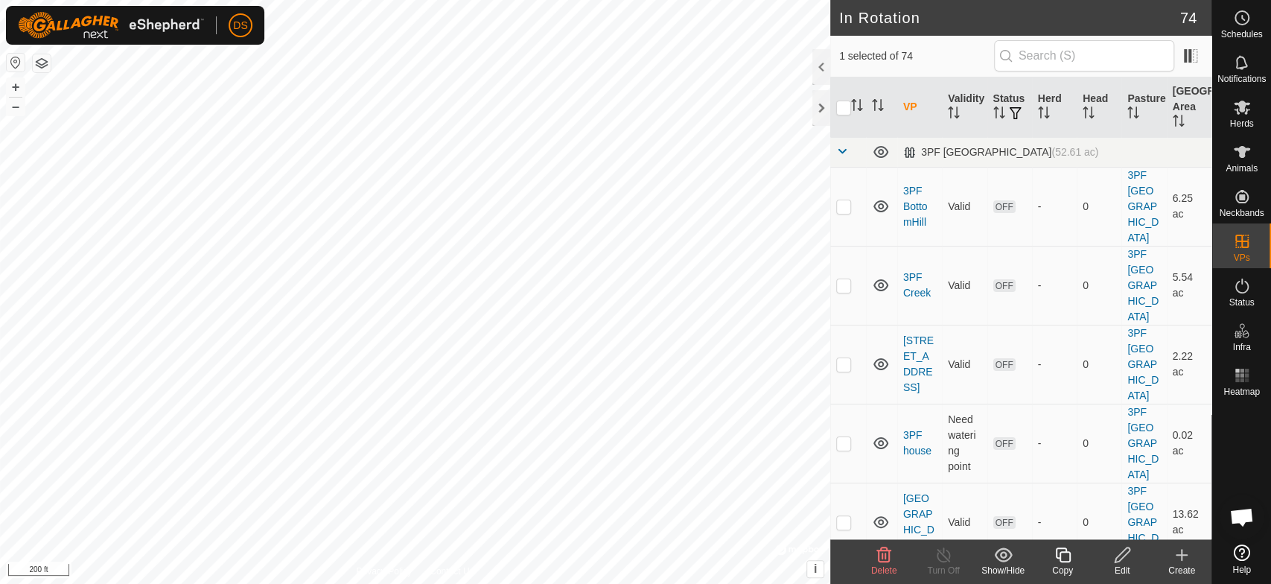
click at [1120, 552] on icon at bounding box center [1121, 554] width 15 height 15
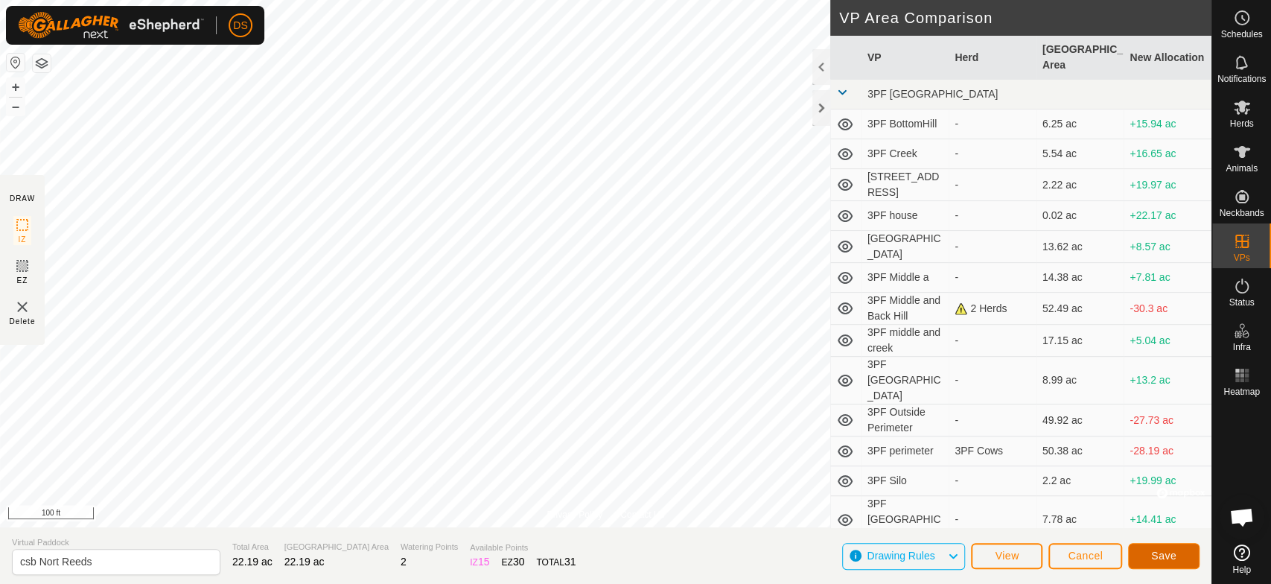
click at [1157, 554] on span "Save" at bounding box center [1163, 555] width 25 height 12
